Goal: Register for event/course: Sign up to attend an event or enroll in a course

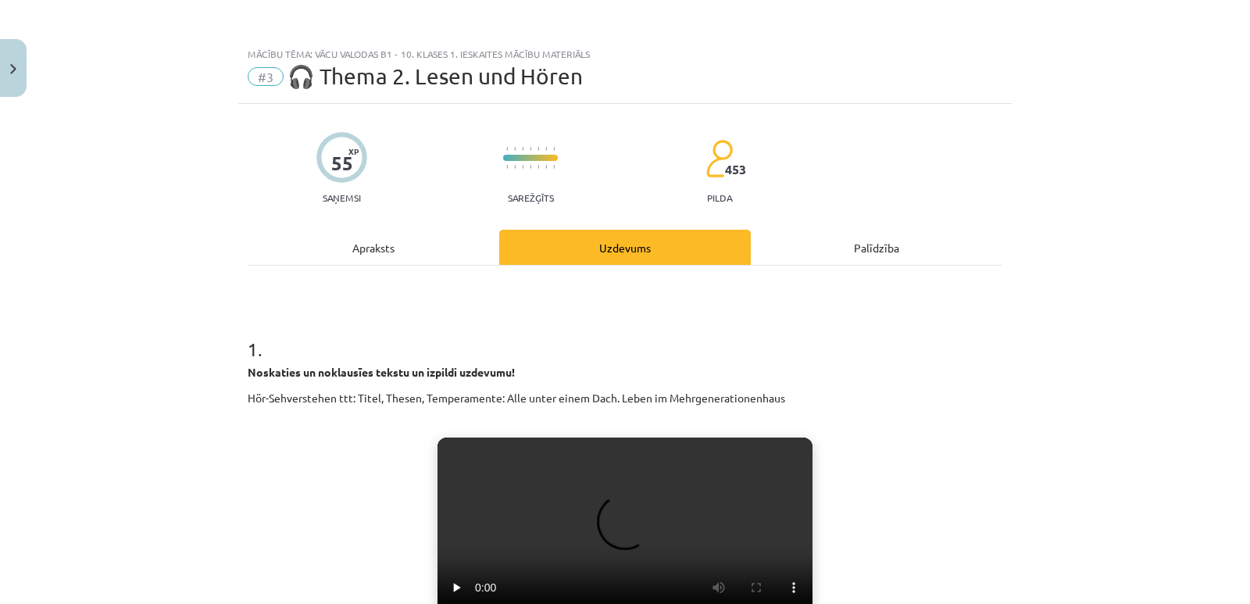
select select "**********"
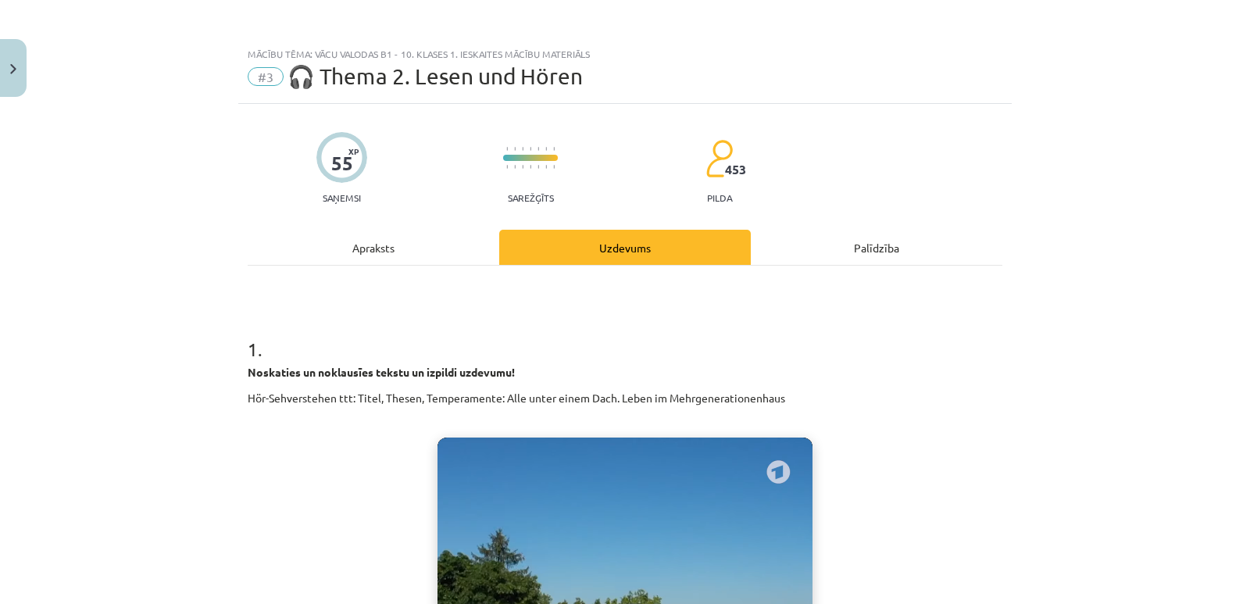
select select "**********"
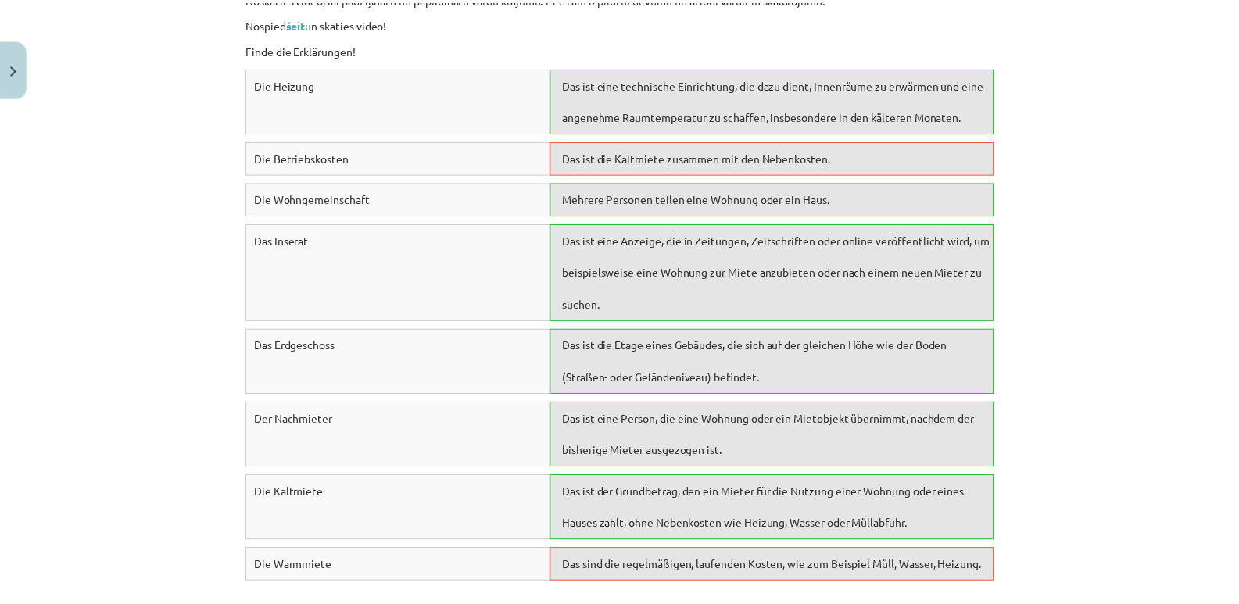
scroll to position [7084, 0]
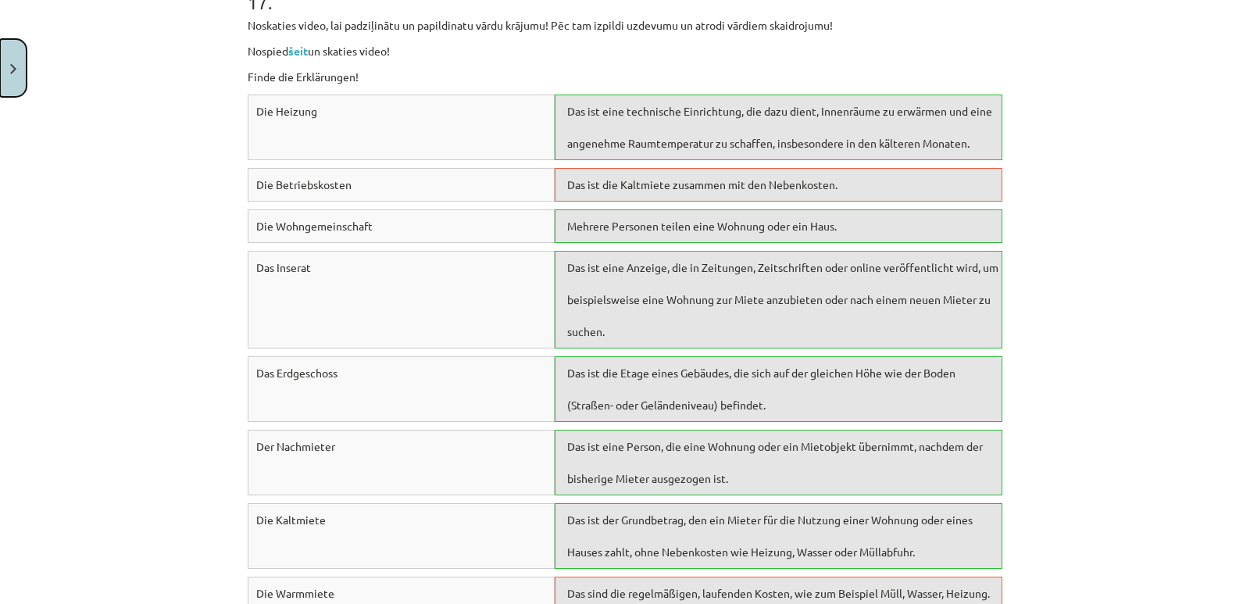
click at [20, 71] on button "Close" at bounding box center [13, 68] width 27 height 58
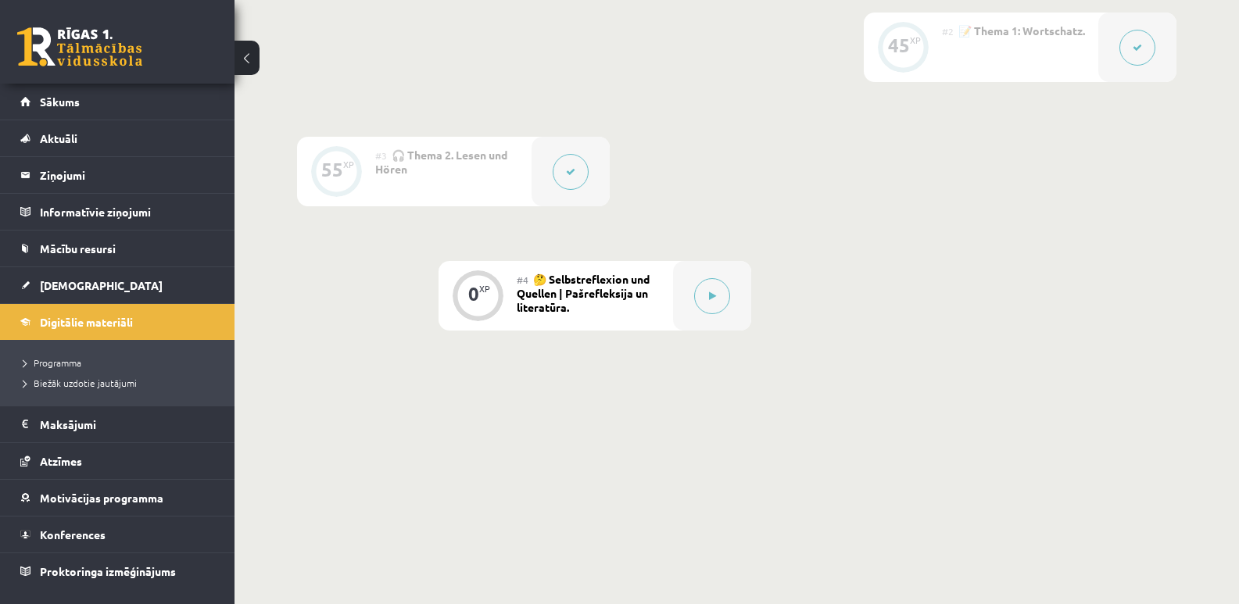
scroll to position [455, 0]
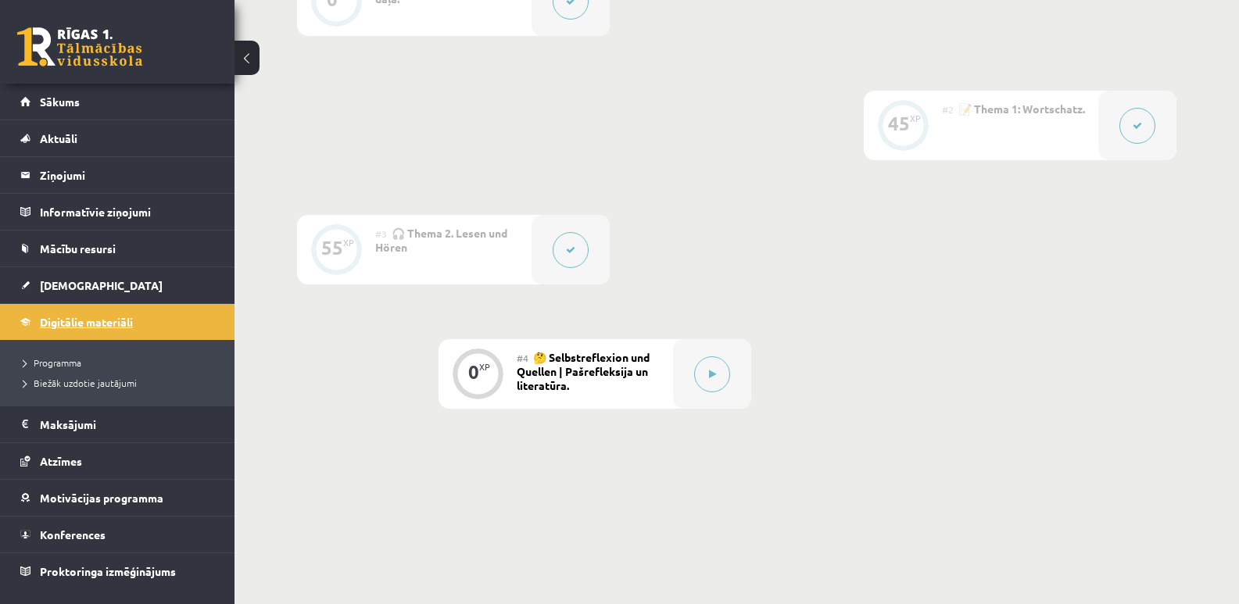
click at [77, 320] on span "Digitālie materiāli" at bounding box center [86, 322] width 93 height 14
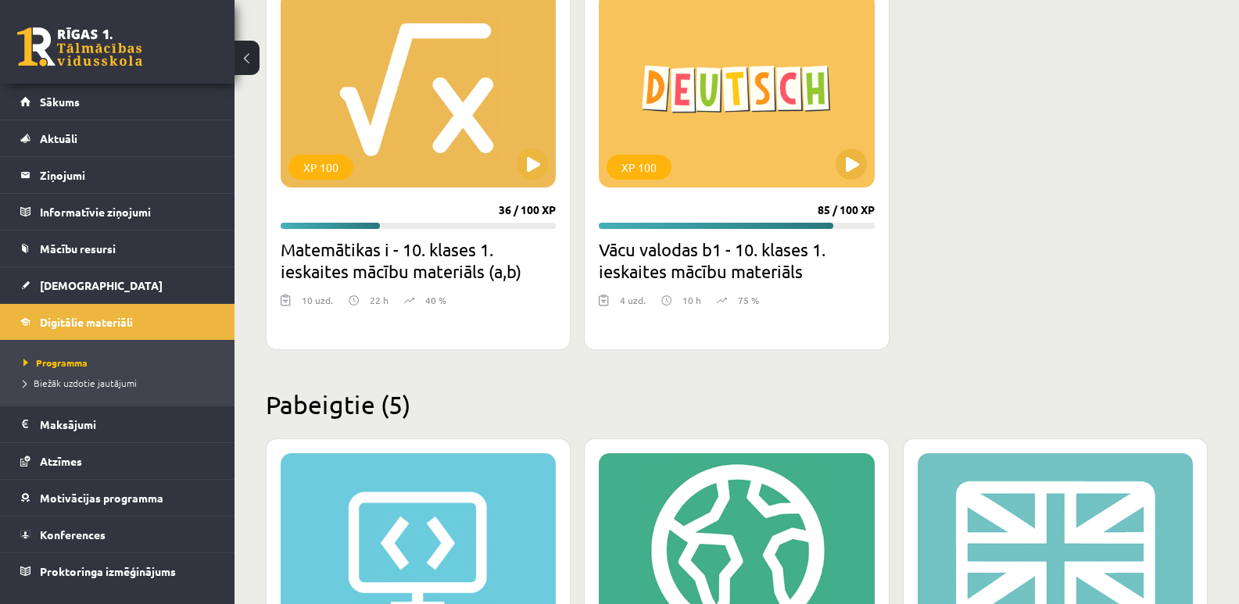
scroll to position [469, 0]
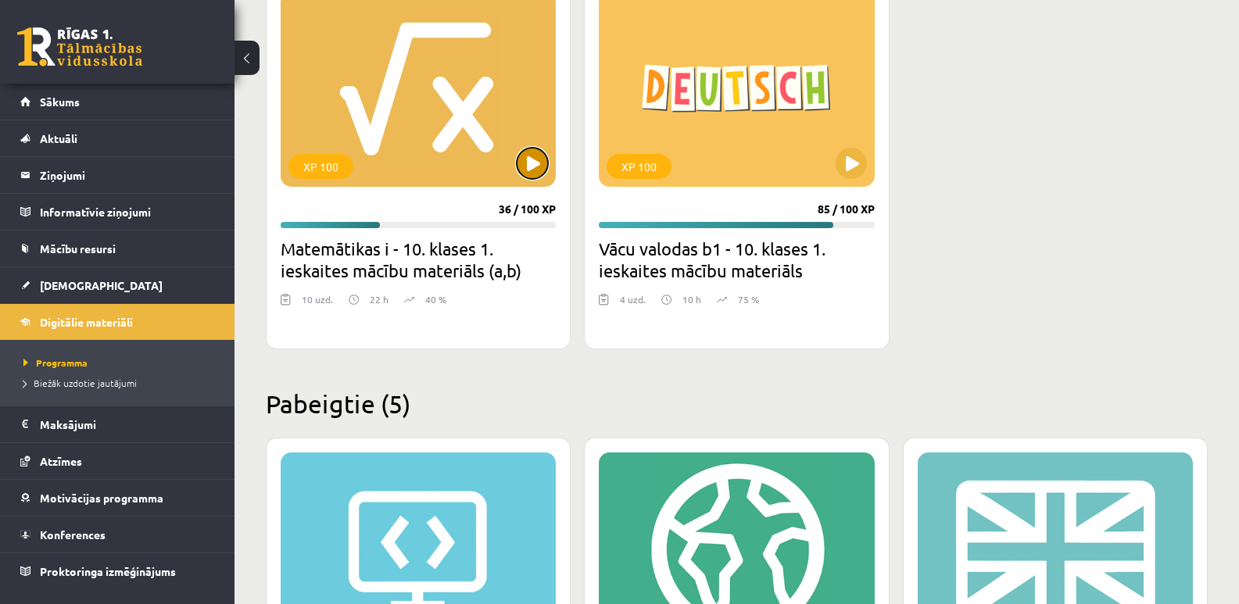
click at [536, 164] on button at bounding box center [532, 163] width 31 height 31
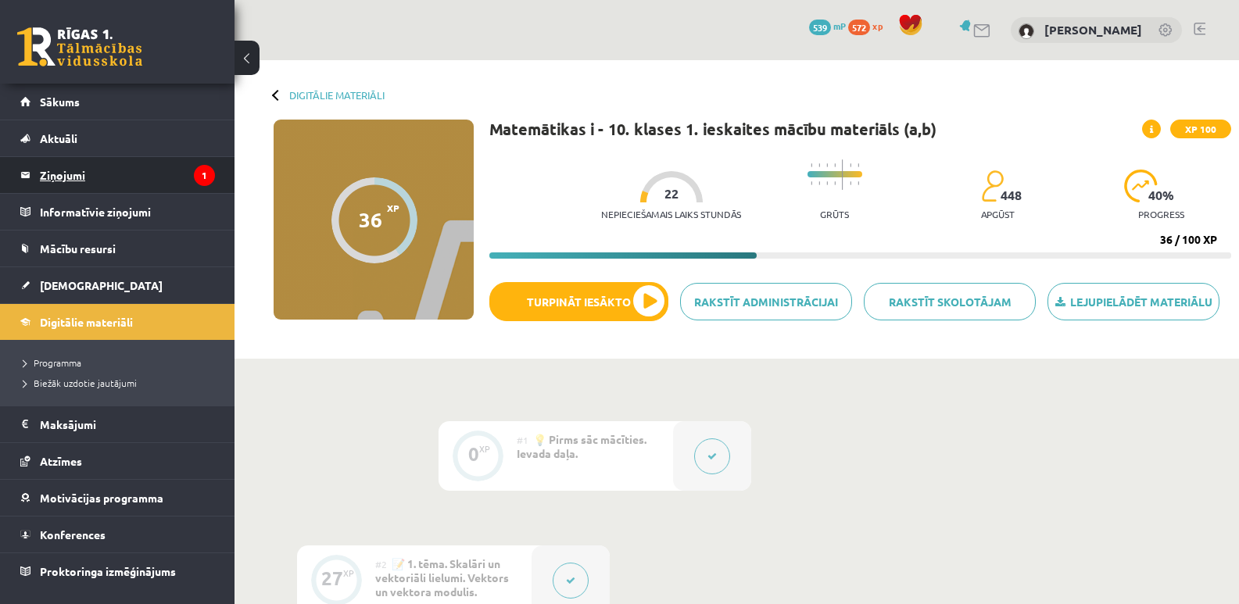
click at [52, 181] on legend "Ziņojumi 1" at bounding box center [127, 175] width 175 height 36
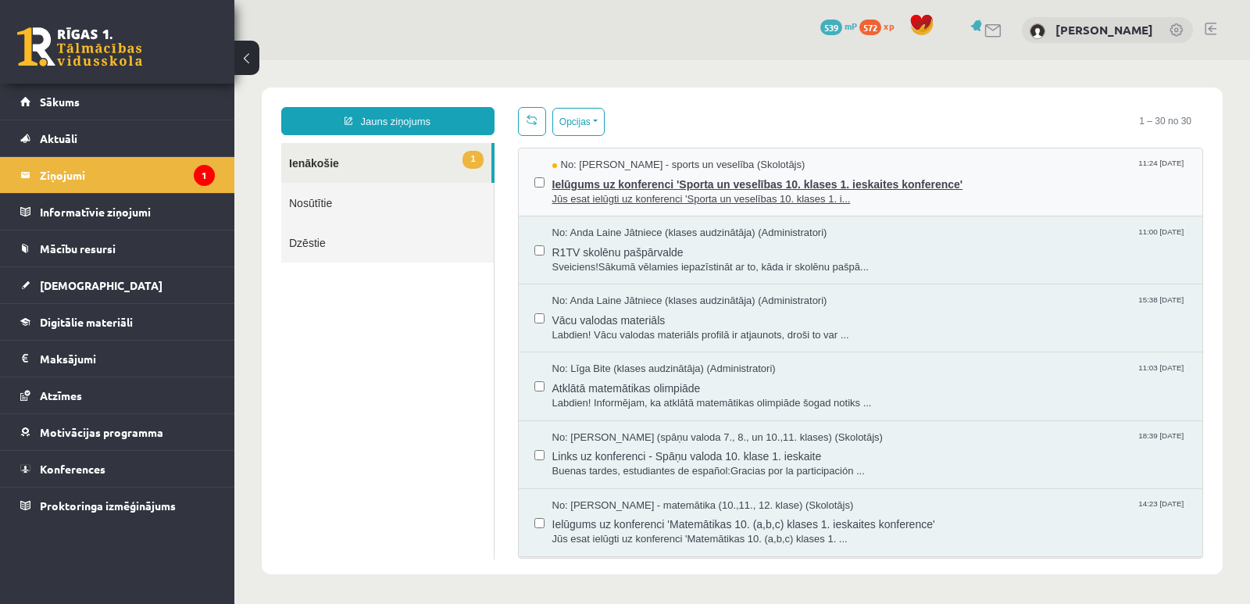
click at [667, 181] on span "Ielūgums uz konferenci 'Sporta un veselības 10. klases 1. ieskaites konference'" at bounding box center [870, 183] width 635 height 20
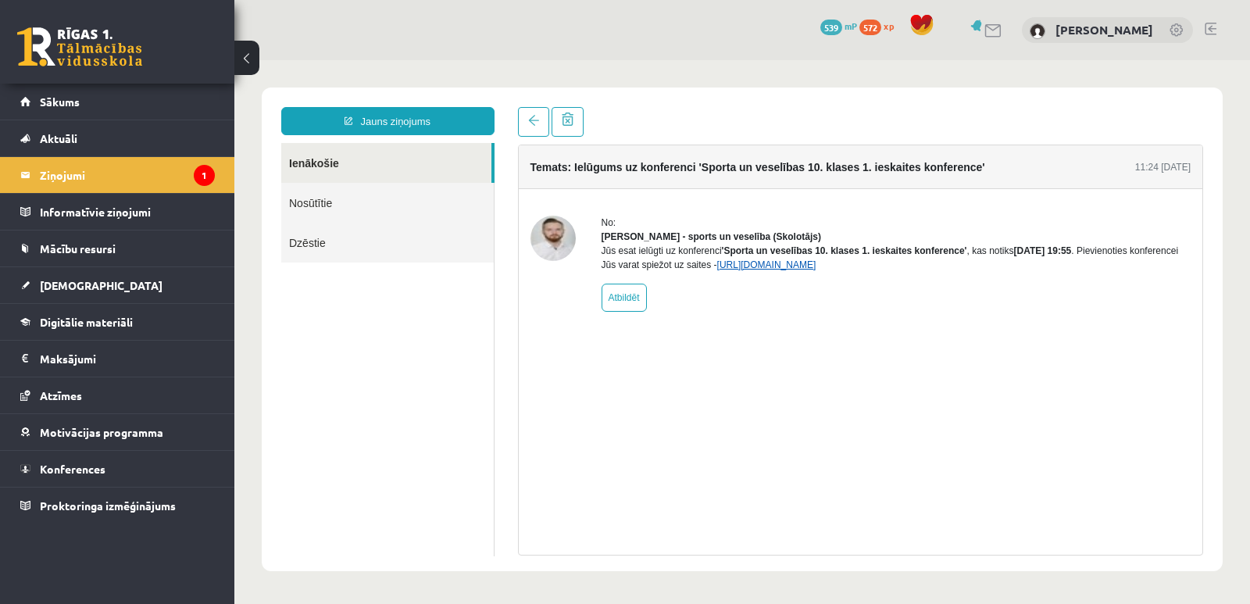
click at [735, 270] on link "https://eskola.r1tv.lv/conferences/4585/join" at bounding box center [766, 264] width 99 height 11
click at [200, 171] on icon "1" at bounding box center [204, 175] width 21 height 21
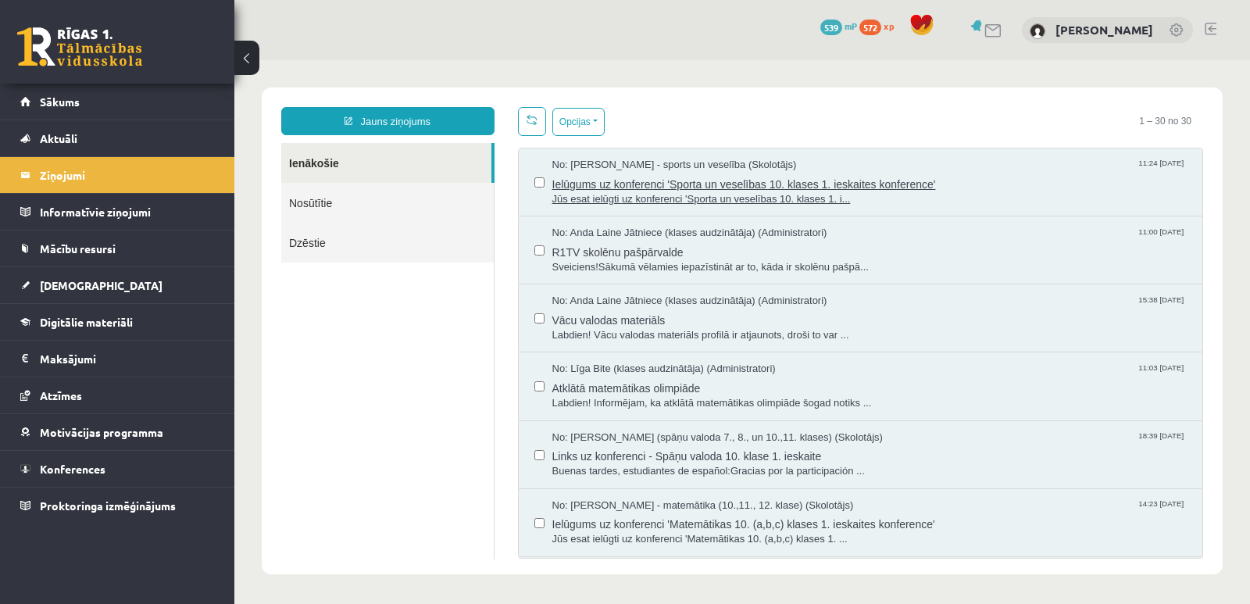
click at [582, 184] on span "Ielūgums uz konferenci 'Sporta un veselības 10. klases 1. ieskaites konference'" at bounding box center [870, 183] width 635 height 20
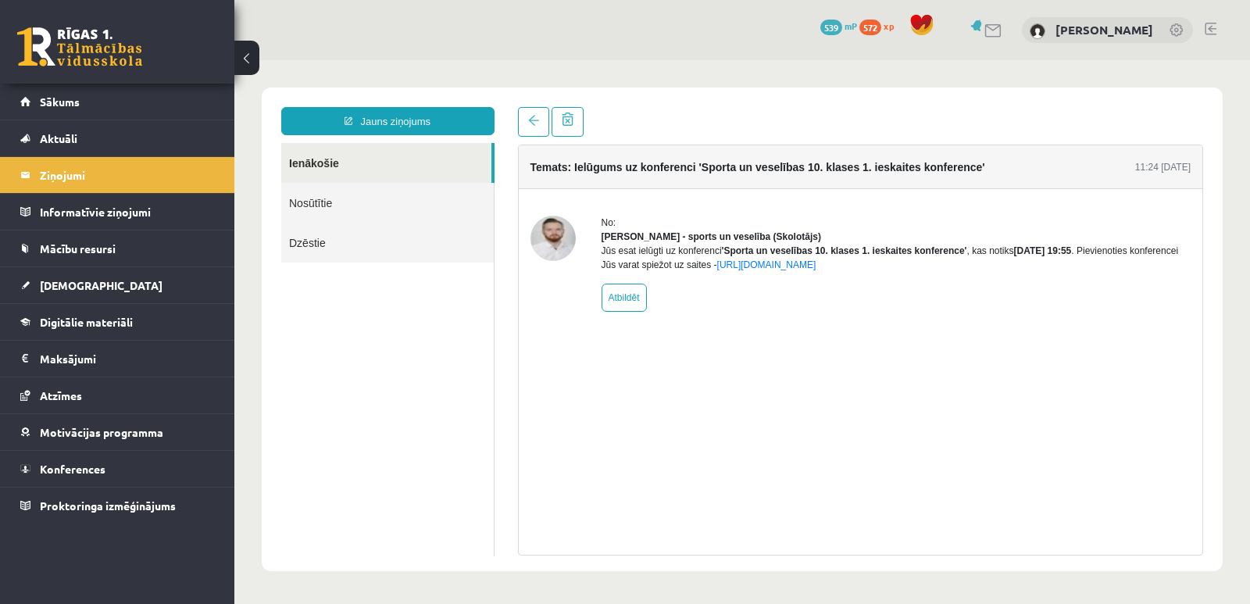
click at [554, 239] on img at bounding box center [553, 238] width 45 height 45
click at [63, 313] on link "Digitālie materiāli" at bounding box center [117, 322] width 195 height 36
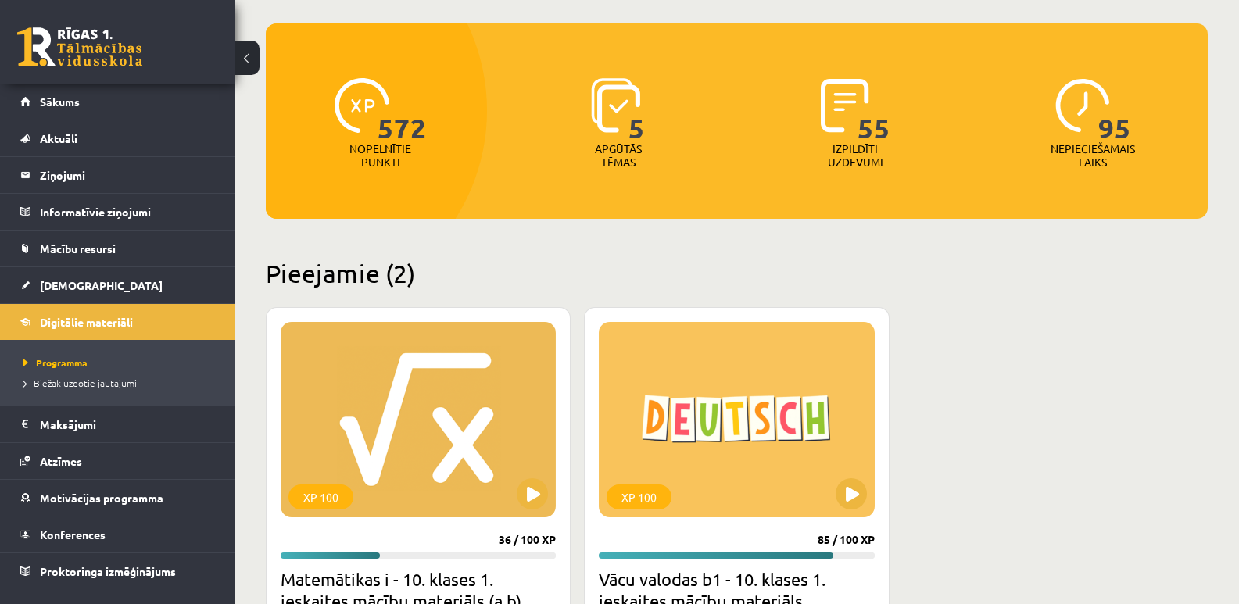
scroll to position [391, 0]
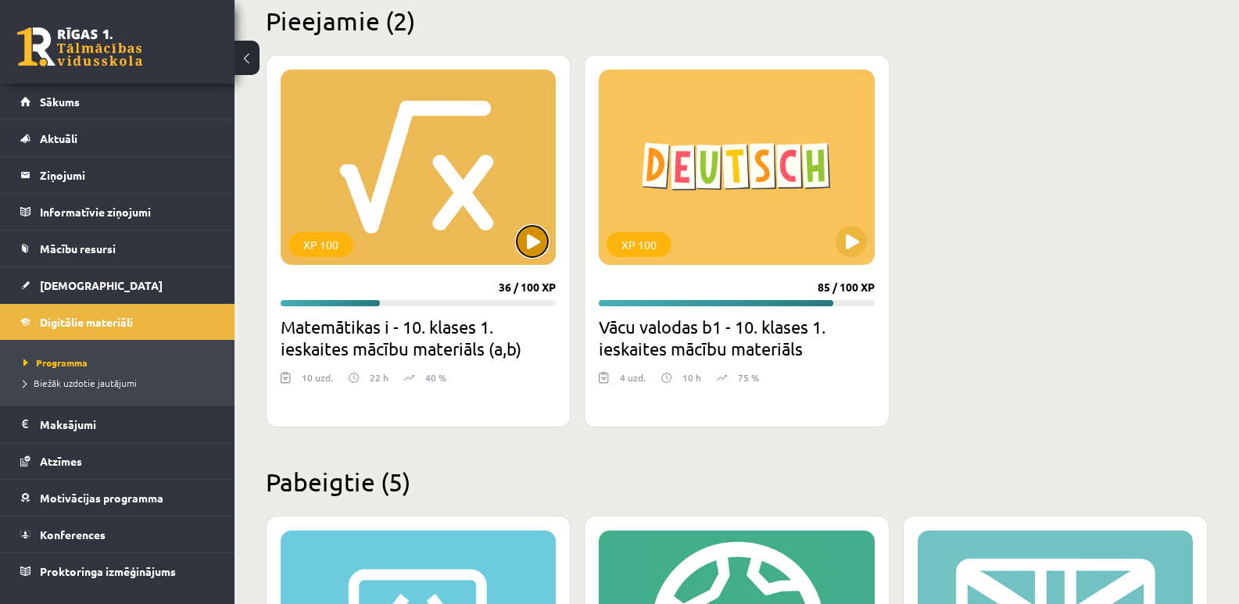
click at [527, 243] on button at bounding box center [532, 241] width 31 height 31
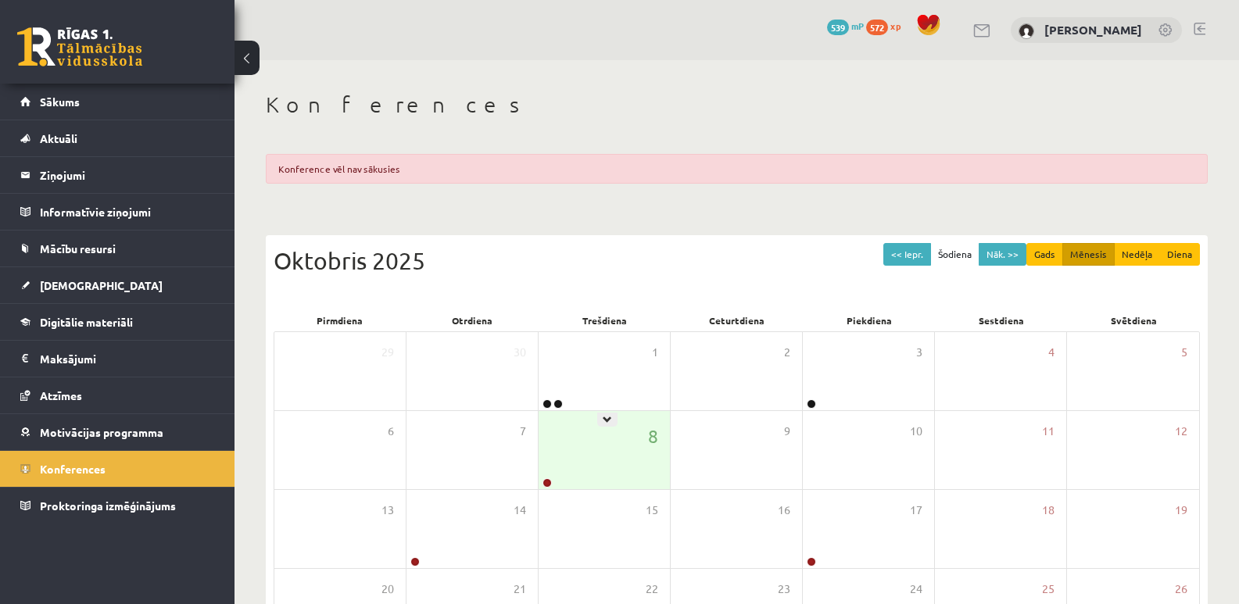
scroll to position [156, 0]
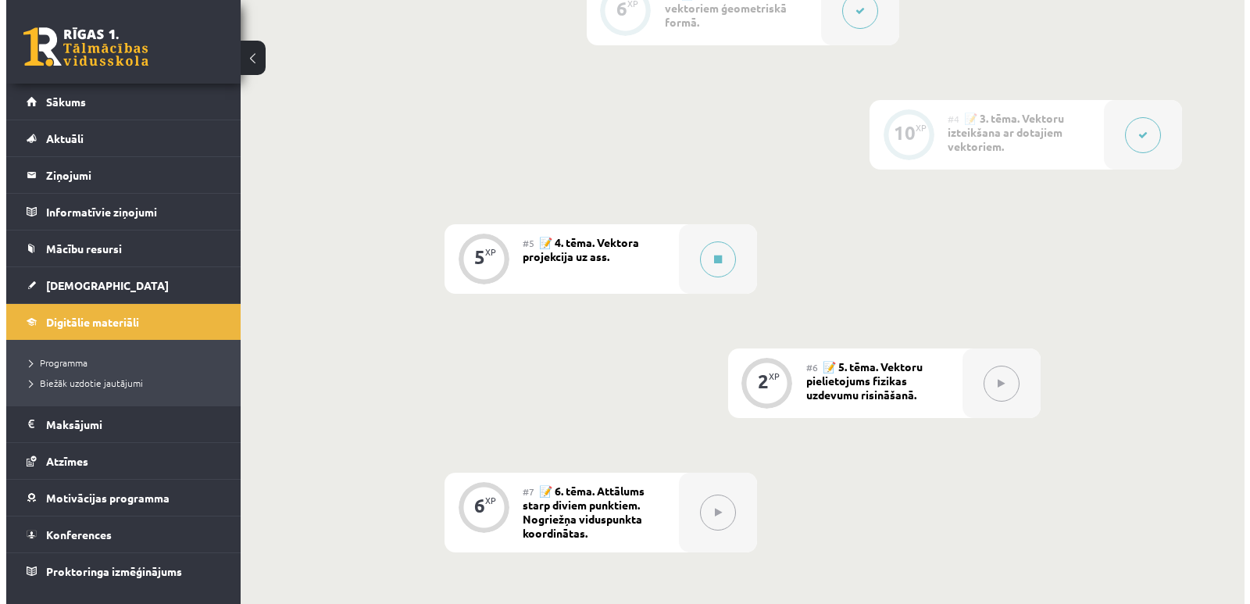
scroll to position [703, 0]
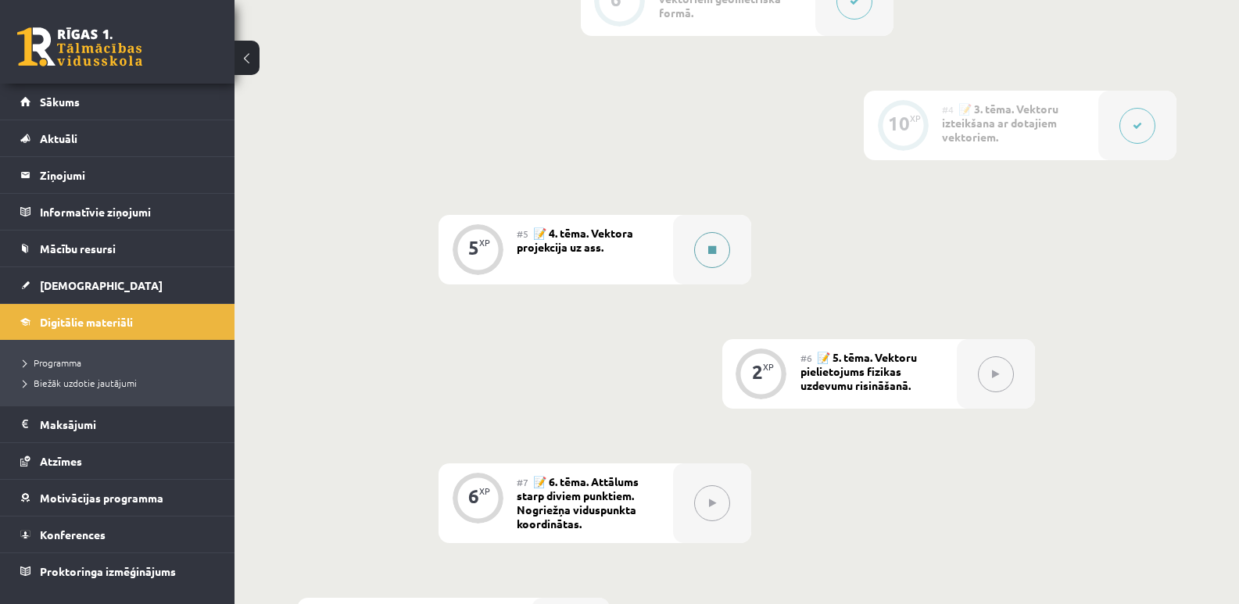
click at [714, 258] on button at bounding box center [712, 250] width 36 height 36
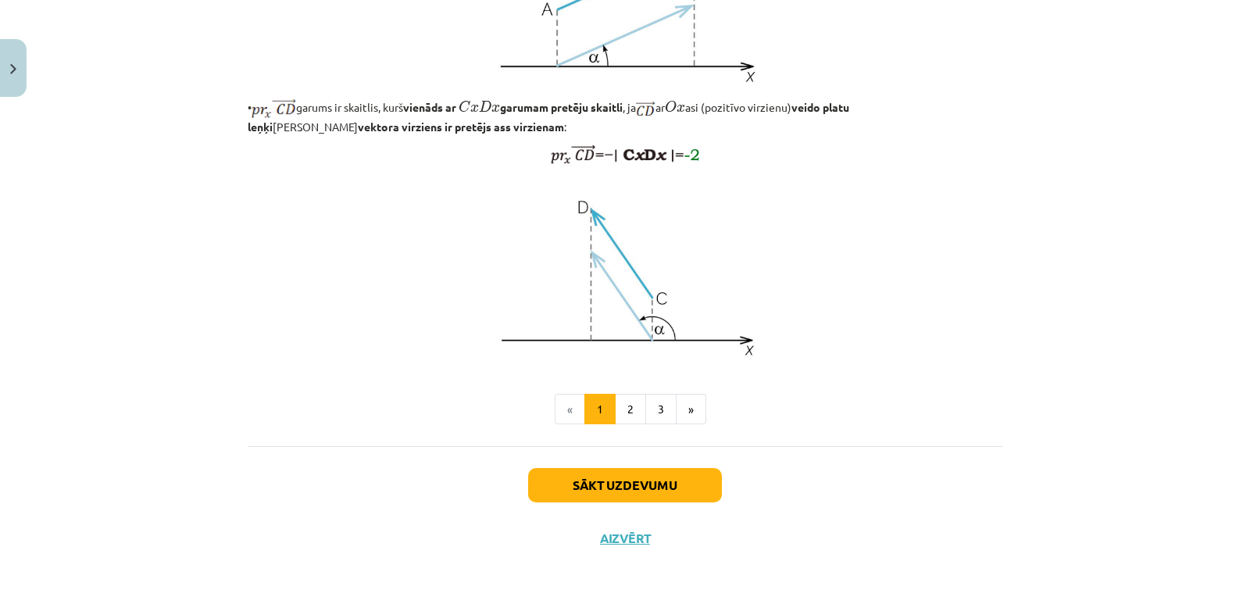
scroll to position [1250, 0]
click at [624, 407] on button "2" at bounding box center [630, 409] width 31 height 31
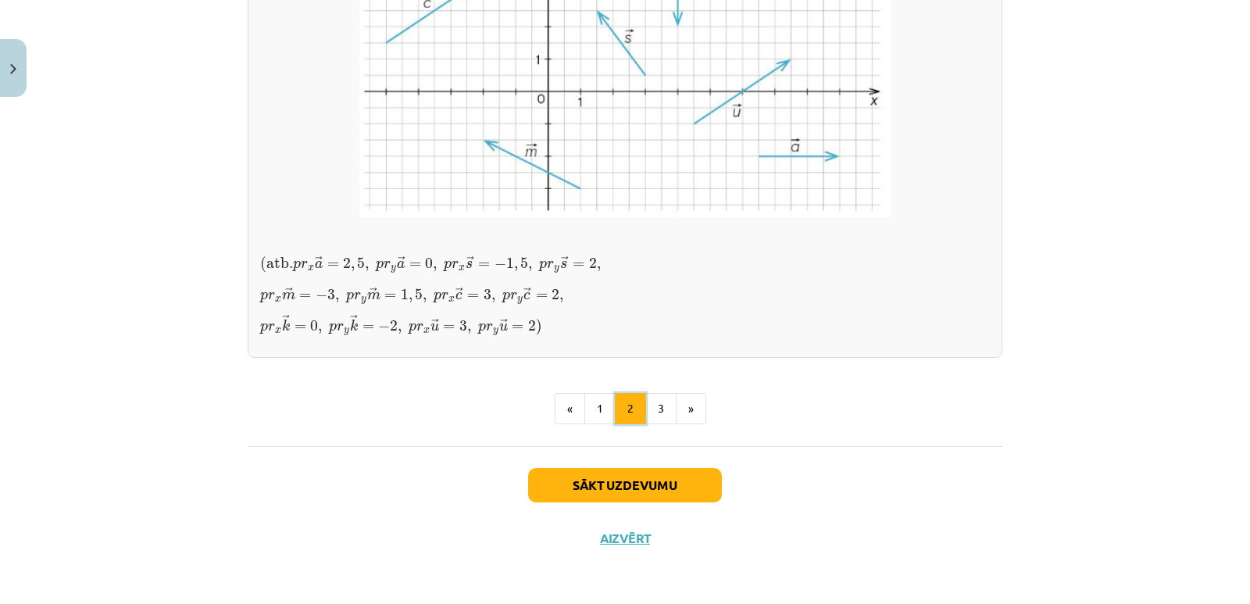
scroll to position [1374, 0]
click at [662, 424] on button "3" at bounding box center [661, 408] width 31 height 31
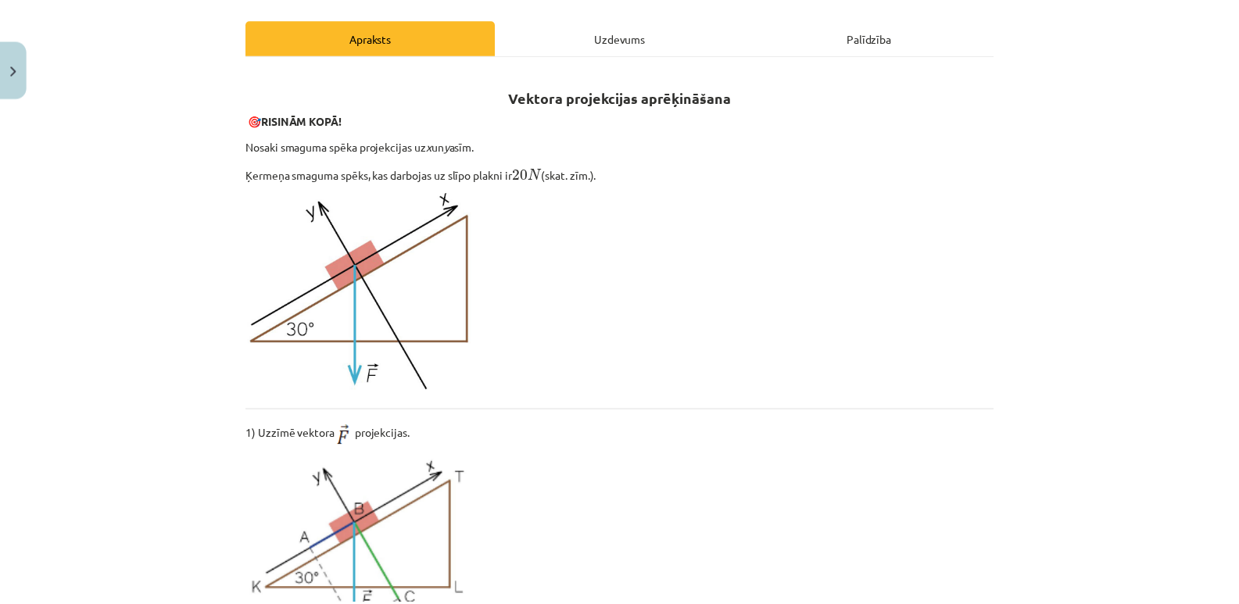
scroll to position [202, 0]
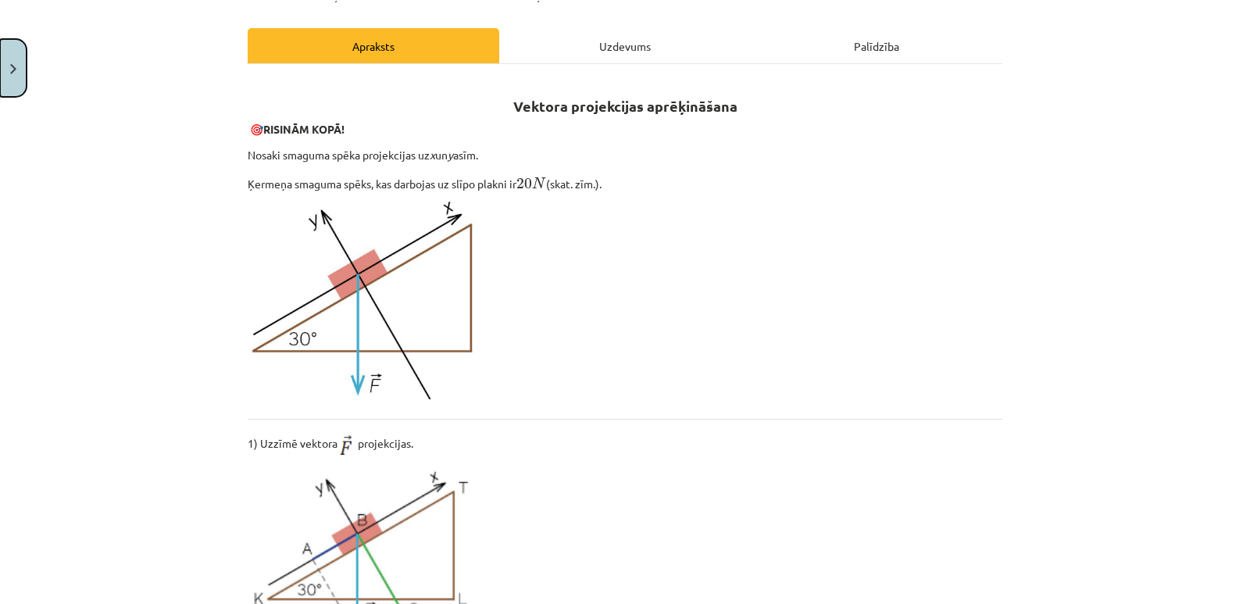
click at [22, 87] on button "Close" at bounding box center [13, 68] width 27 height 58
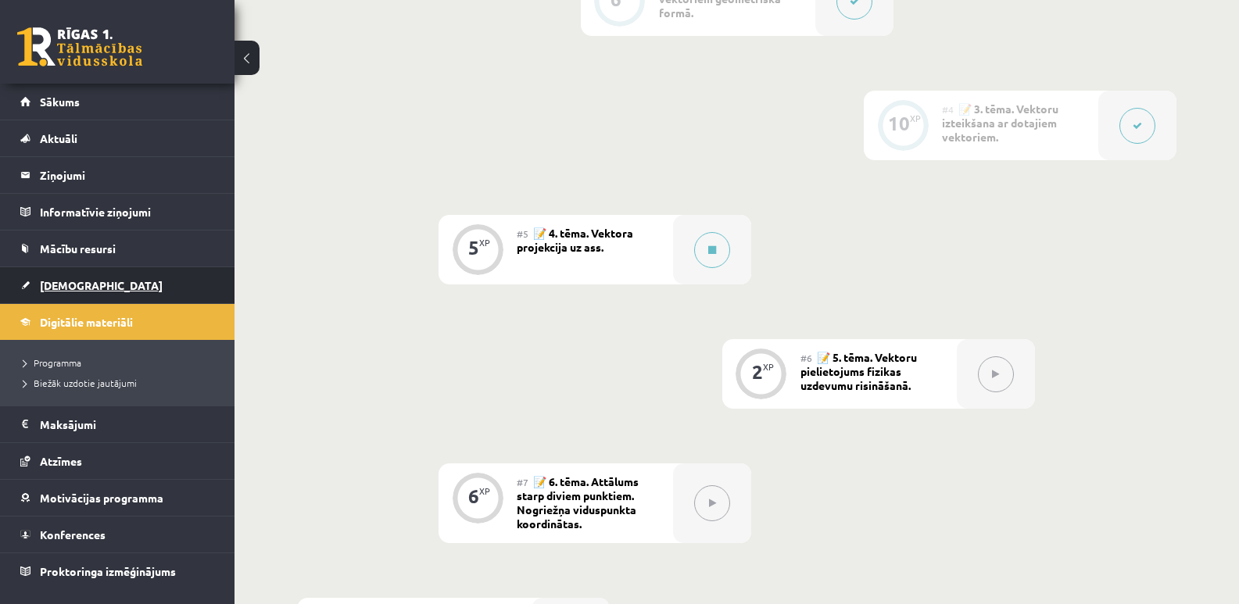
click at [101, 286] on link "[DEMOGRAPHIC_DATA]" at bounding box center [117, 285] width 195 height 36
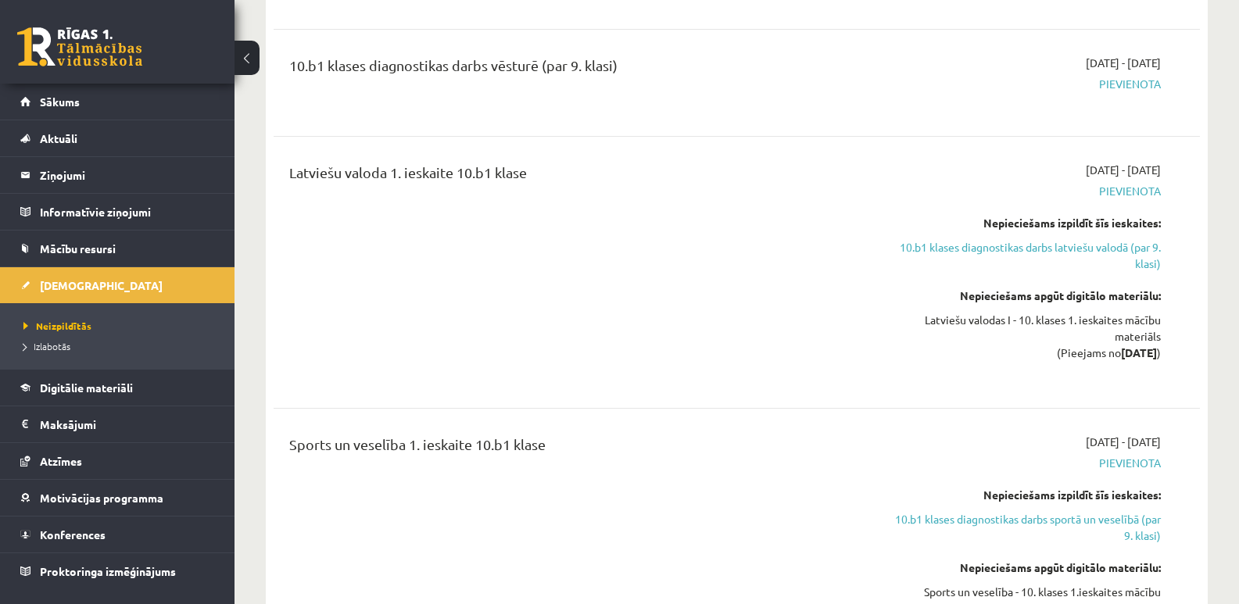
scroll to position [1641, 0]
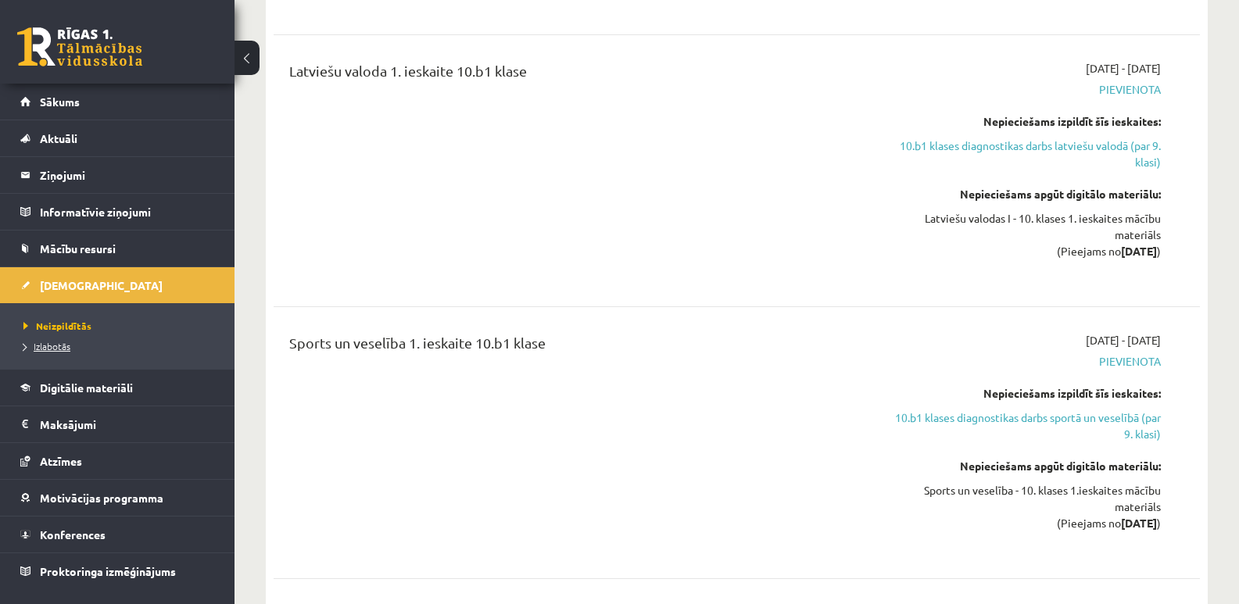
click at [39, 342] on span "Izlabotās" at bounding box center [46, 346] width 47 height 13
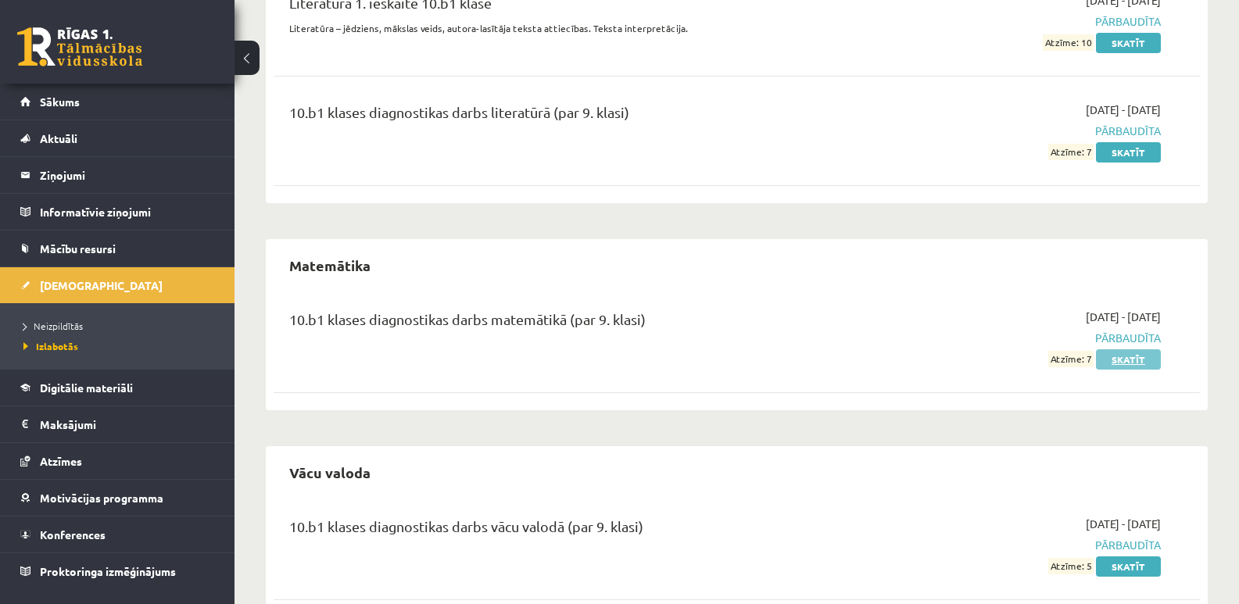
scroll to position [1784, 0]
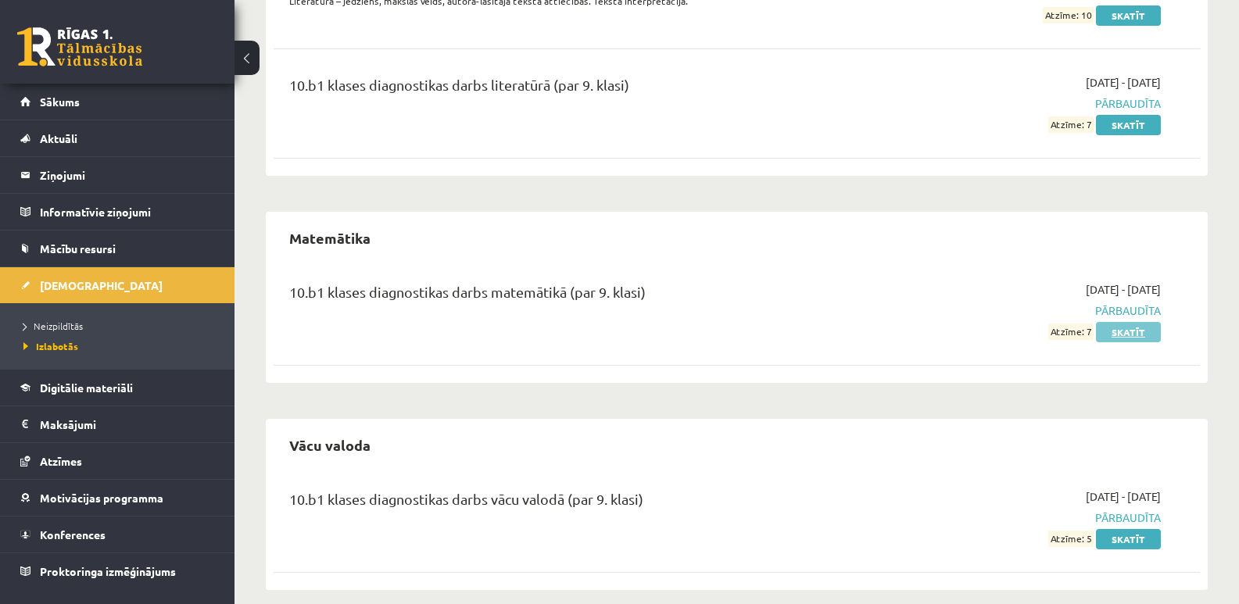
click at [1132, 322] on link "Skatīt" at bounding box center [1128, 332] width 65 height 20
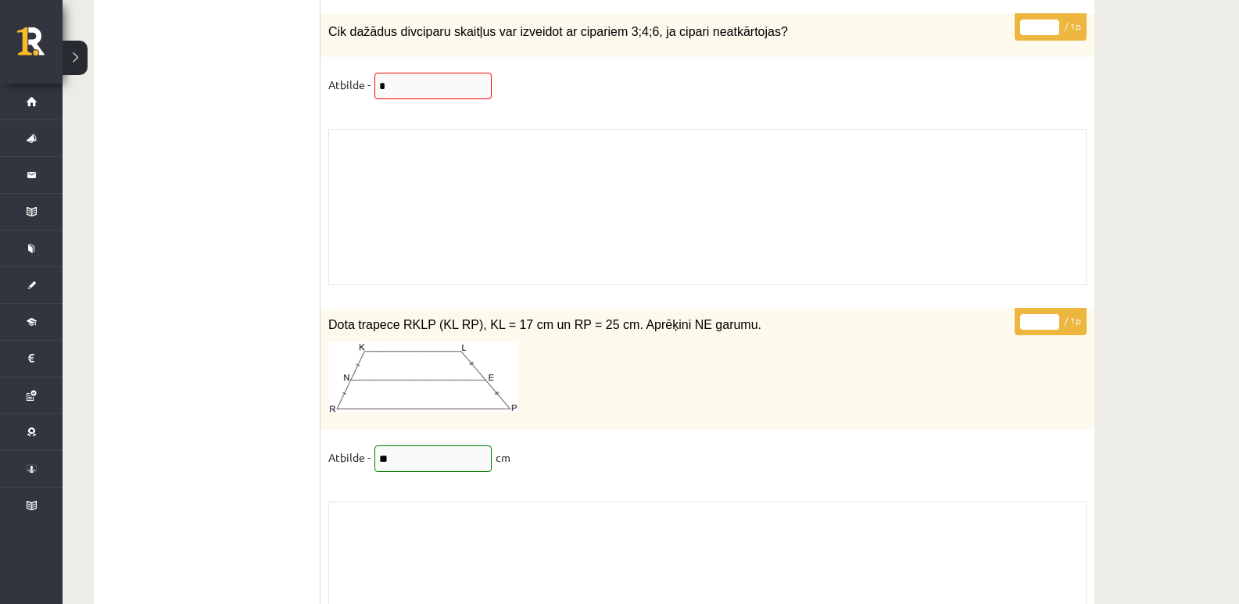
scroll to position [11732, 0]
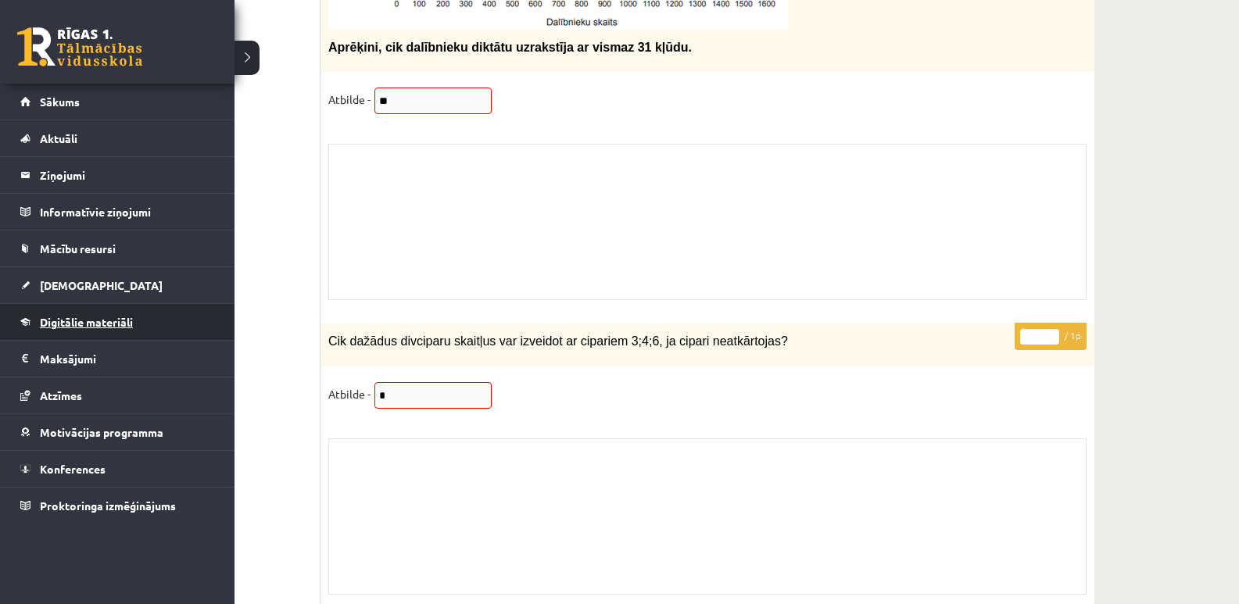
click at [63, 327] on span "Digitālie materiāli" at bounding box center [86, 322] width 93 height 14
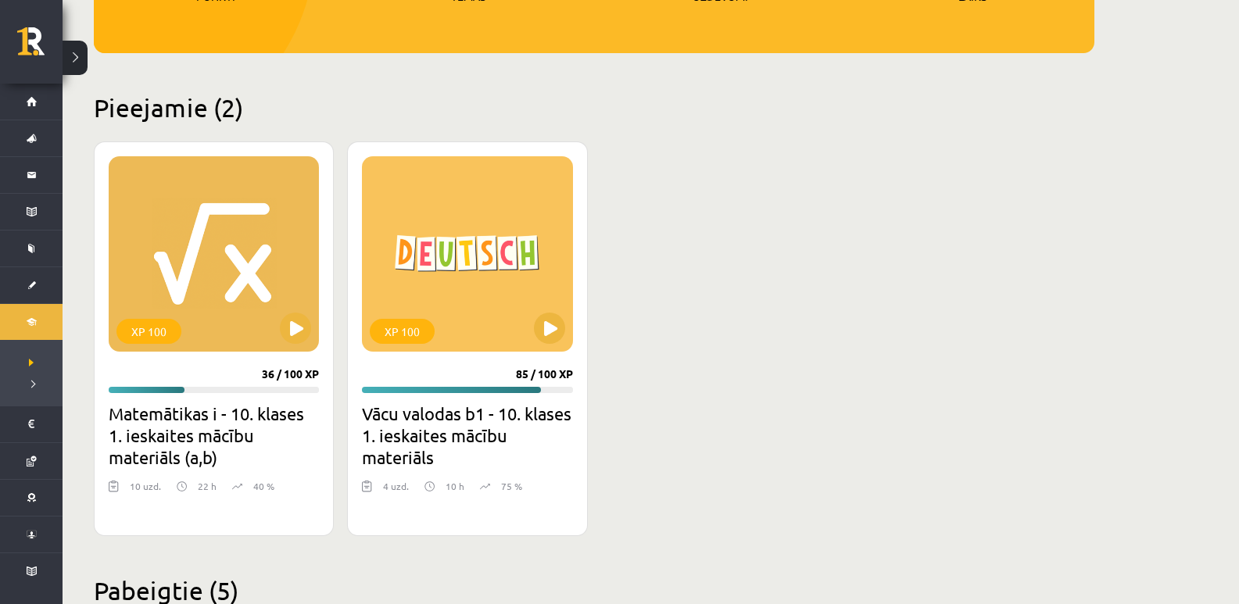
scroll to position [305, 0]
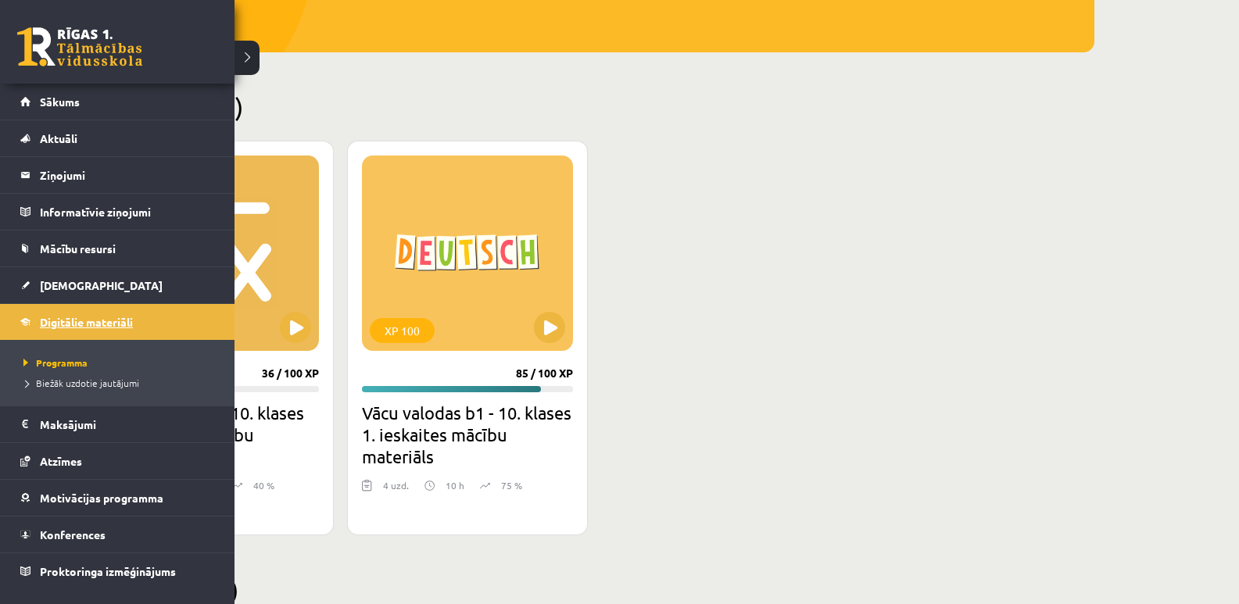
click at [47, 322] on span "Digitālie materiāli" at bounding box center [86, 322] width 93 height 14
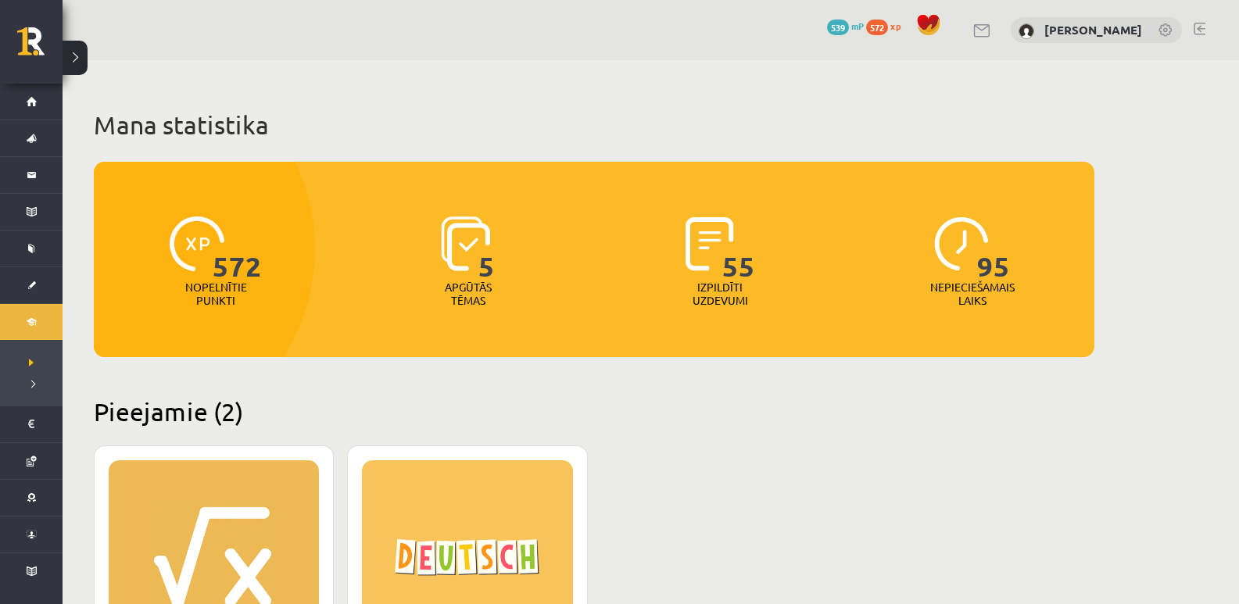
click at [77, 50] on button at bounding box center [75, 58] width 25 height 34
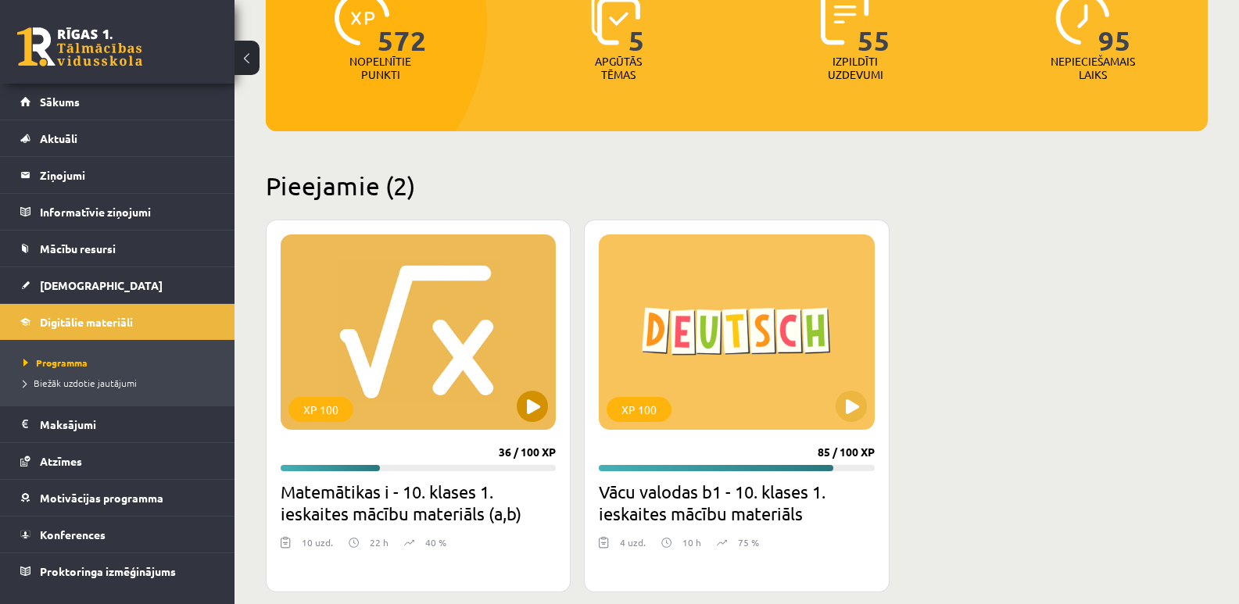
scroll to position [234, 0]
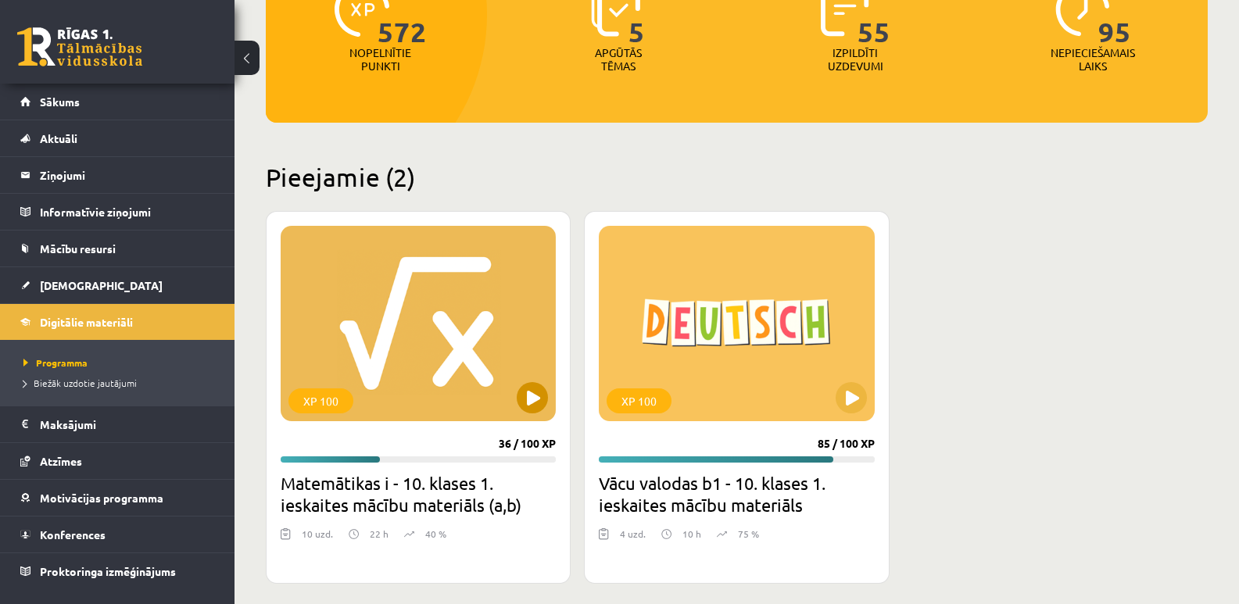
click at [363, 294] on div "XP 100" at bounding box center [418, 323] width 275 height 195
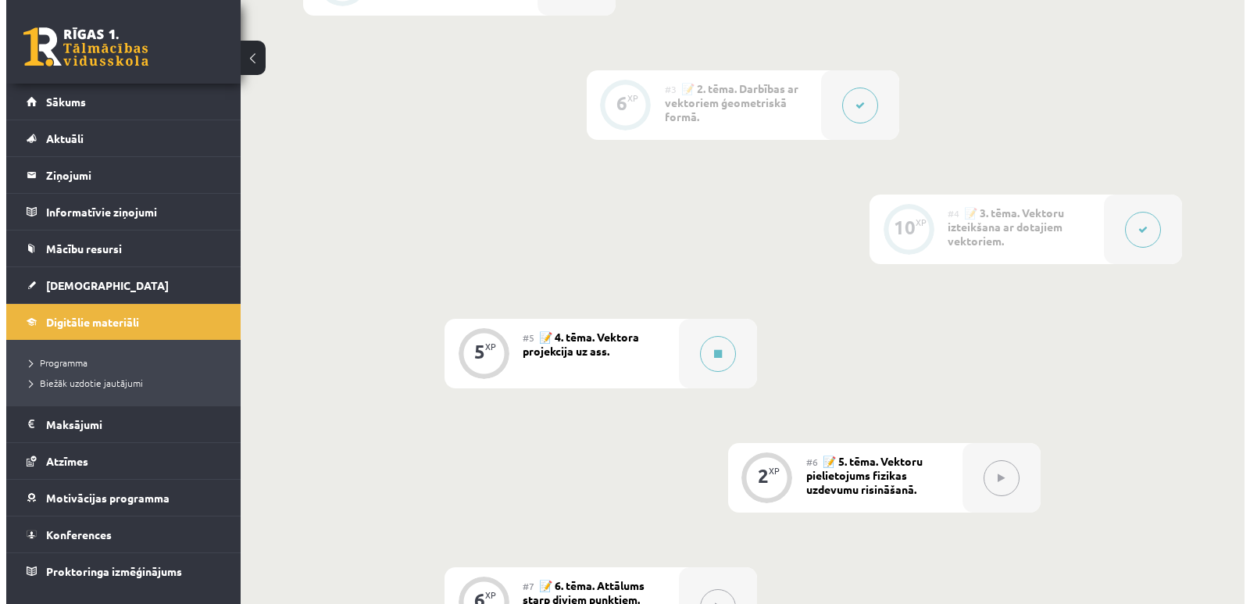
scroll to position [625, 0]
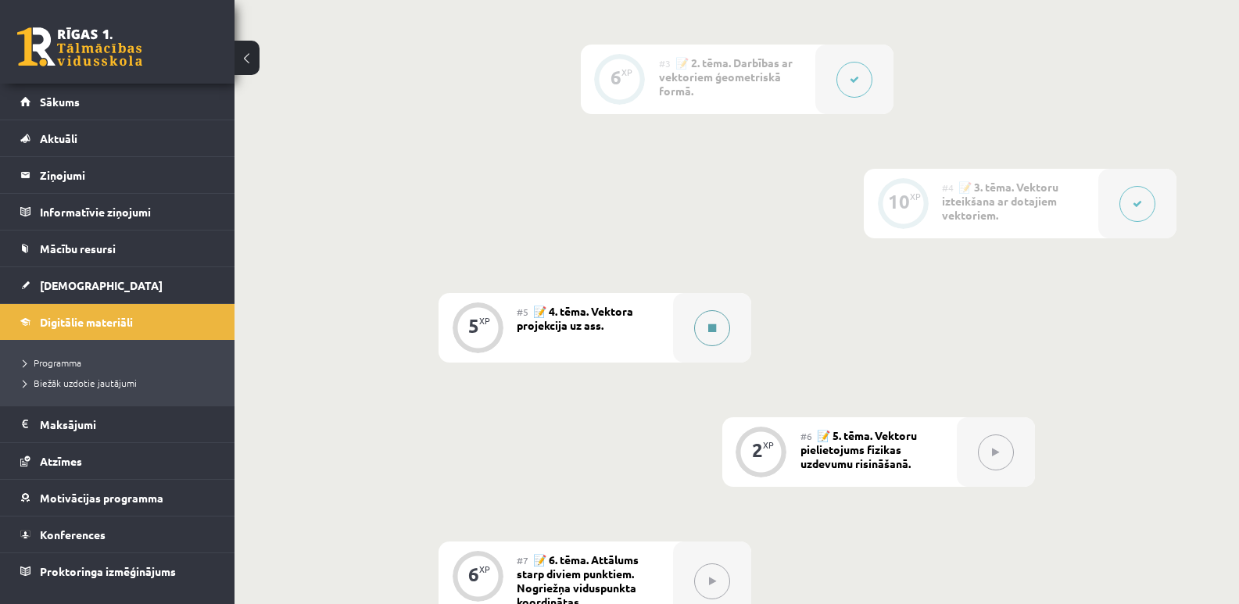
click at [703, 336] on button at bounding box center [712, 328] width 36 height 36
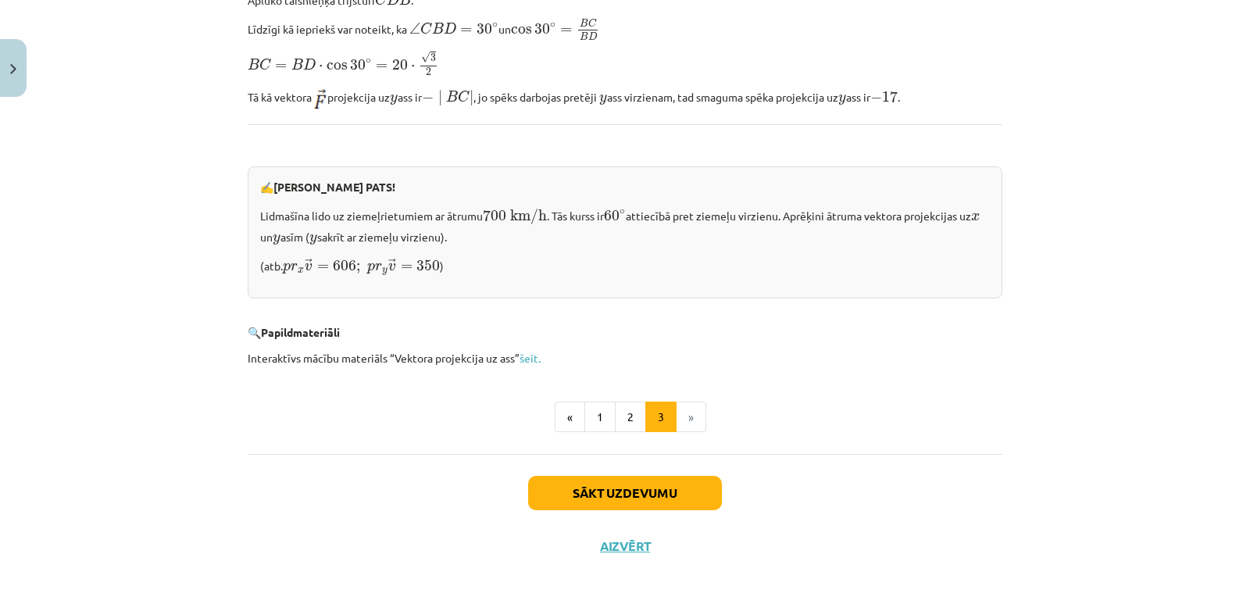
scroll to position [1580, 0]
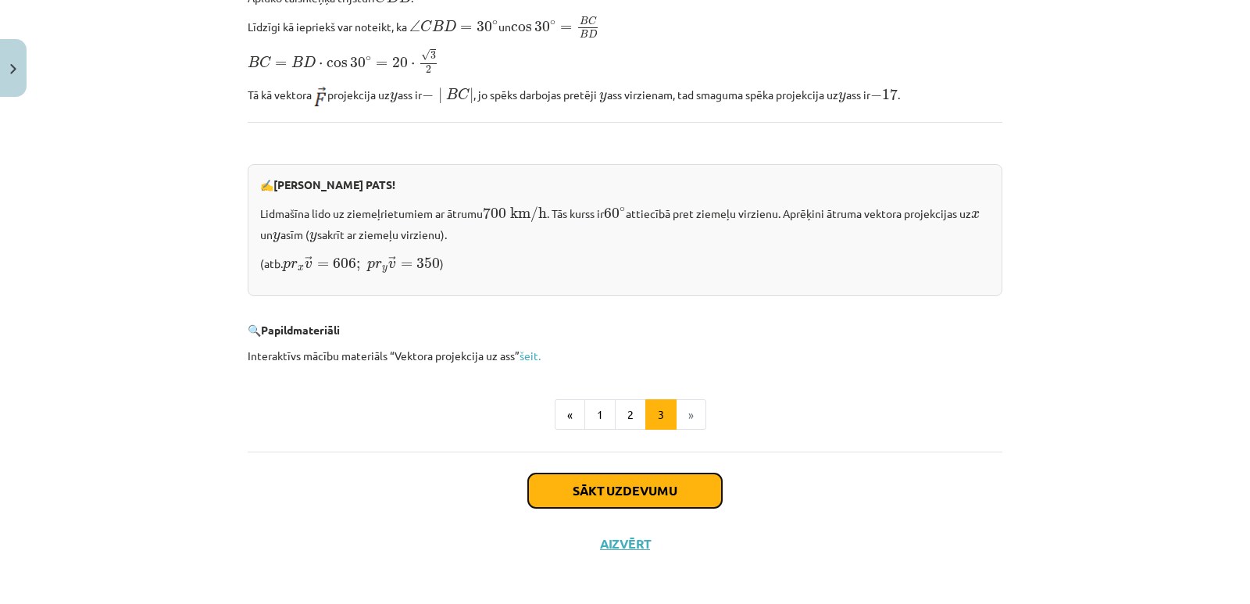
click at [640, 487] on button "Sākt uzdevumu" at bounding box center [625, 491] width 194 height 34
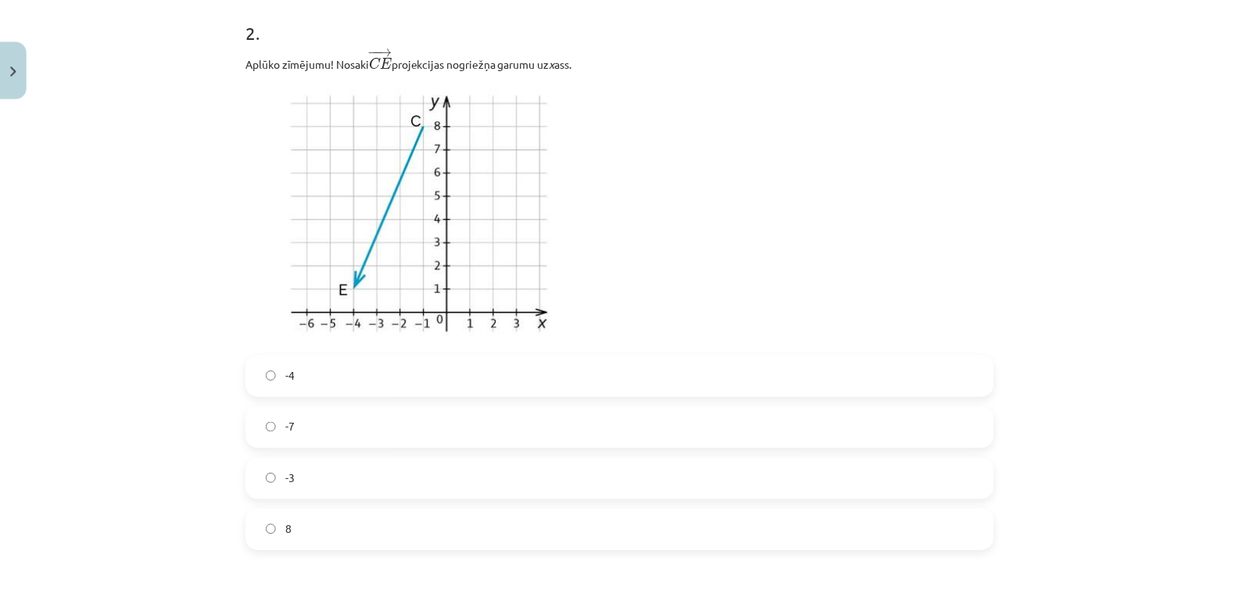
scroll to position [977, 0]
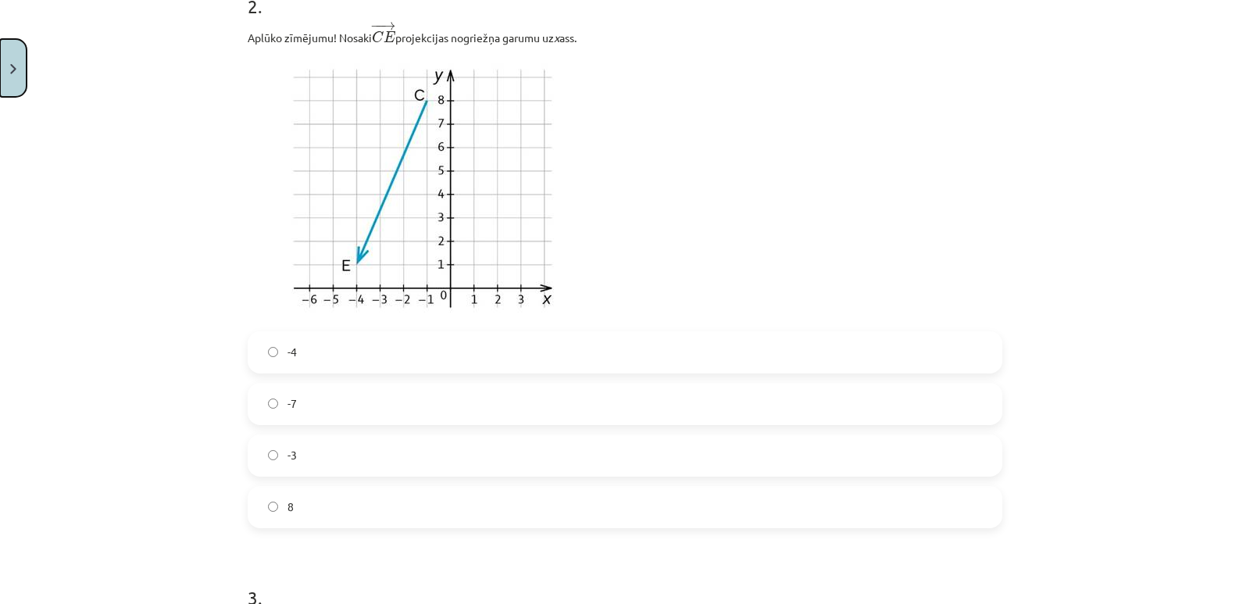
click at [5, 66] on button "Close" at bounding box center [13, 68] width 27 height 58
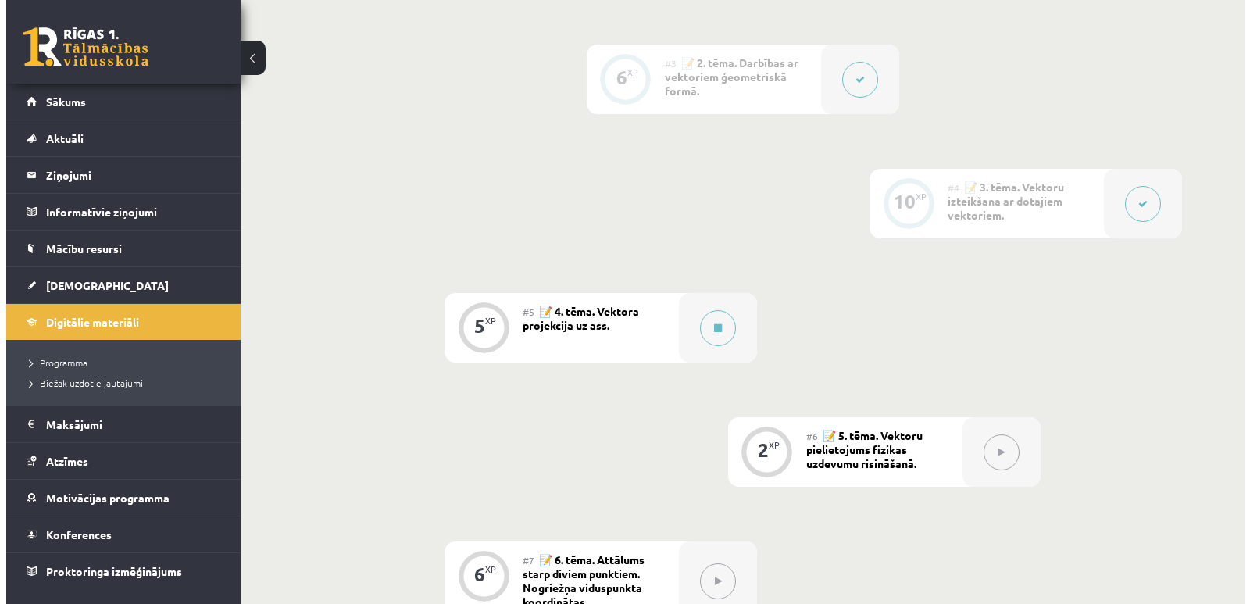
scroll to position [469, 0]
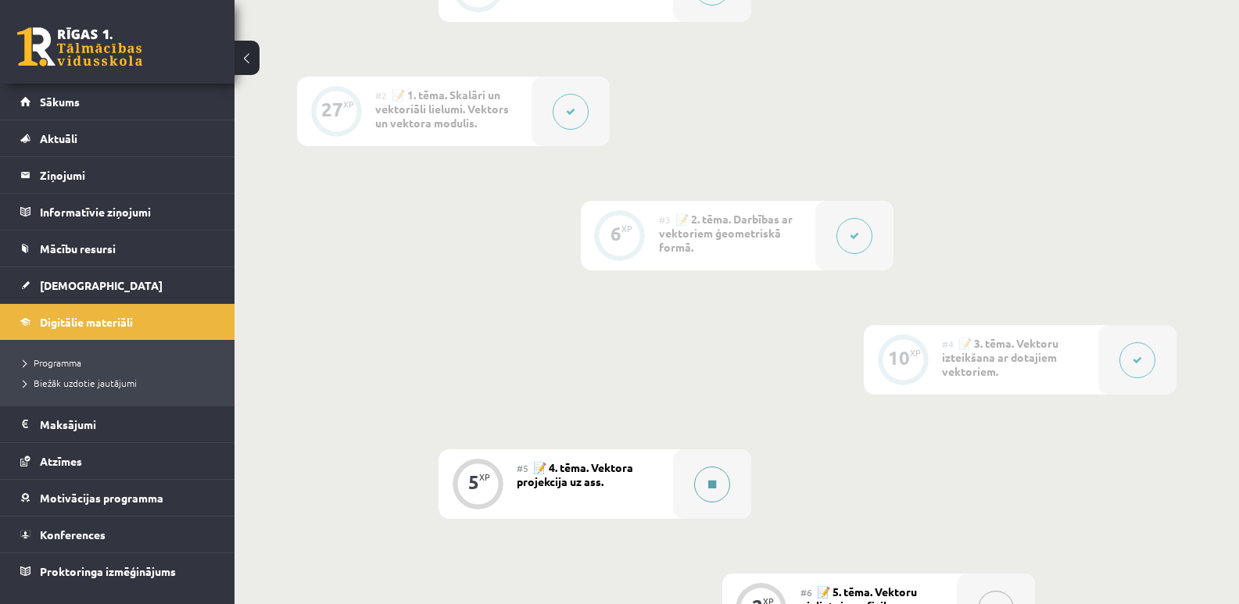
click at [706, 487] on button at bounding box center [712, 485] width 36 height 36
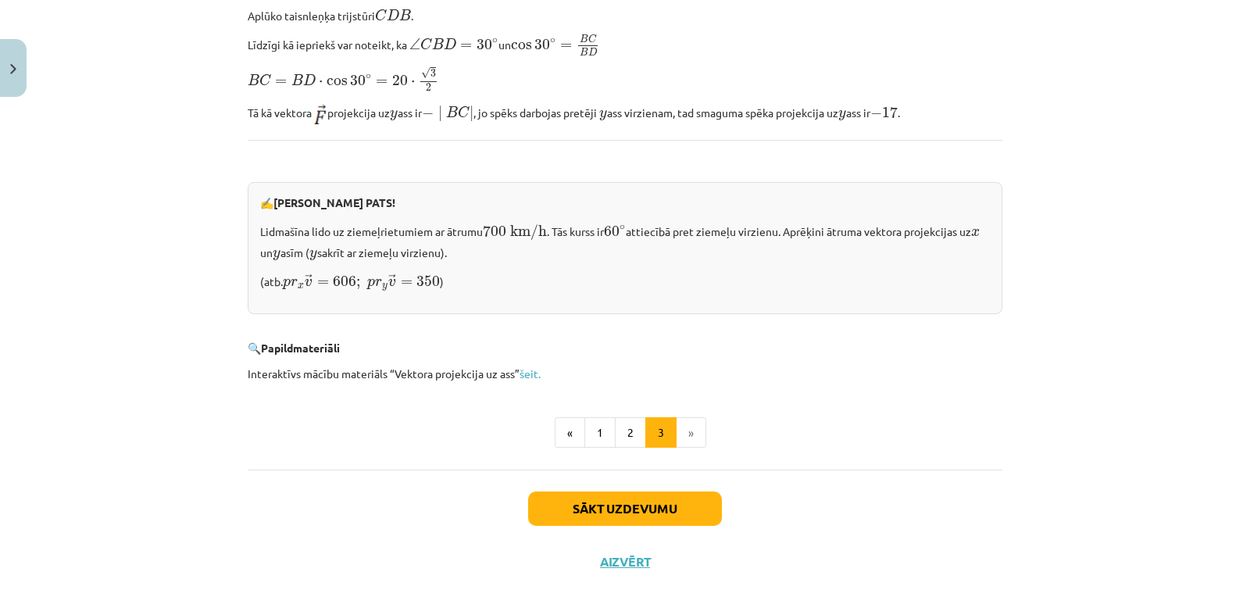
scroll to position [1563, 0]
click at [649, 503] on button "Sākt uzdevumu" at bounding box center [625, 507] width 194 height 34
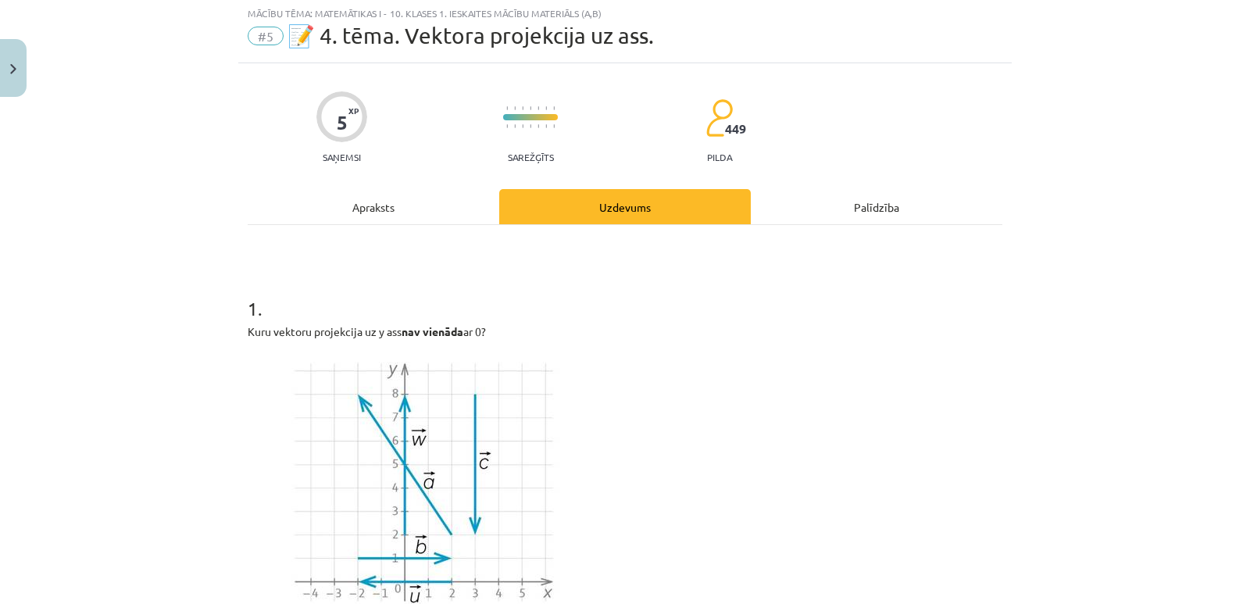
scroll to position [39, 0]
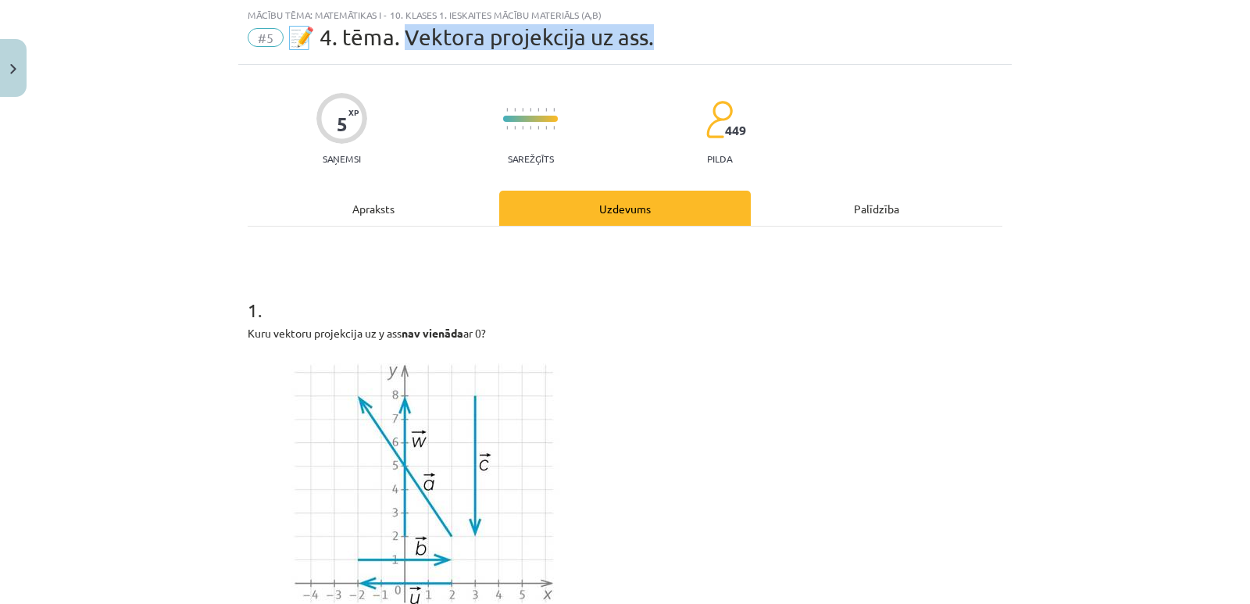
drag, startPoint x: 403, startPoint y: 38, endPoint x: 657, endPoint y: 39, distance: 254.0
click at [657, 39] on div "#5 📝 4. tēma. Vektora projekcija uz ass." at bounding box center [625, 37] width 755 height 25
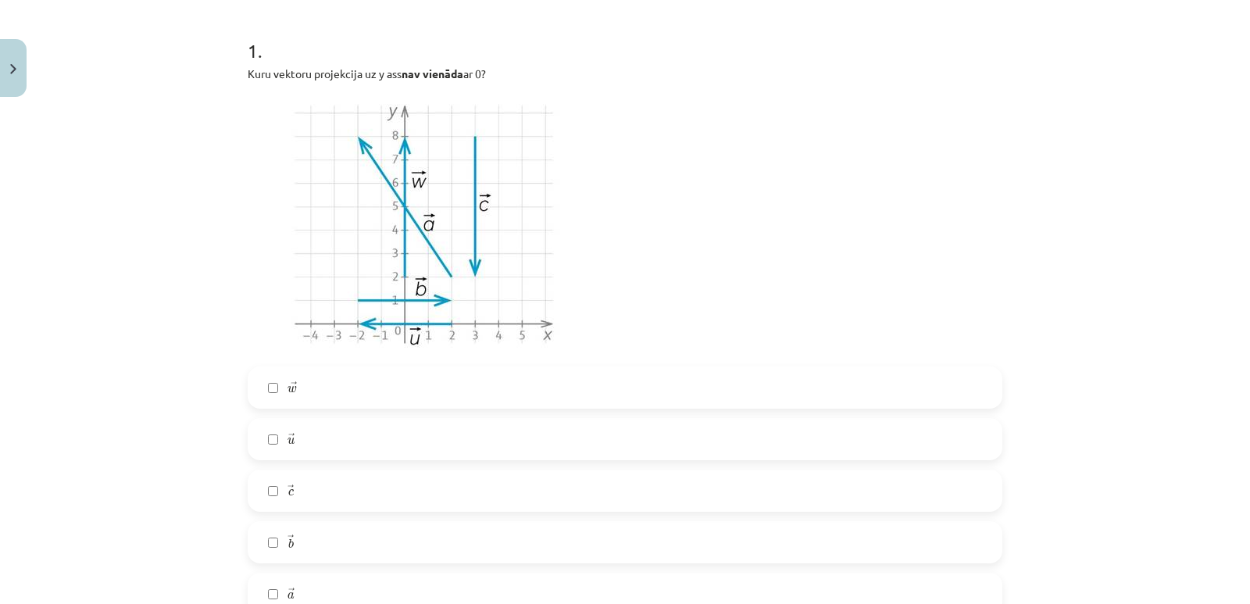
scroll to position [274, 0]
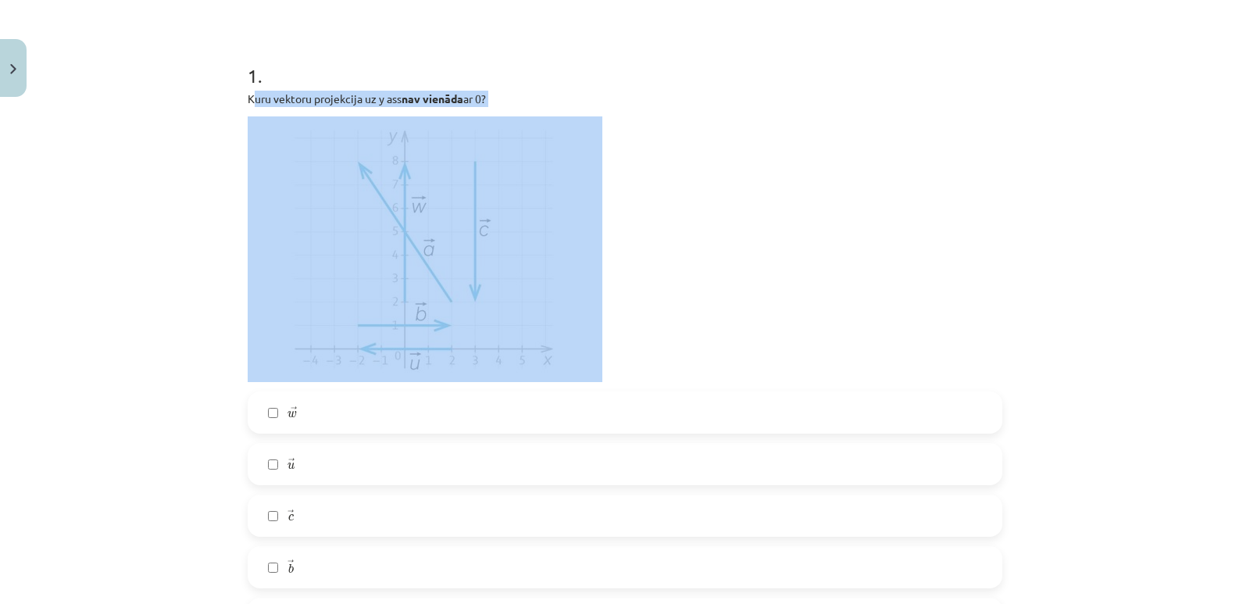
drag, startPoint x: 245, startPoint y: 98, endPoint x: 431, endPoint y: 127, distance: 187.5
click at [431, 127] on div "Kuru vektoru projekcija uz y ass nav vienāda ar 0?" at bounding box center [625, 237] width 755 height 292
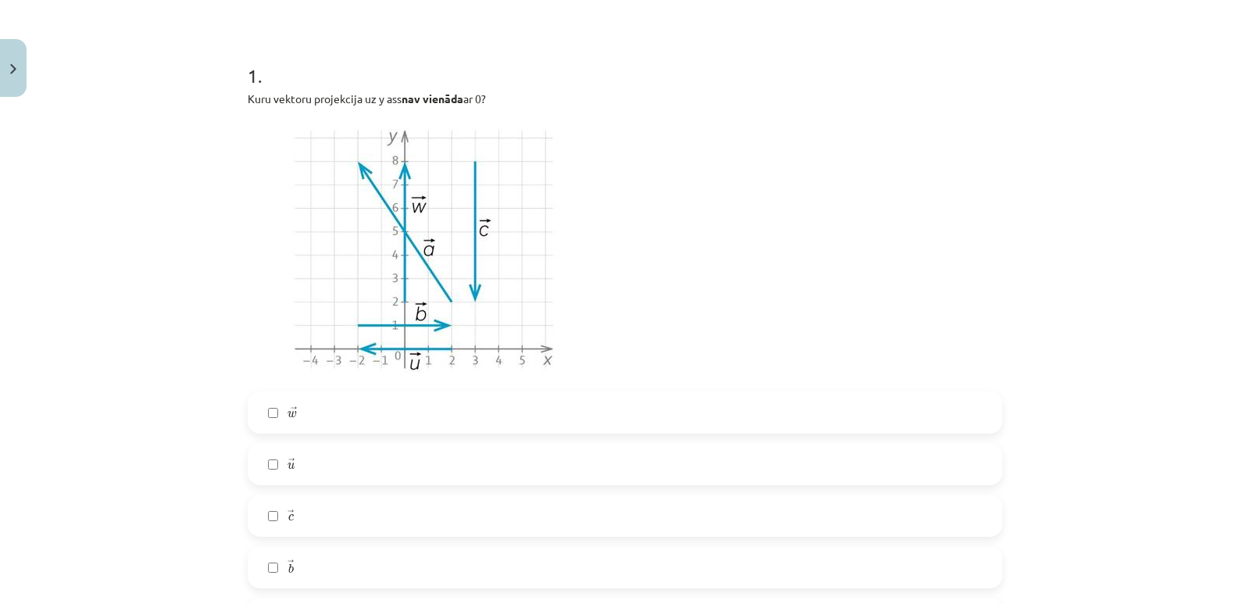
click at [578, 77] on h1 "1 ." at bounding box center [625, 62] width 755 height 48
drag, startPoint x: 542, startPoint y: 91, endPoint x: 222, endPoint y: 98, distance: 319.7
click at [222, 98] on div "Mācību tēma: Matemātikas i - 10. klases 1. ieskaites mācību materiāls (a,b) #5 …" at bounding box center [625, 302] width 1250 height 604
copy p "Kuru vektoru projekcija uz y ass nav vienāda ar 0?"
click at [626, 327] on p at bounding box center [625, 249] width 755 height 266
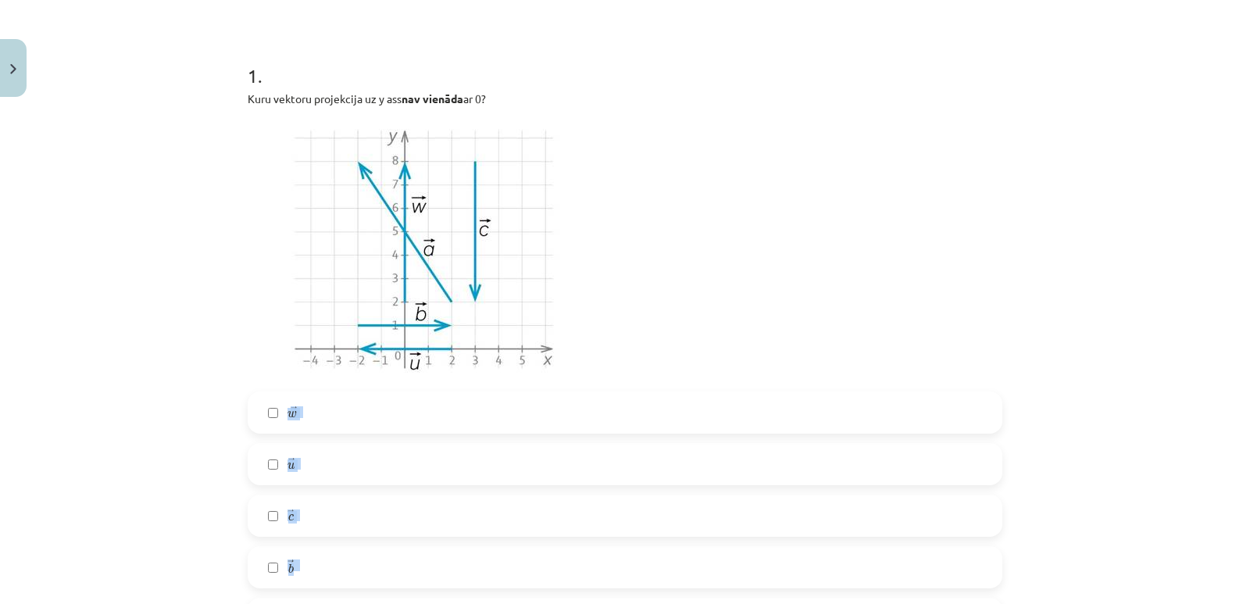
drag, startPoint x: 289, startPoint y: 384, endPoint x: 342, endPoint y: 578, distance: 201.5
click at [342, 581] on div "1 . Kuru vektoru projekcija uz y ass nav vienāda ar 0? → w w → → u u → → c c → …" at bounding box center [625, 339] width 755 height 603
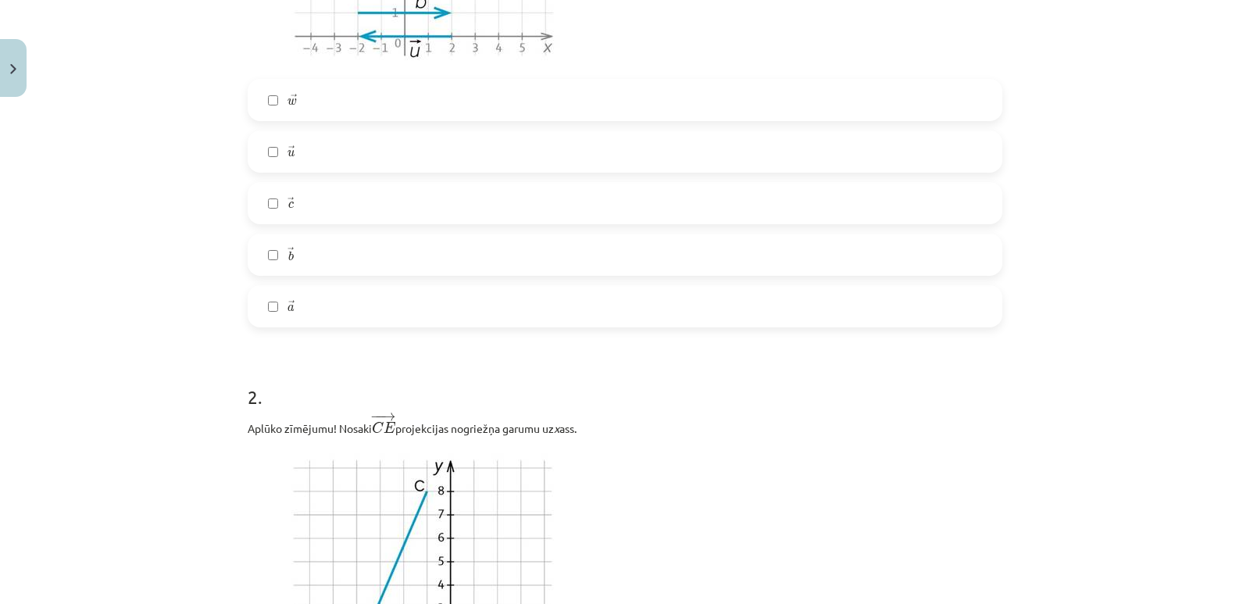
click at [339, 368] on h1 "2 ." at bounding box center [625, 383] width 755 height 48
drag, startPoint x: 344, startPoint y: 323, endPoint x: 276, endPoint y: 95, distance: 237.4
click at [276, 95] on div "→ w w → → u u → → c c → → b b → → a a →" at bounding box center [625, 203] width 755 height 249
click at [439, 375] on h1 "2 ." at bounding box center [625, 383] width 755 height 48
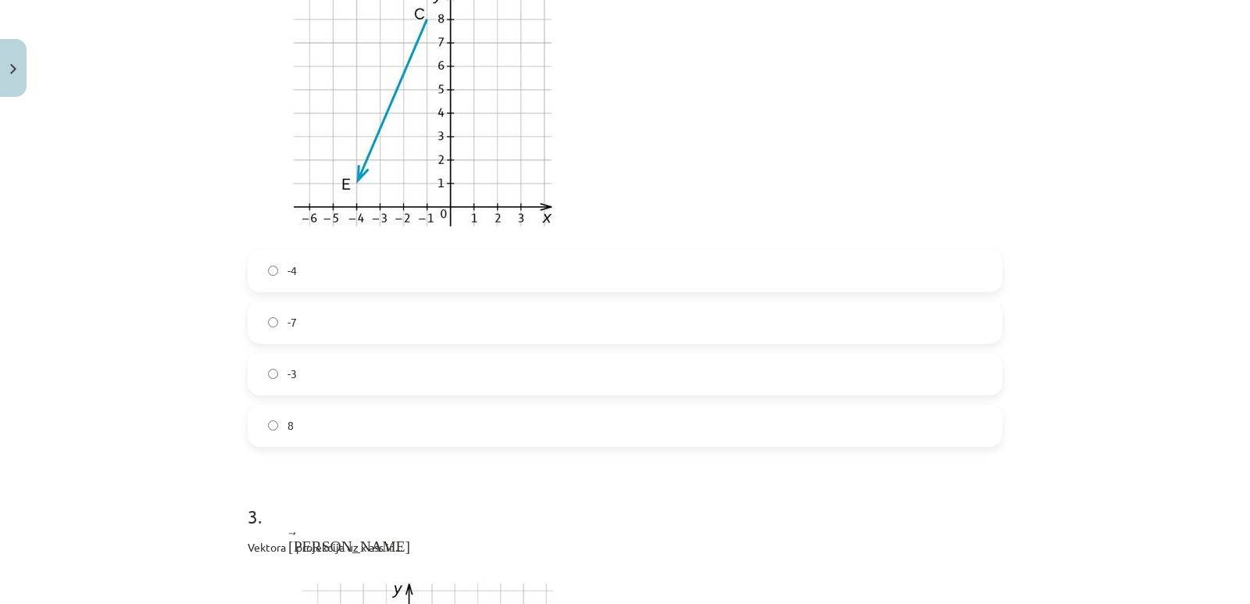
scroll to position [1223, 0]
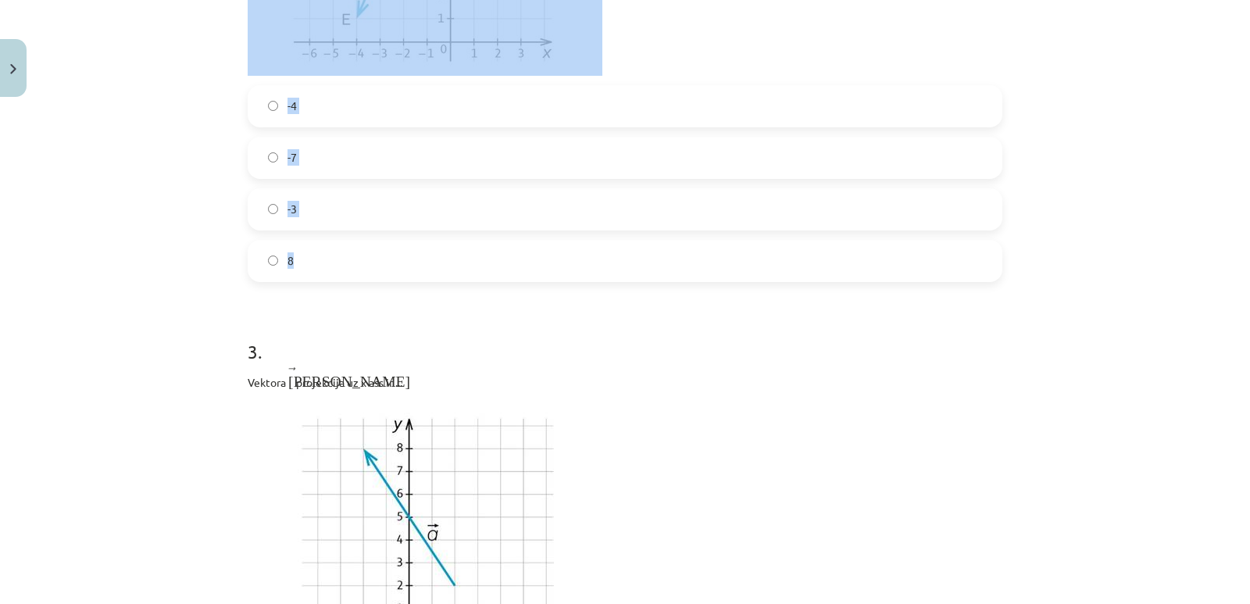
drag, startPoint x: 243, startPoint y: 189, endPoint x: 576, endPoint y: 281, distance: 345.5
click at [576, 281] on div "2 . Aplūko zīmējumu! Nosaki − − → C E C E → projekcijas nogriežņa garumu uz x a…" at bounding box center [625, 2] width 755 height 560
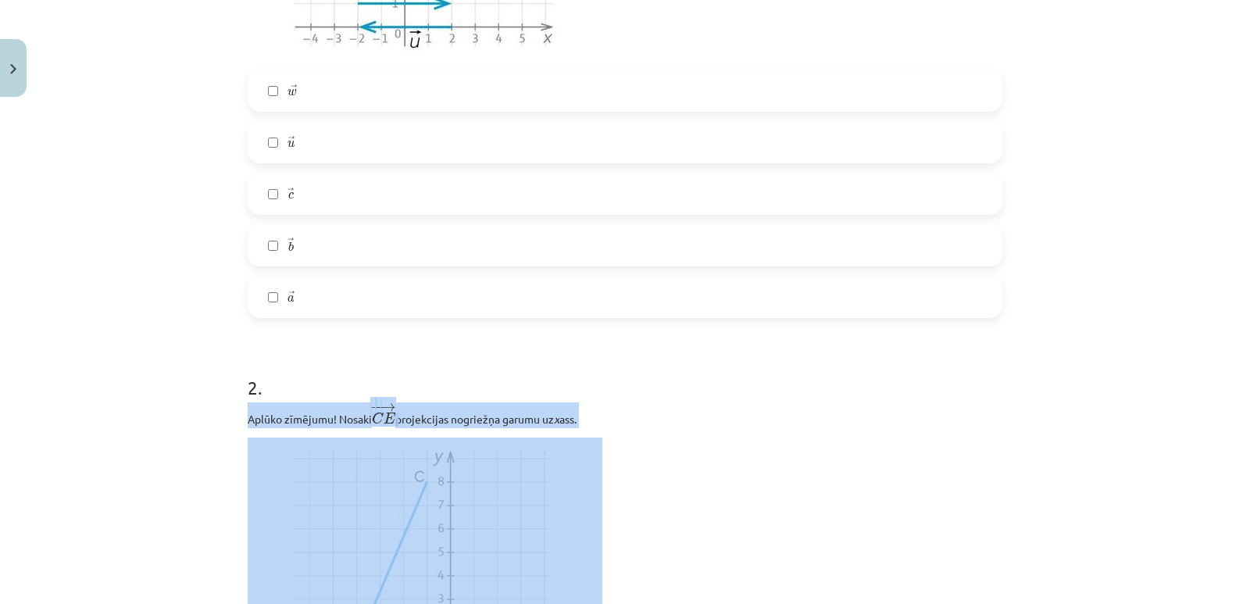
scroll to position [520, 0]
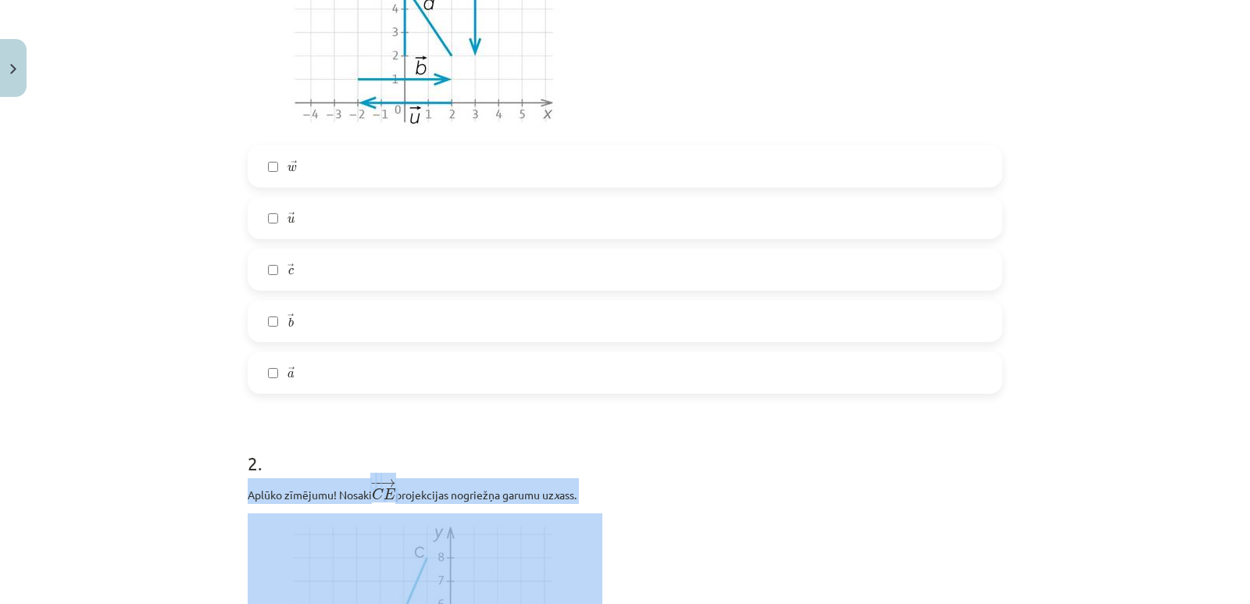
copy div "Aplūko zīmējumu! Nosaki − − → C E C E → projekcijas nogriežņa garumu uz x ass. …"
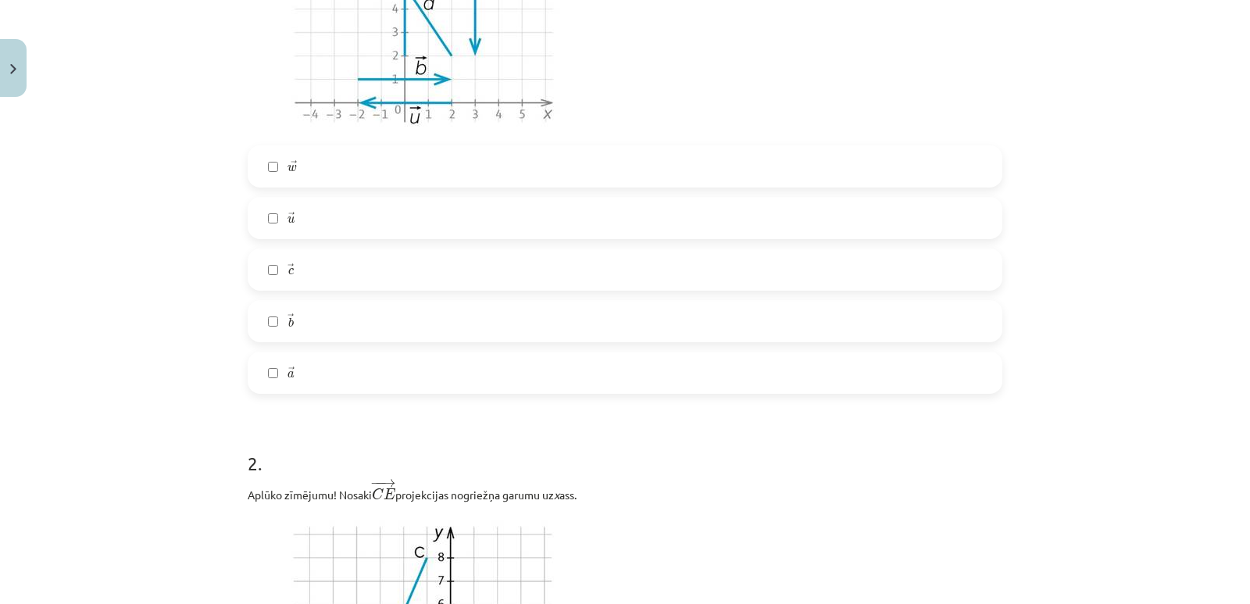
click at [306, 425] on h1 "2 ." at bounding box center [625, 449] width 755 height 48
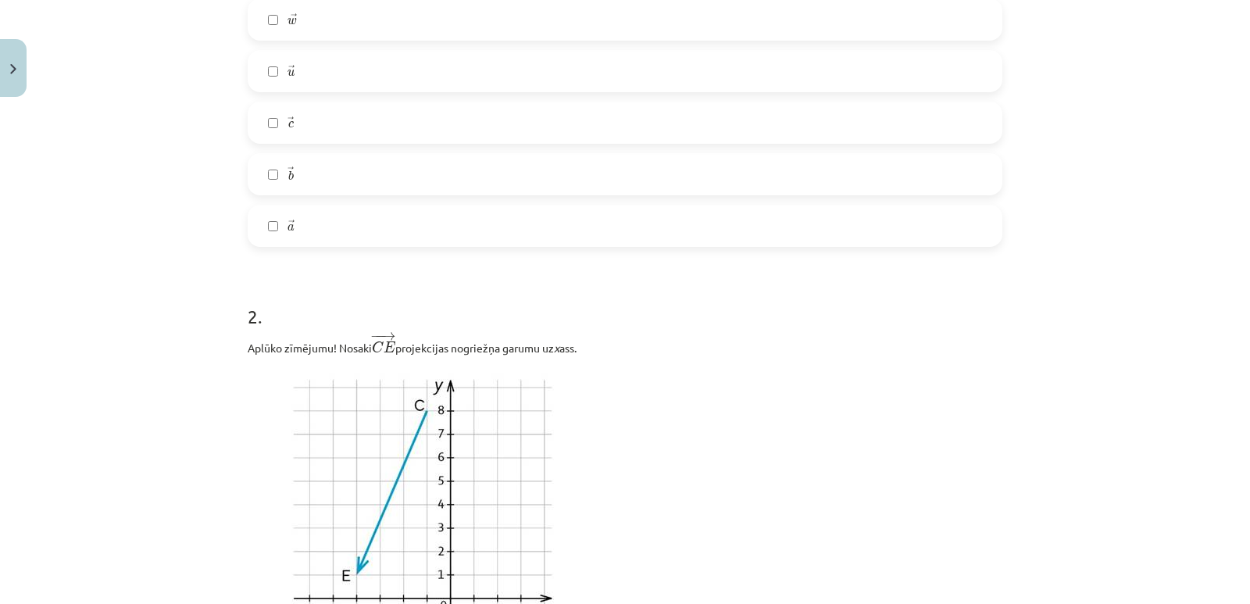
scroll to position [442, 0]
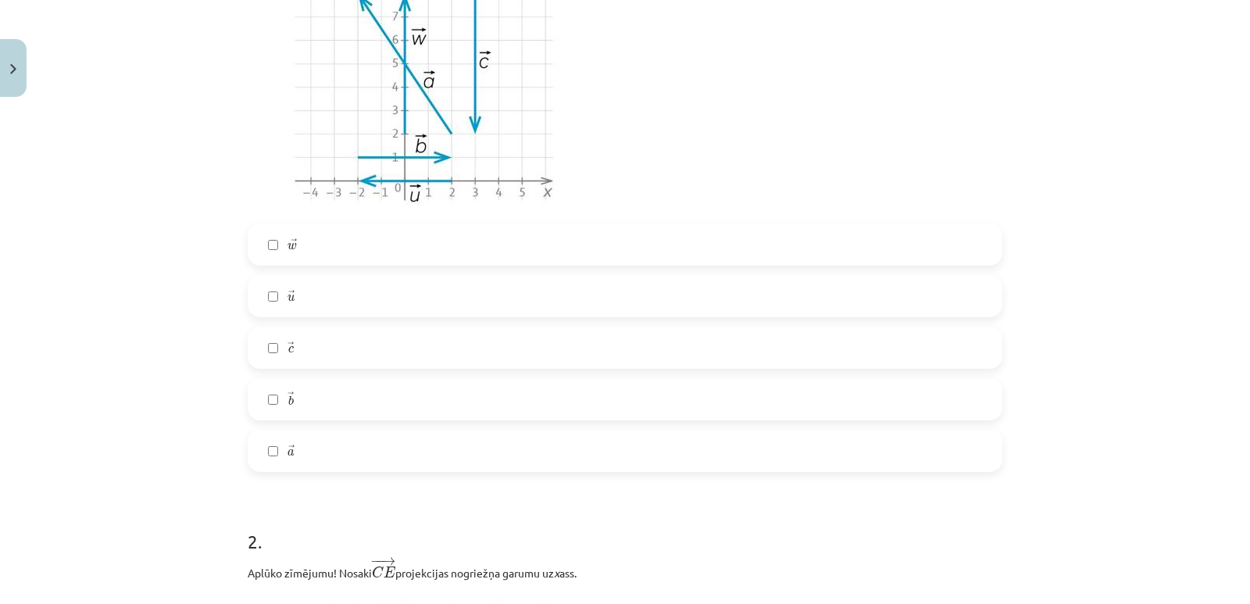
click at [277, 449] on label "→ a a →" at bounding box center [625, 450] width 752 height 39
click at [277, 345] on label "→ c c →" at bounding box center [625, 347] width 752 height 39
click at [276, 250] on label "→ w w →" at bounding box center [625, 244] width 752 height 39
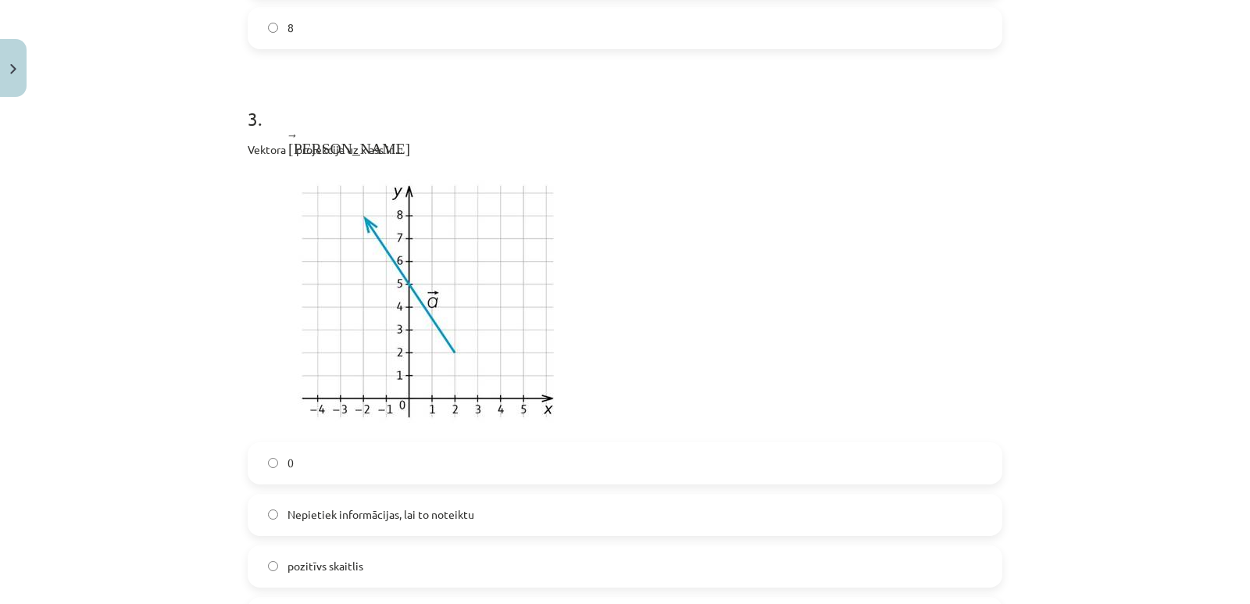
scroll to position [1458, 0]
drag, startPoint x: 355, startPoint y: 237, endPoint x: 521, endPoint y: 145, distance: 189.2
click at [521, 145] on p "Vektora ﻿ → а а → projekcija uz x ass ir ..." at bounding box center [625, 144] width 755 height 24
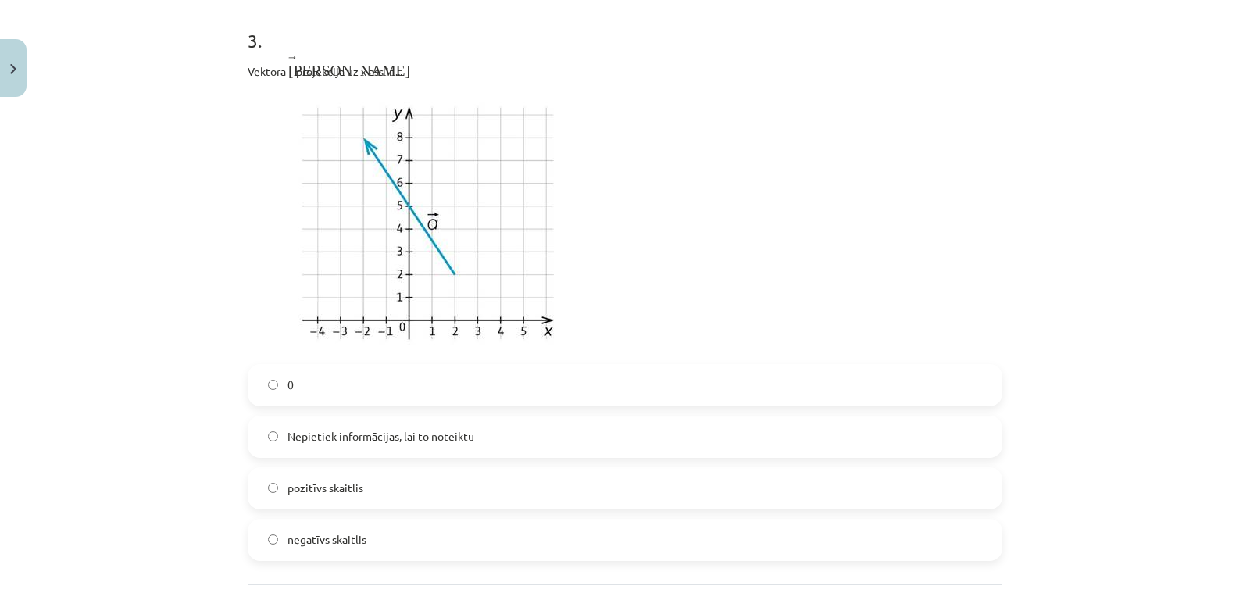
scroll to position [1536, 0]
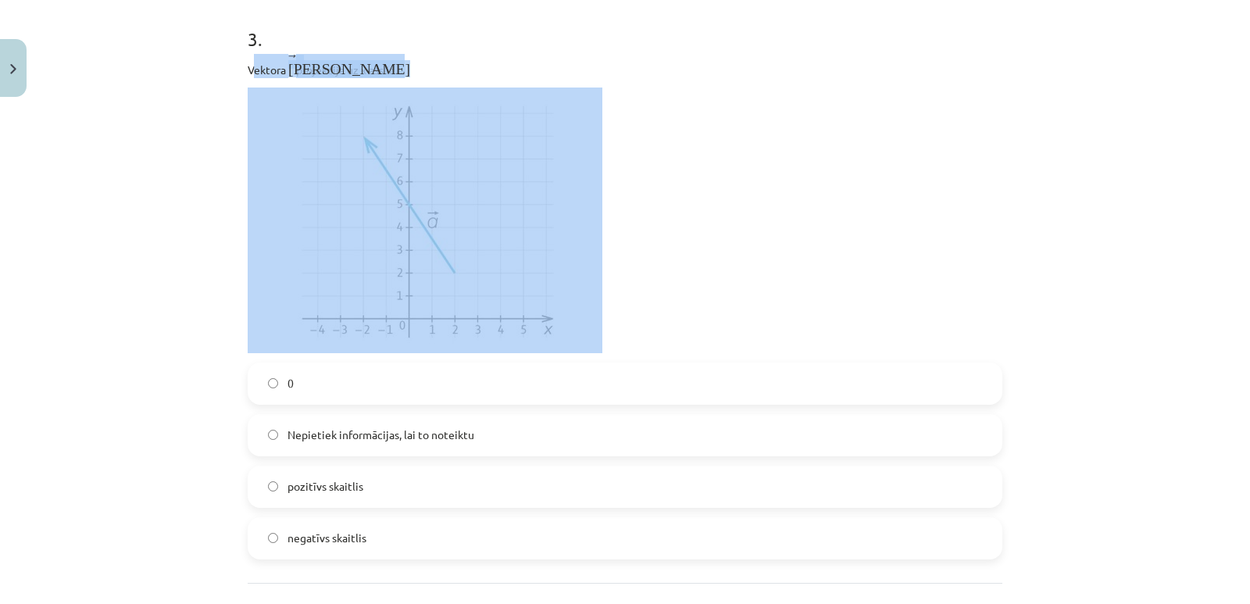
drag, startPoint x: 245, startPoint y: 68, endPoint x: 547, endPoint y: 235, distance: 344.9
click at [544, 235] on div "Vektora ﻿ → а а → projekcija uz x ass ir ..." at bounding box center [625, 203] width 755 height 299
click at [774, 293] on p at bounding box center [625, 221] width 755 height 266
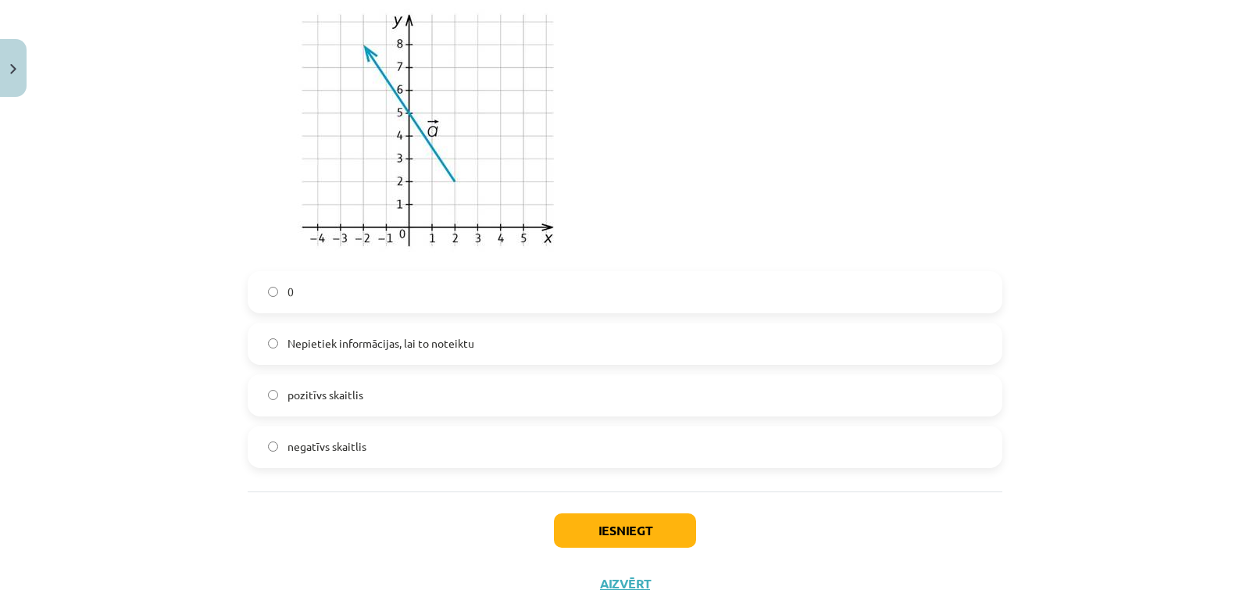
scroll to position [1673, 0]
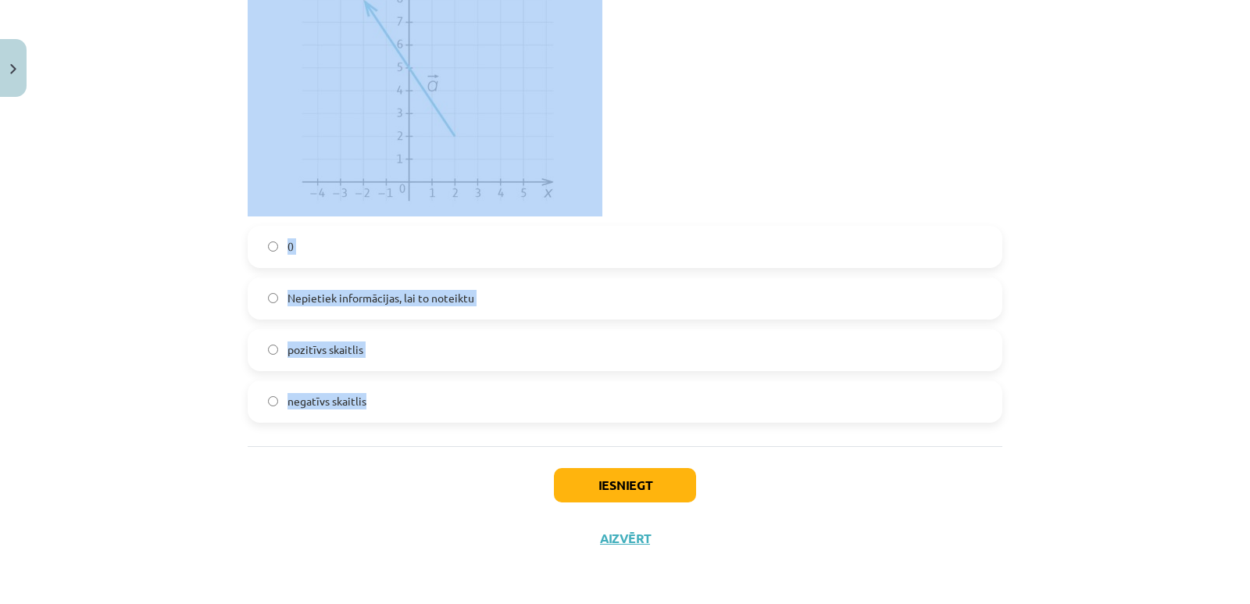
drag, startPoint x: 242, startPoint y: 142, endPoint x: 762, endPoint y: 441, distance: 600.1
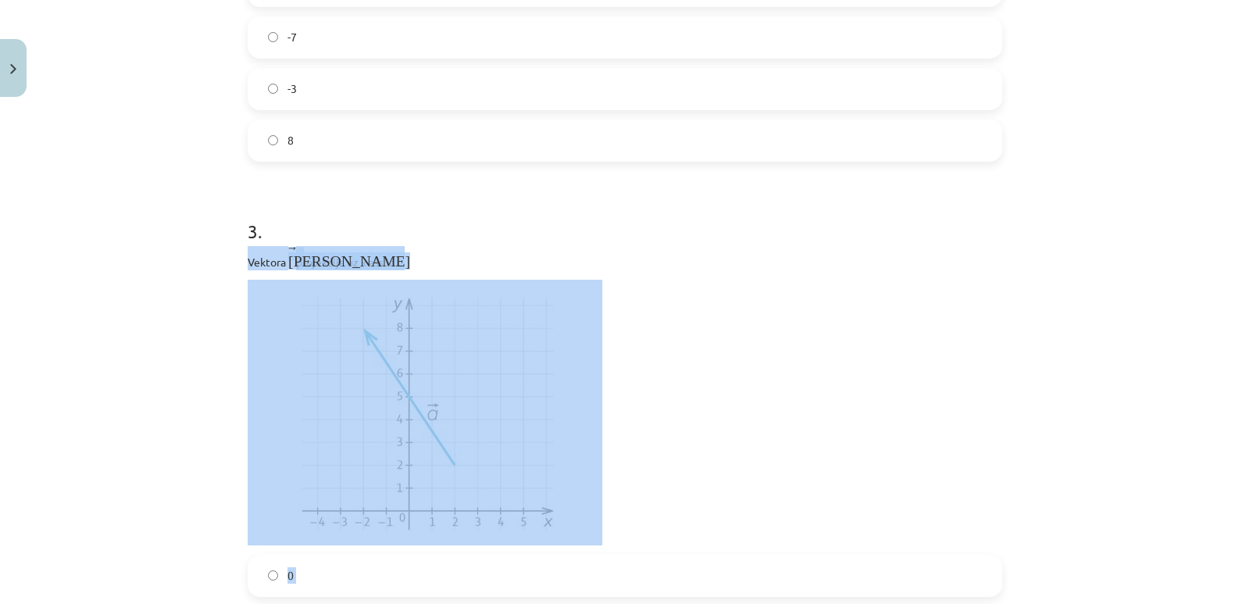
scroll to position [1361, 0]
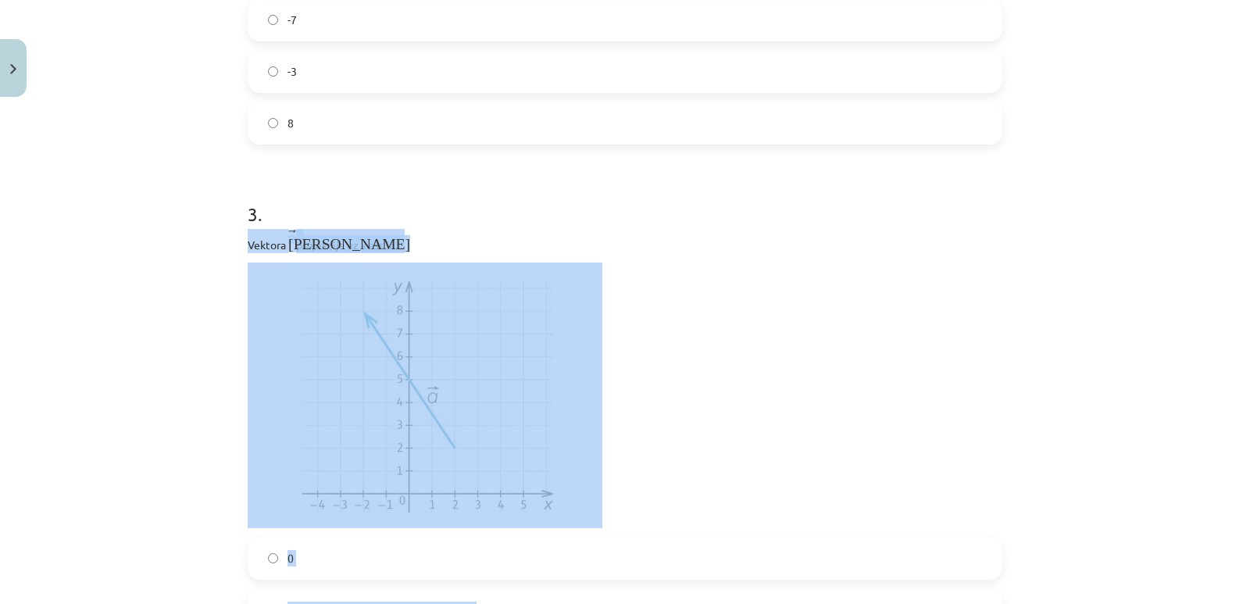
copy div "Vektora ﻿ → а а → projekcija uz x ass ir ... 0 Nepietiek informācijas, lai to n…"
click at [657, 334] on p at bounding box center [625, 396] width 755 height 266
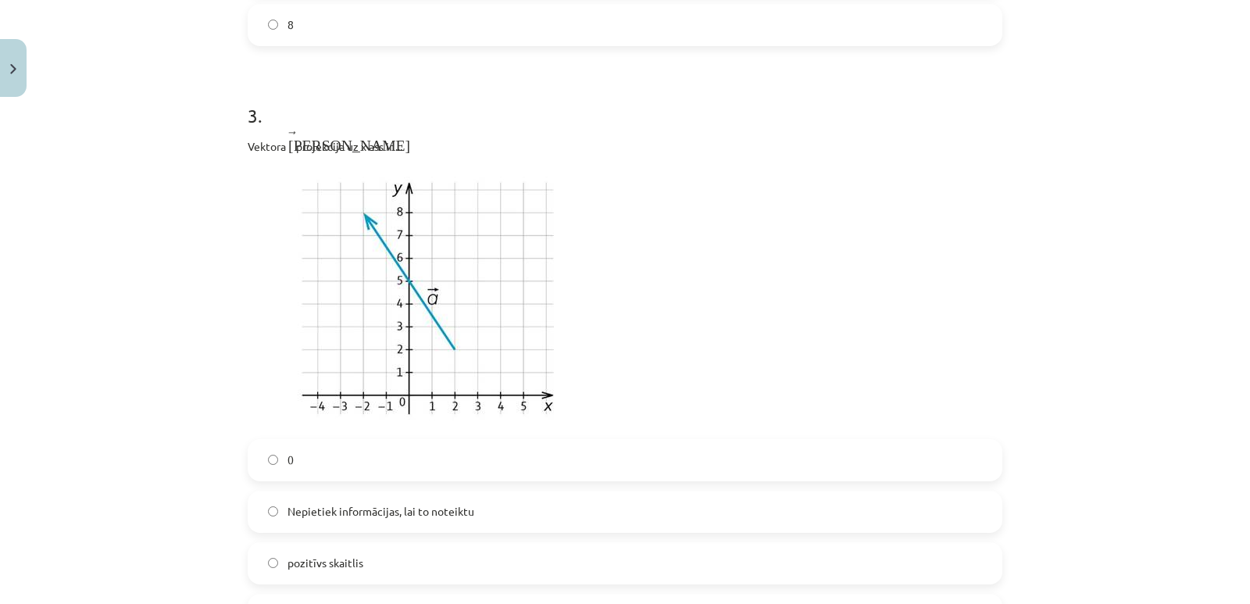
scroll to position [1439, 0]
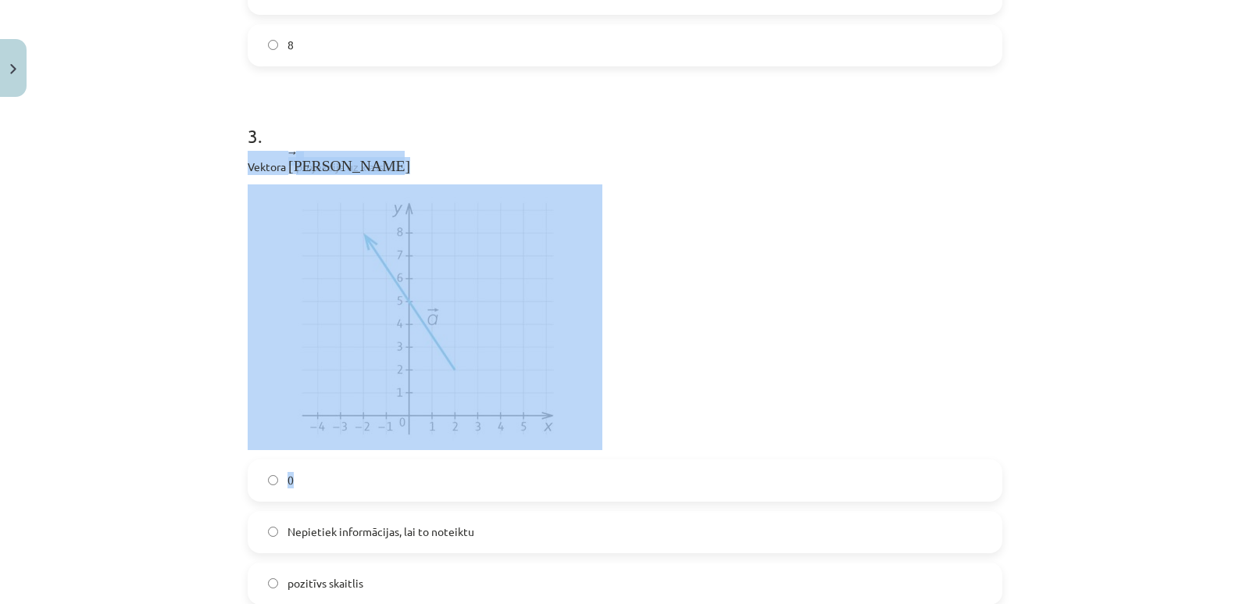
drag, startPoint x: 242, startPoint y: 164, endPoint x: 596, endPoint y: 445, distance: 451.1
click at [594, 448] on div "Vektora ﻿ → а а → projekcija uz x ass ir ..." at bounding box center [625, 300] width 755 height 299
click at [676, 367] on p at bounding box center [625, 317] width 755 height 266
click at [485, 162] on p "Vektora ﻿ → а а → projekcija uz x ass ir ..." at bounding box center [625, 163] width 755 height 24
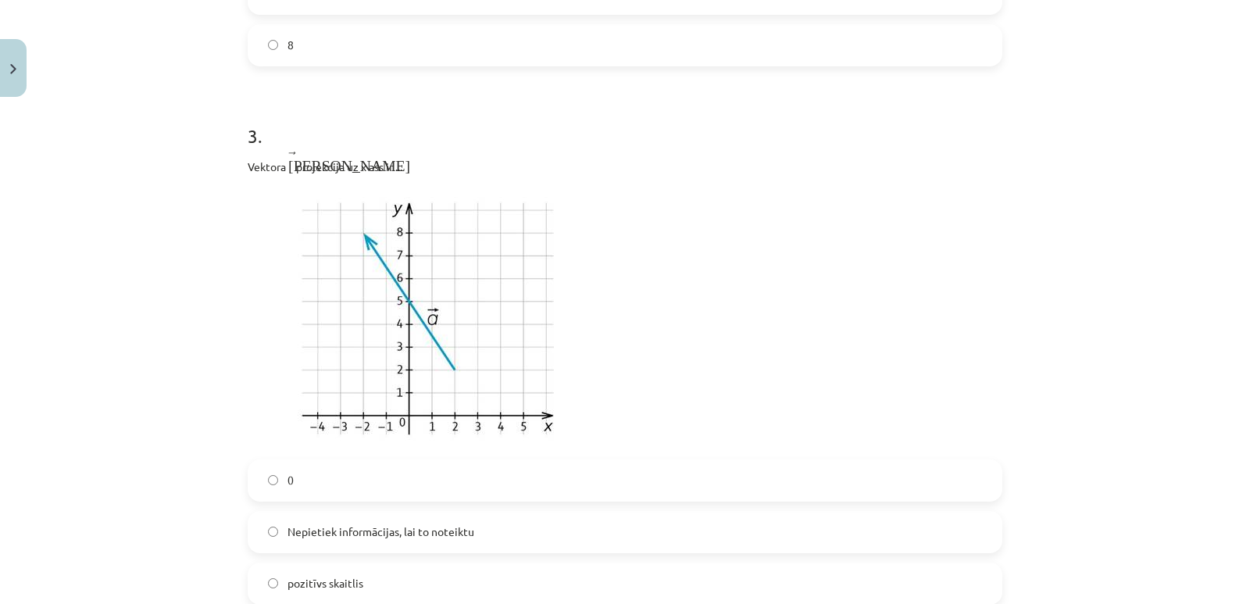
drag, startPoint x: 449, startPoint y: 166, endPoint x: 235, endPoint y: 171, distance: 214.2
copy p "Vektora ﻿ → а а → projekcija uz x ass ir ..."
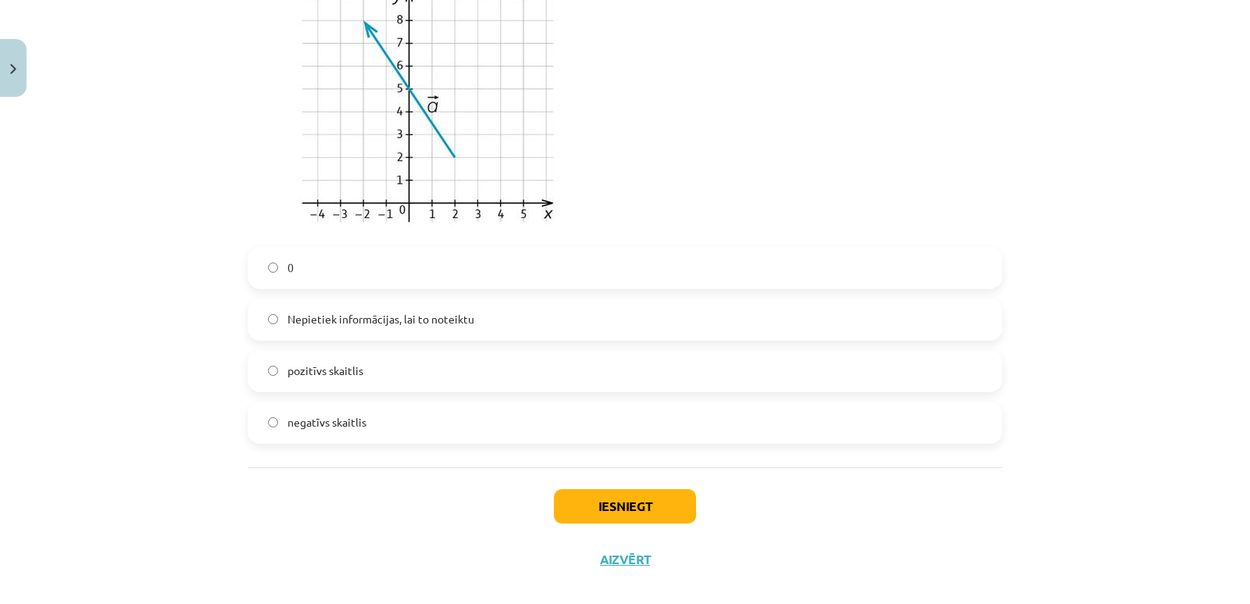
scroll to position [1673, 0]
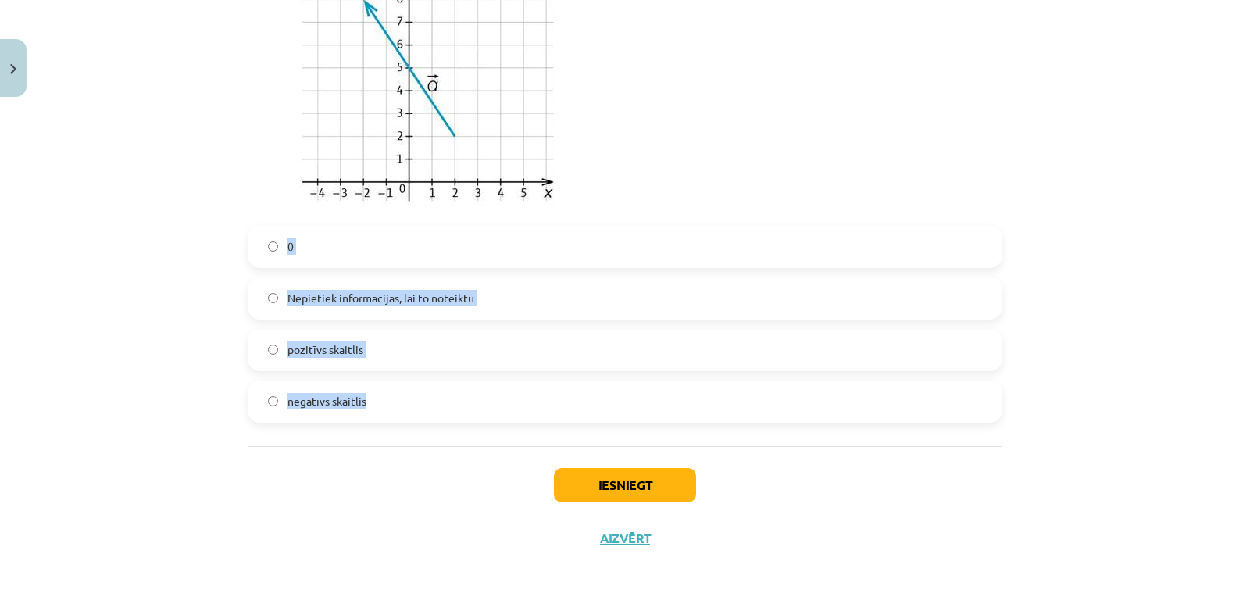
drag, startPoint x: 211, startPoint y: 227, endPoint x: 419, endPoint y: 394, distance: 266.3
click at [419, 394] on div "Mācību tēma: Matemātikas i - 10. klases 1. ieskaites mācību materiāls (a,b) #5 …" at bounding box center [625, 302] width 1250 height 604
copy div "0 Nepietiek informācijas, lai to noteiktu pozitīvs skaitlis negatīvs skaitlis"
click at [224, 479] on div "Mācību tēma: Matemātikas i - 10. klases 1. ieskaites mācību materiāls (a,b) #5 …" at bounding box center [625, 302] width 1250 height 604
click at [284, 392] on label "negatīvs skaitlis" at bounding box center [625, 401] width 752 height 39
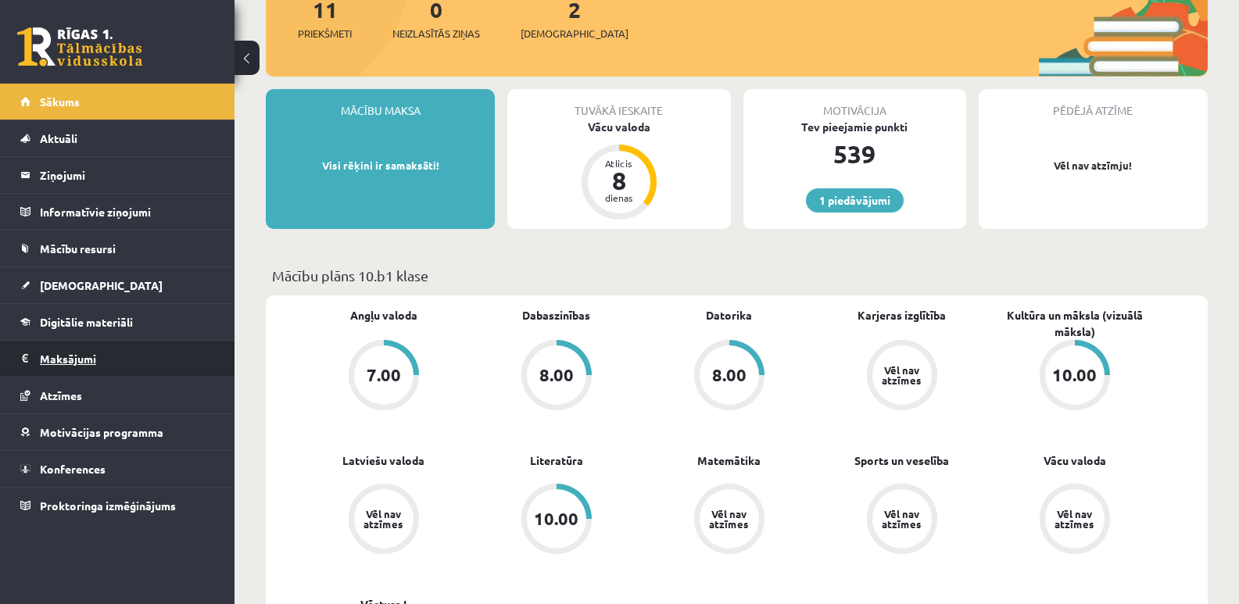
scroll to position [234, 0]
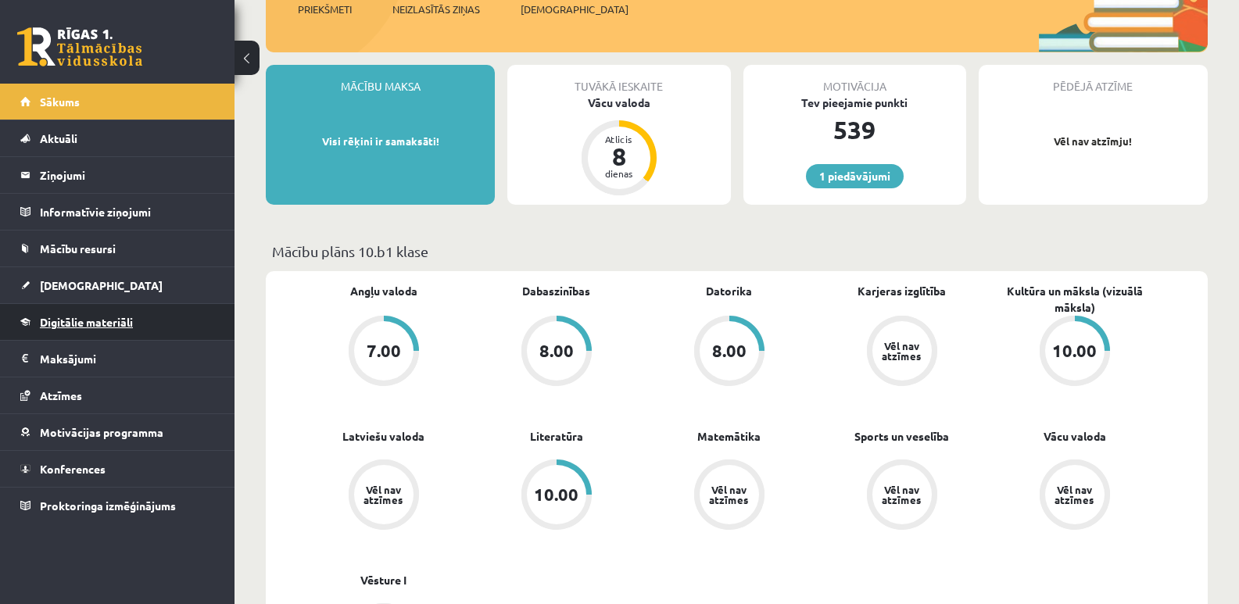
click at [109, 324] on span "Digitālie materiāli" at bounding box center [86, 322] width 93 height 14
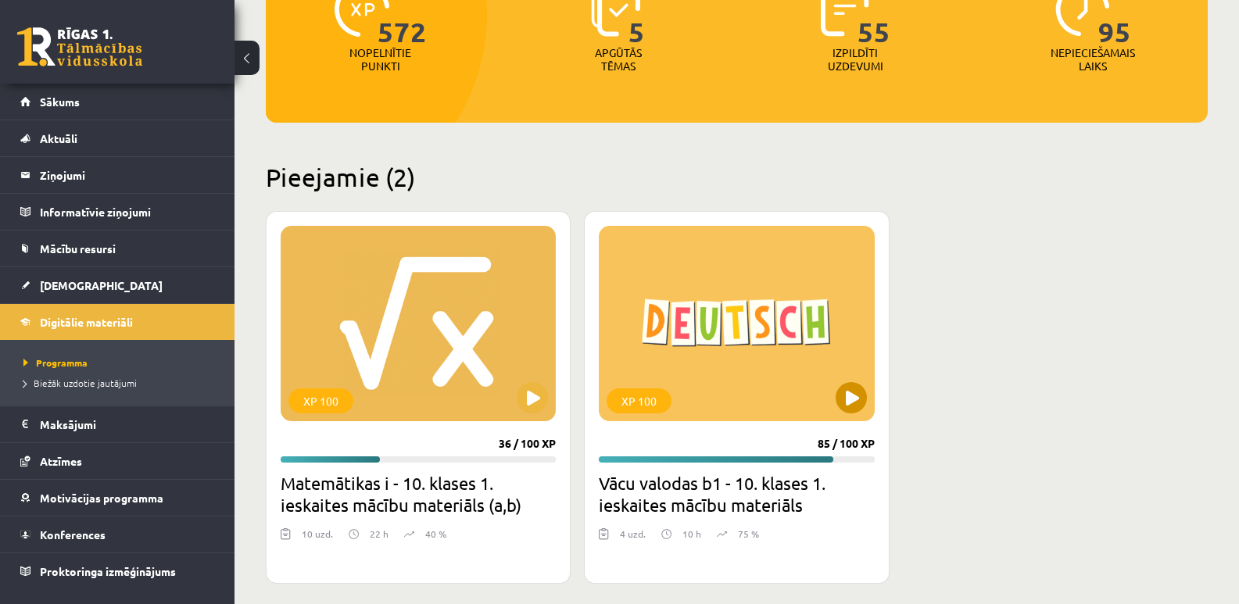
click at [654, 395] on div "XP 100" at bounding box center [638, 400] width 65 height 25
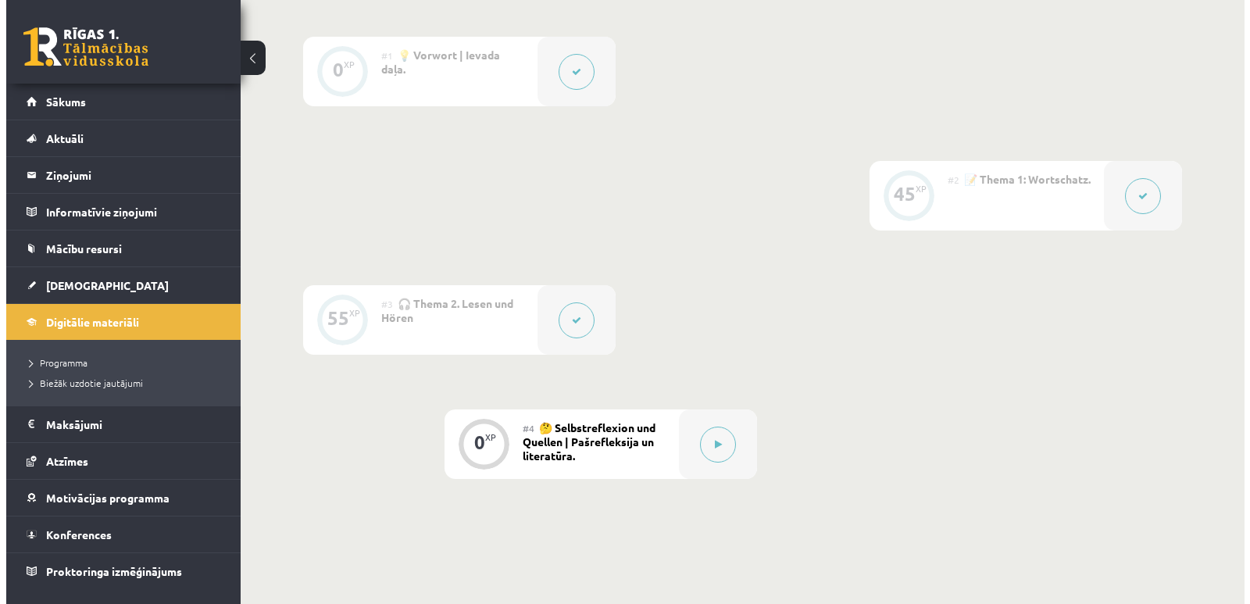
scroll to position [391, 0]
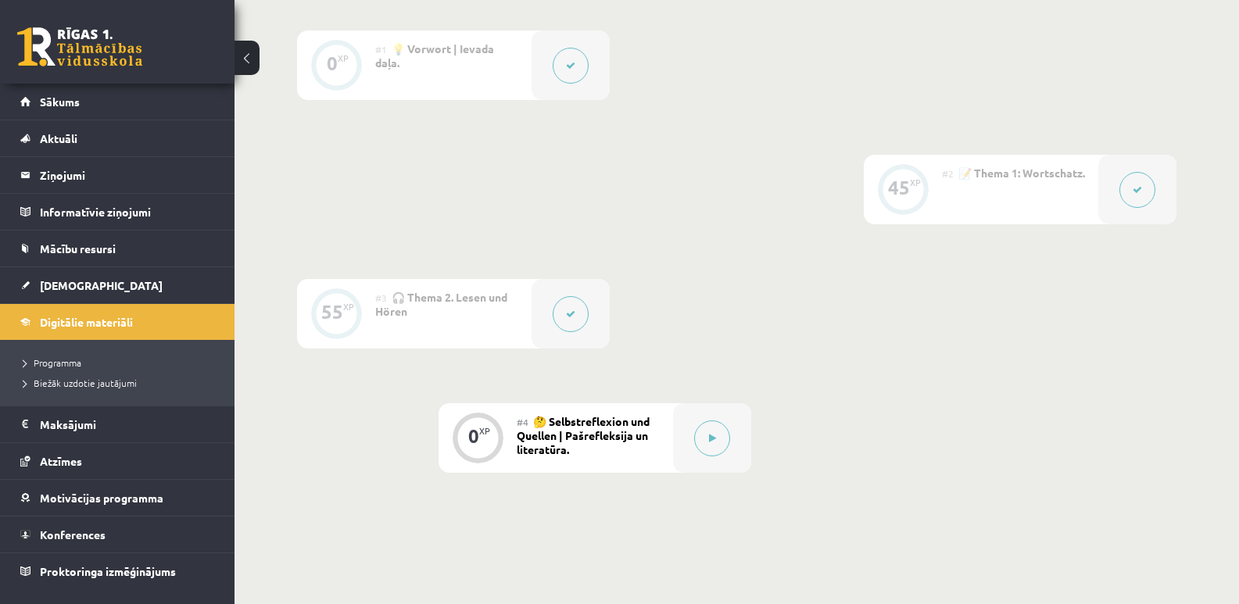
click at [571, 322] on button at bounding box center [571, 314] width 36 height 36
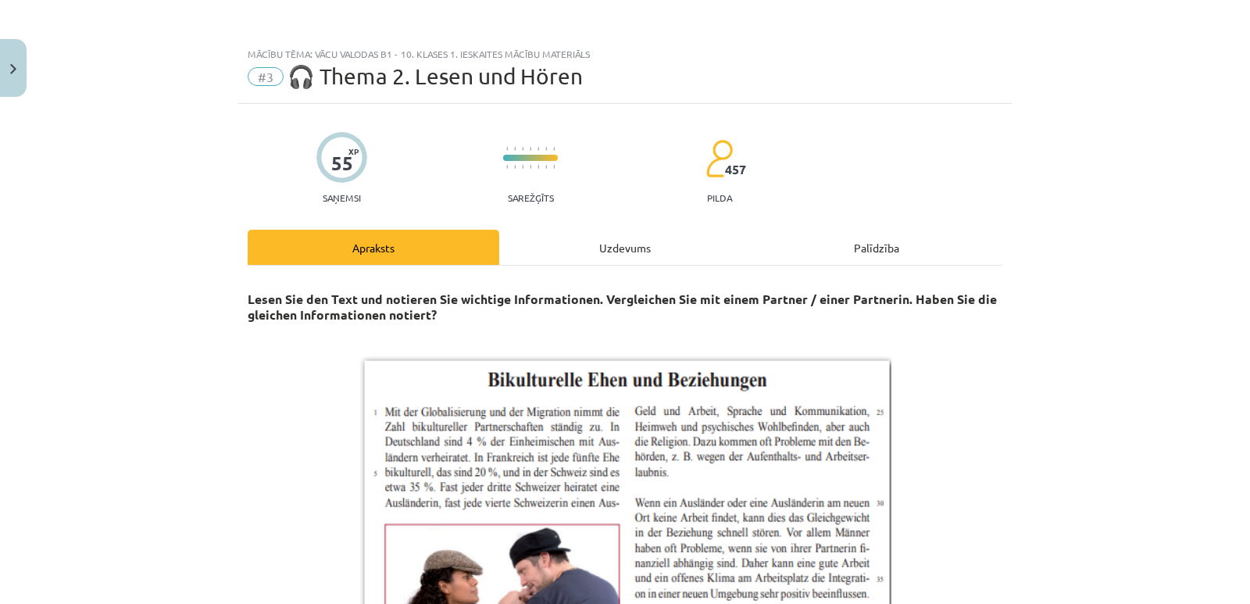
click at [631, 253] on div "Uzdevums" at bounding box center [625, 247] width 252 height 35
select select "**********"
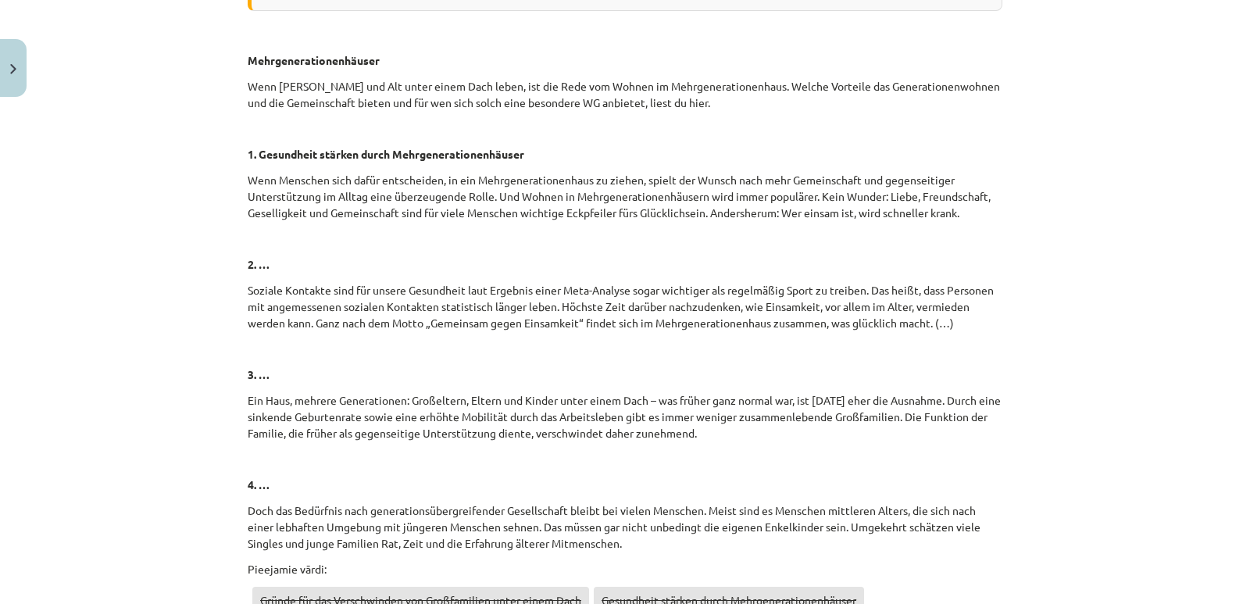
scroll to position [5549, 0]
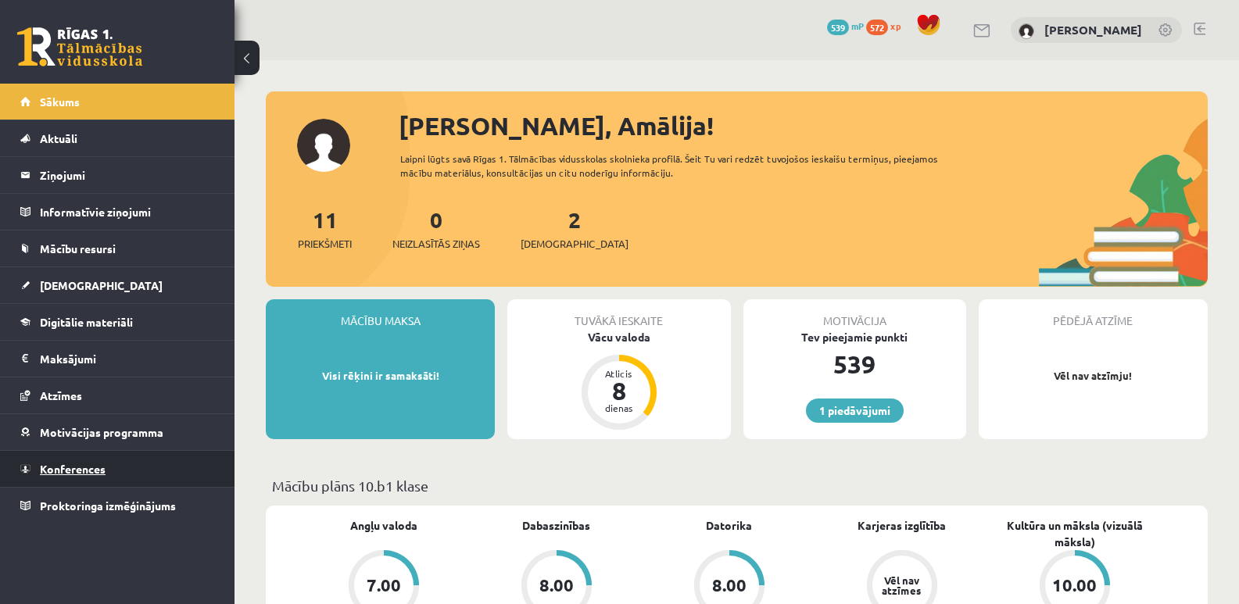
click at [95, 464] on span "Konferences" at bounding box center [73, 469] width 66 height 14
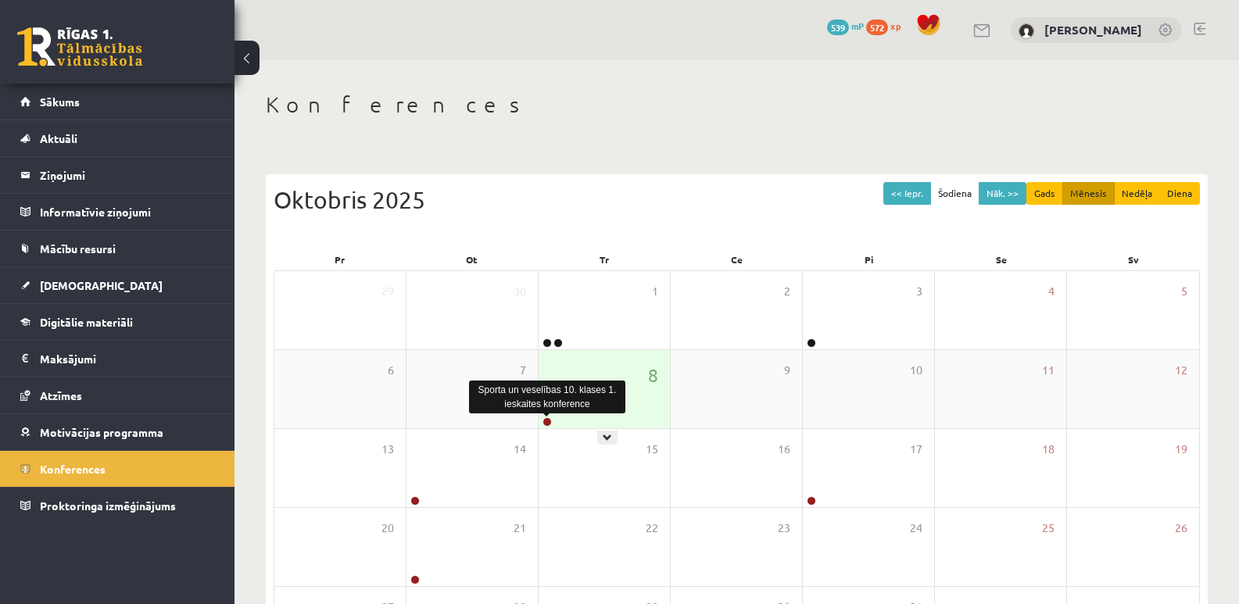
click at [546, 423] on link at bounding box center [546, 421] width 9 height 9
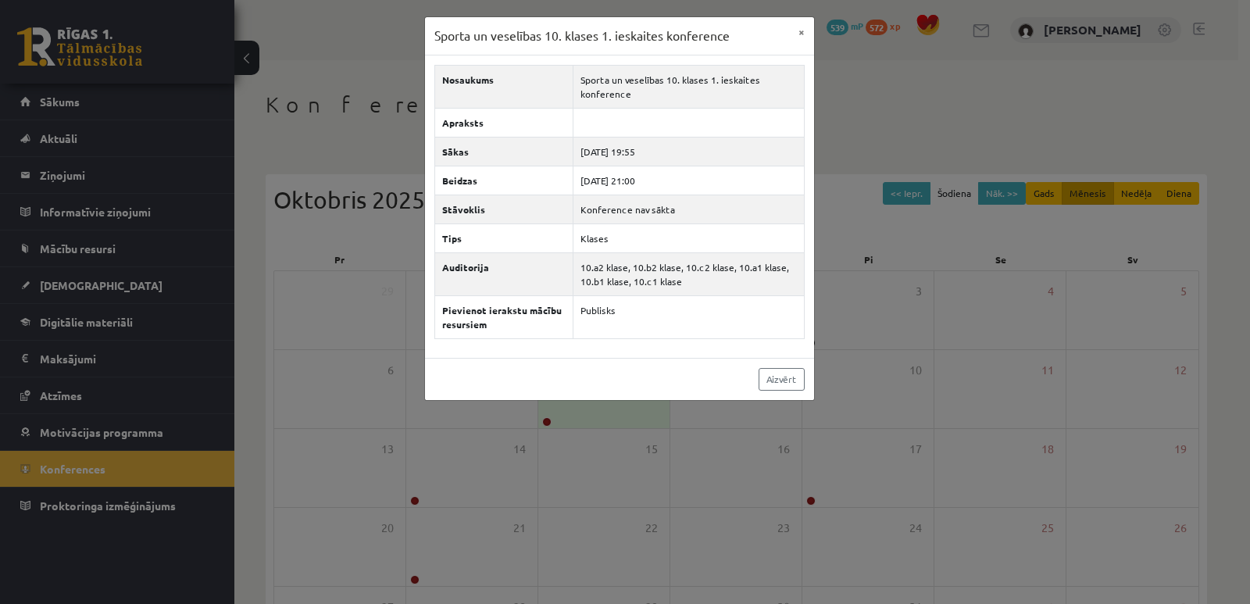
click at [858, 95] on div "Sporta un veselības 10. klases 1. ieskaites konference × Nosaukums Sporta un ve…" at bounding box center [625, 302] width 1250 height 604
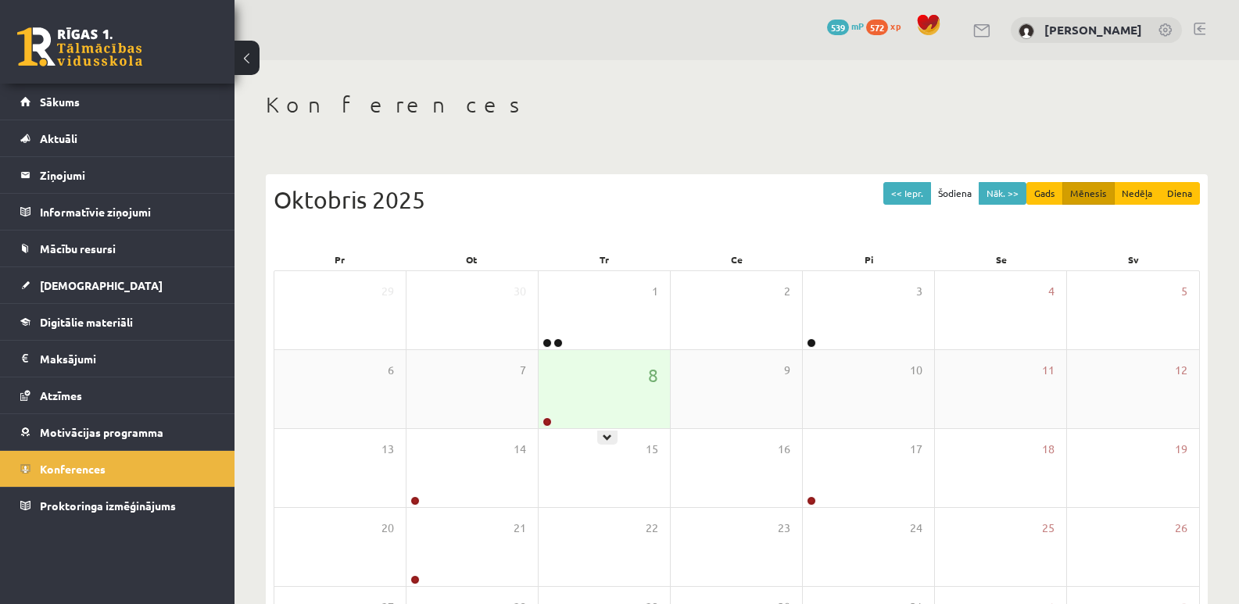
click at [603, 378] on div "8" at bounding box center [603, 389] width 131 height 78
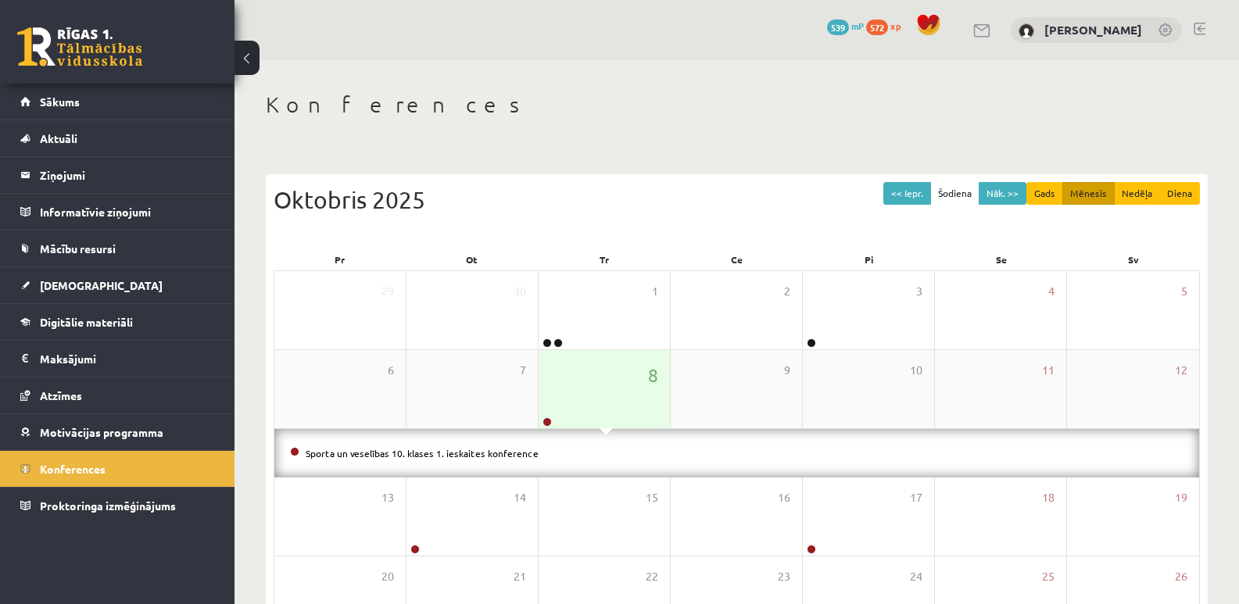
click at [603, 378] on div "8" at bounding box center [603, 389] width 131 height 78
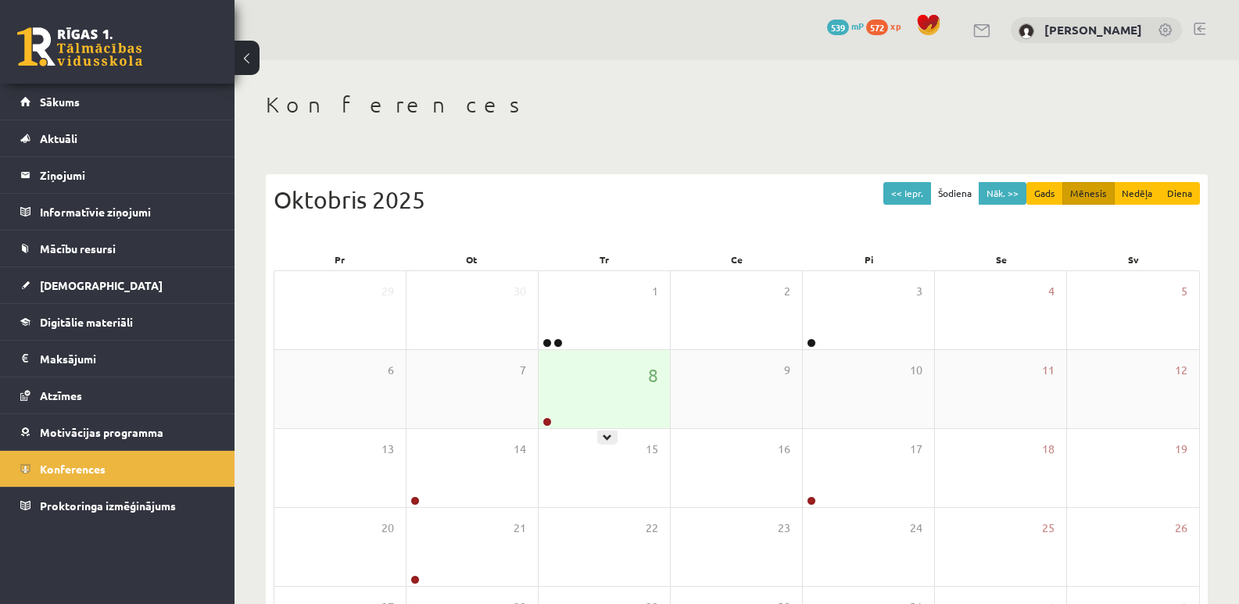
click at [604, 405] on div "8" at bounding box center [603, 389] width 131 height 78
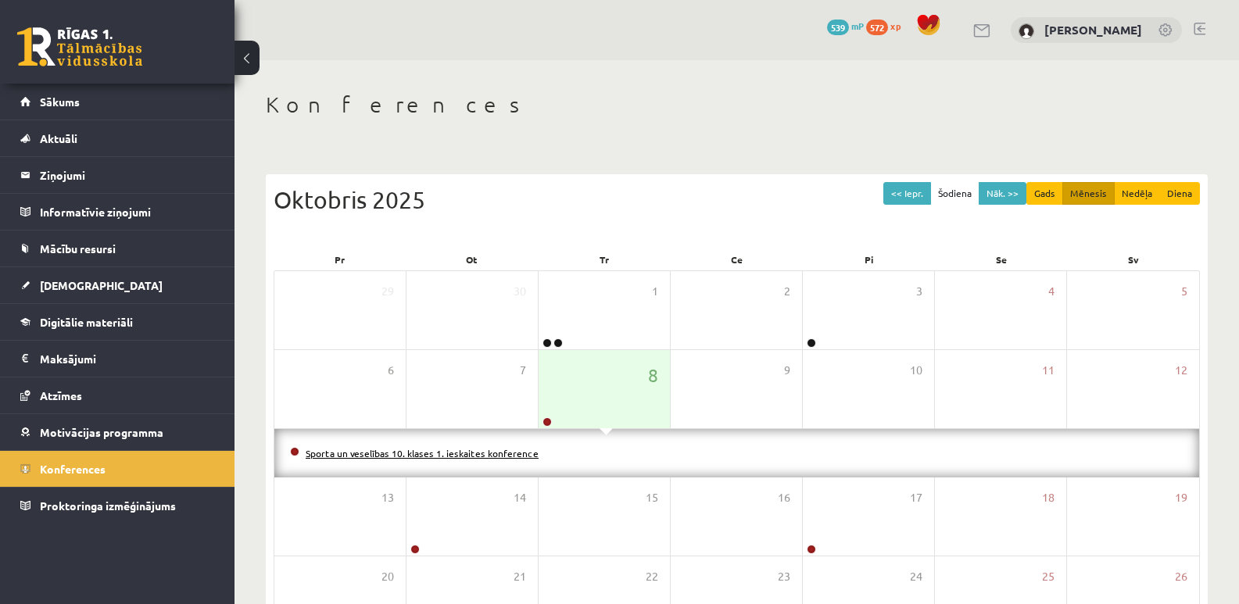
click at [486, 450] on link "Sporta un veselības 10. klases 1. ieskaites konference" at bounding box center [422, 453] width 233 height 13
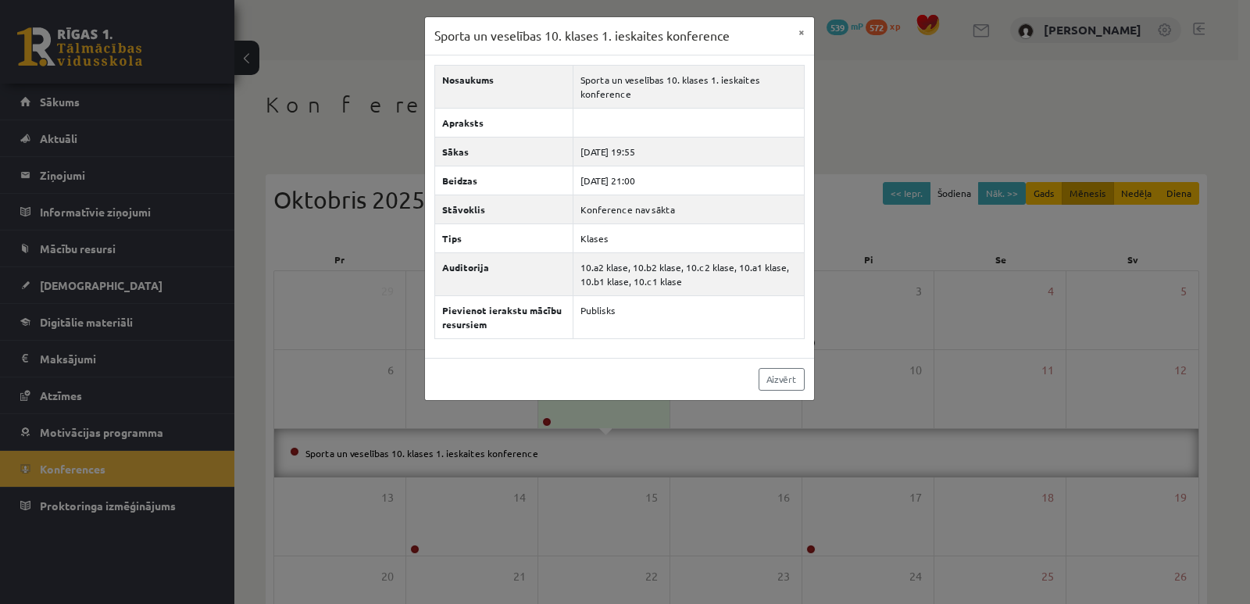
click at [589, 413] on div "Sporta un veselības 10. klases 1. ieskaites konference × Nosaukums Sporta un ve…" at bounding box center [625, 302] width 1250 height 604
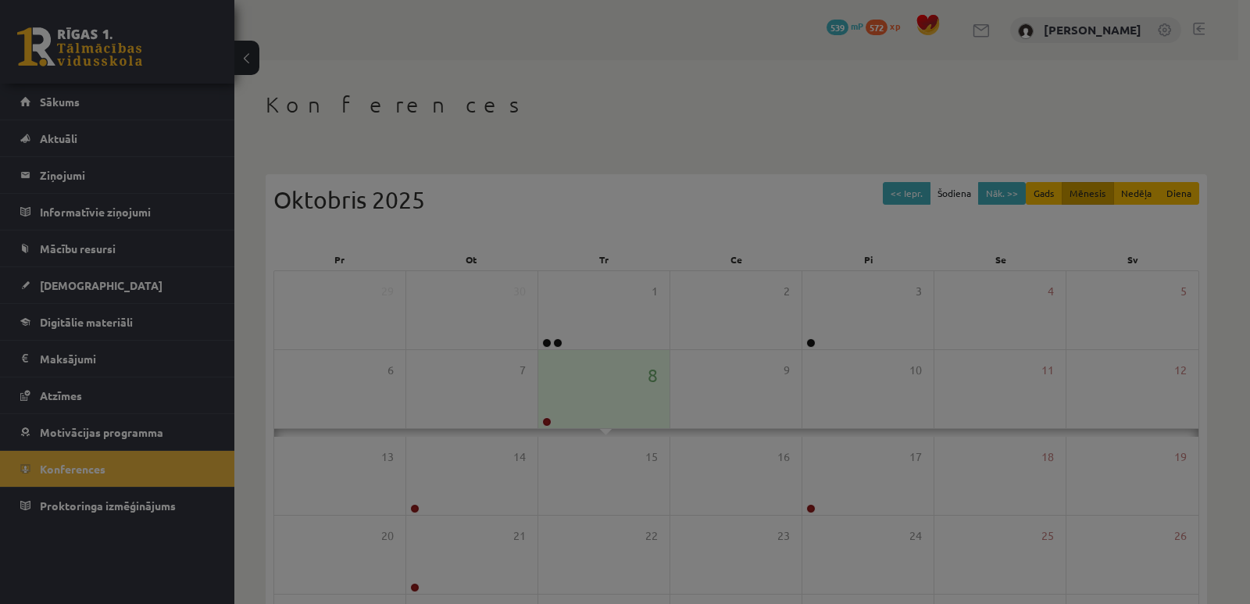
click at [589, 413] on body "1 Dāvanas 539 mP 572 xp [PERSON_NAME] Sākums Aktuāli Kā mācīties eSKOLĀ Kontakt…" at bounding box center [625, 302] width 1250 height 604
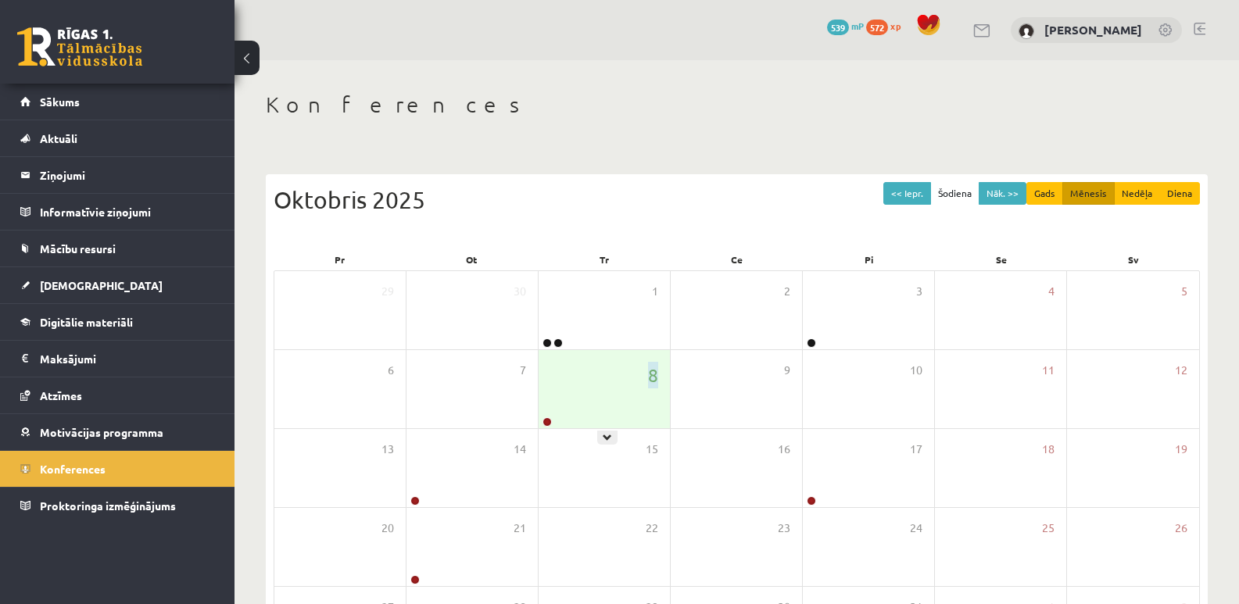
click at [589, 413] on div "8" at bounding box center [603, 389] width 131 height 78
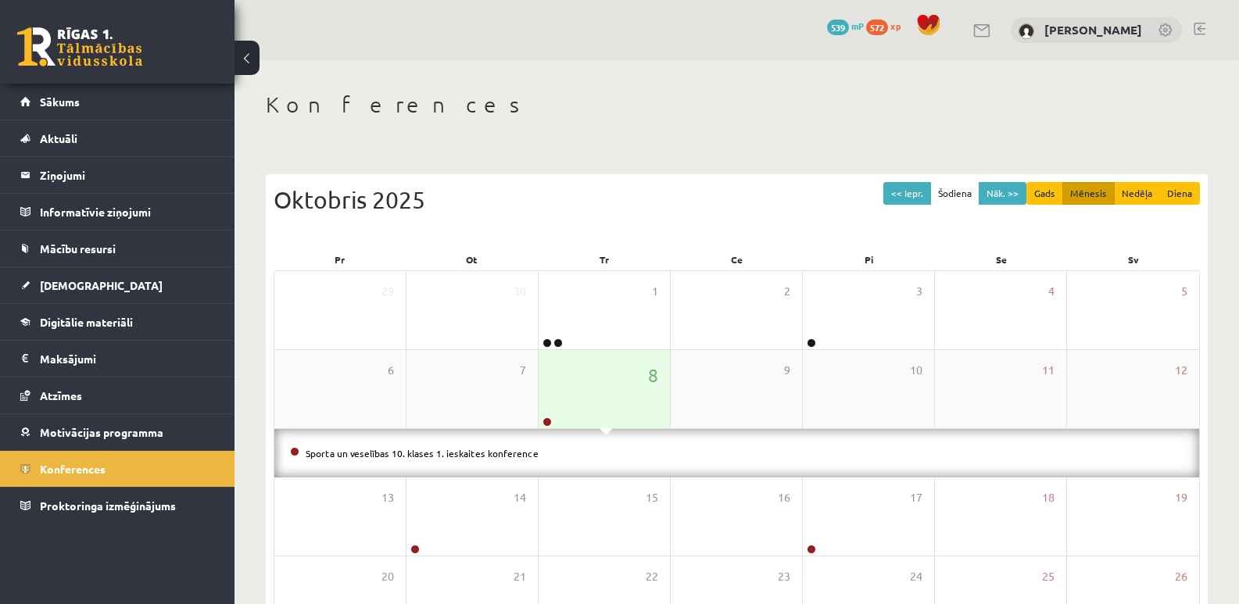
click at [596, 406] on div "8" at bounding box center [603, 389] width 131 height 78
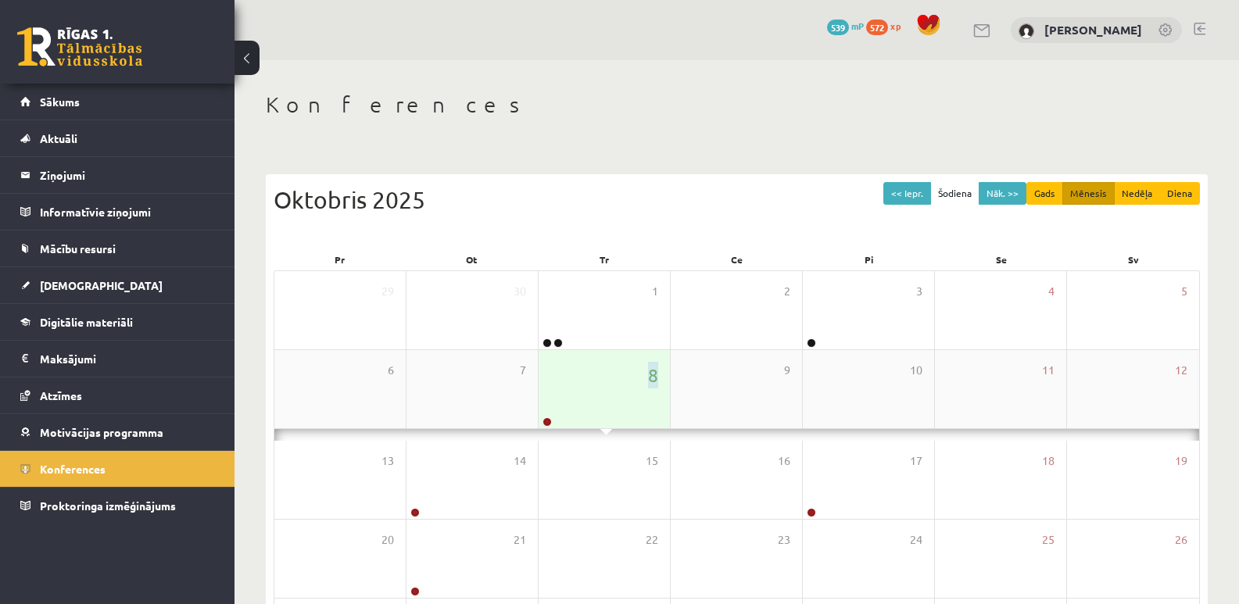
click at [596, 406] on div "8" at bounding box center [603, 389] width 131 height 78
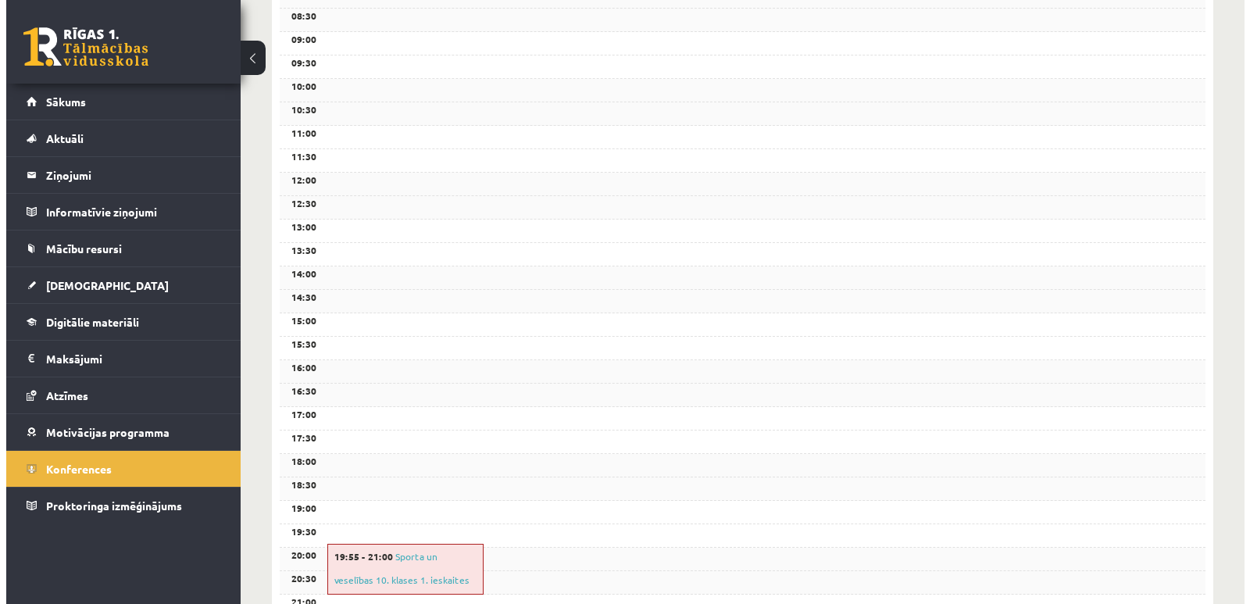
scroll to position [469, 0]
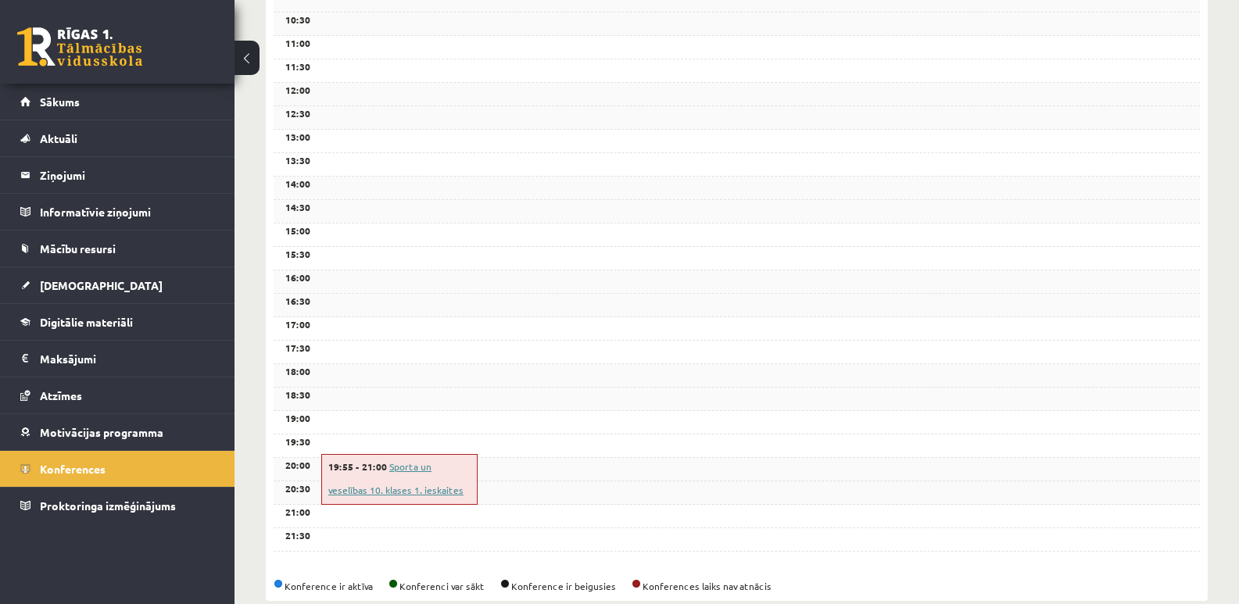
click at [433, 485] on link "Sporta un veselības 10. klases 1. ieskaites konference" at bounding box center [395, 489] width 135 height 59
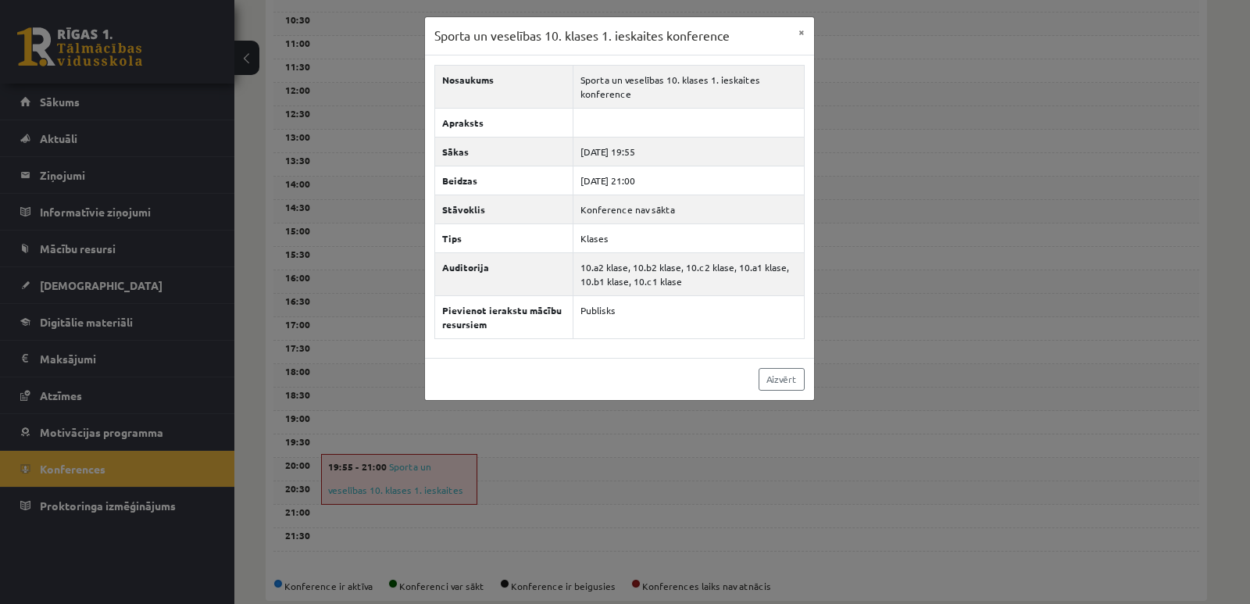
click at [438, 488] on div "Sporta un veselības 10. klases 1. ieskaites konference × Nosaukums Sporta un ve…" at bounding box center [625, 302] width 1250 height 604
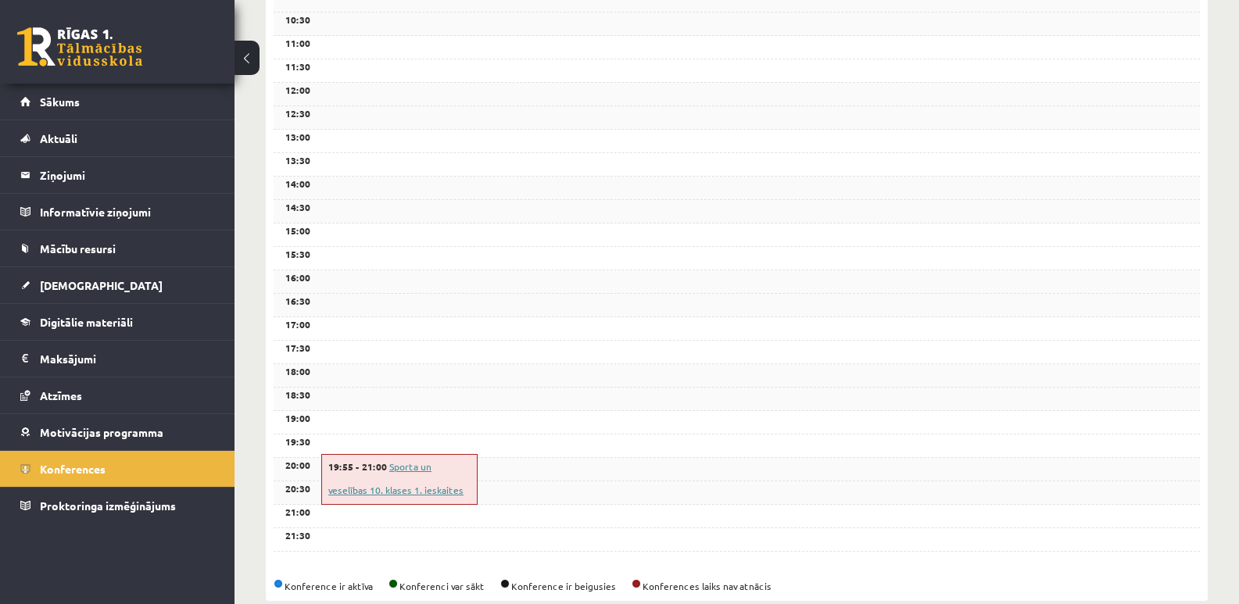
click at [413, 463] on link "Sporta un veselības 10. klases 1. ieskaites konference" at bounding box center [395, 489] width 135 height 59
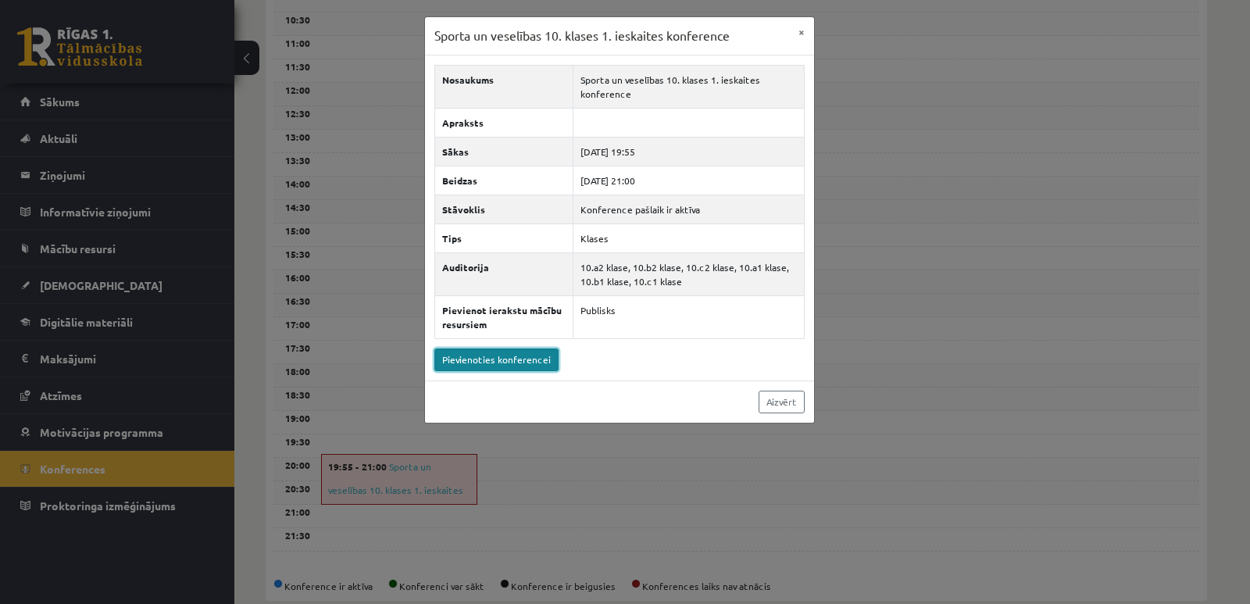
click at [482, 359] on link "Pievienoties konferencei" at bounding box center [497, 360] width 124 height 23
